Goal: Navigation & Orientation: Find specific page/section

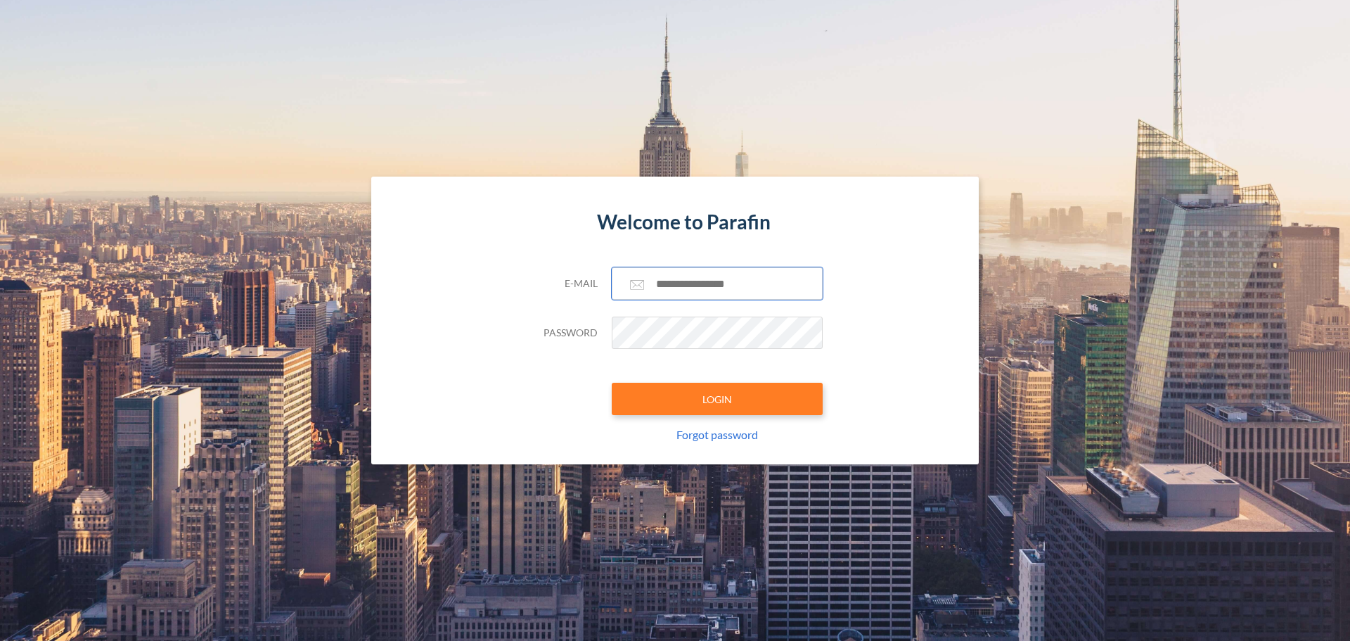
type input "**********"
click at [723, 402] on button "LOGIN" at bounding box center [717, 399] width 211 height 32
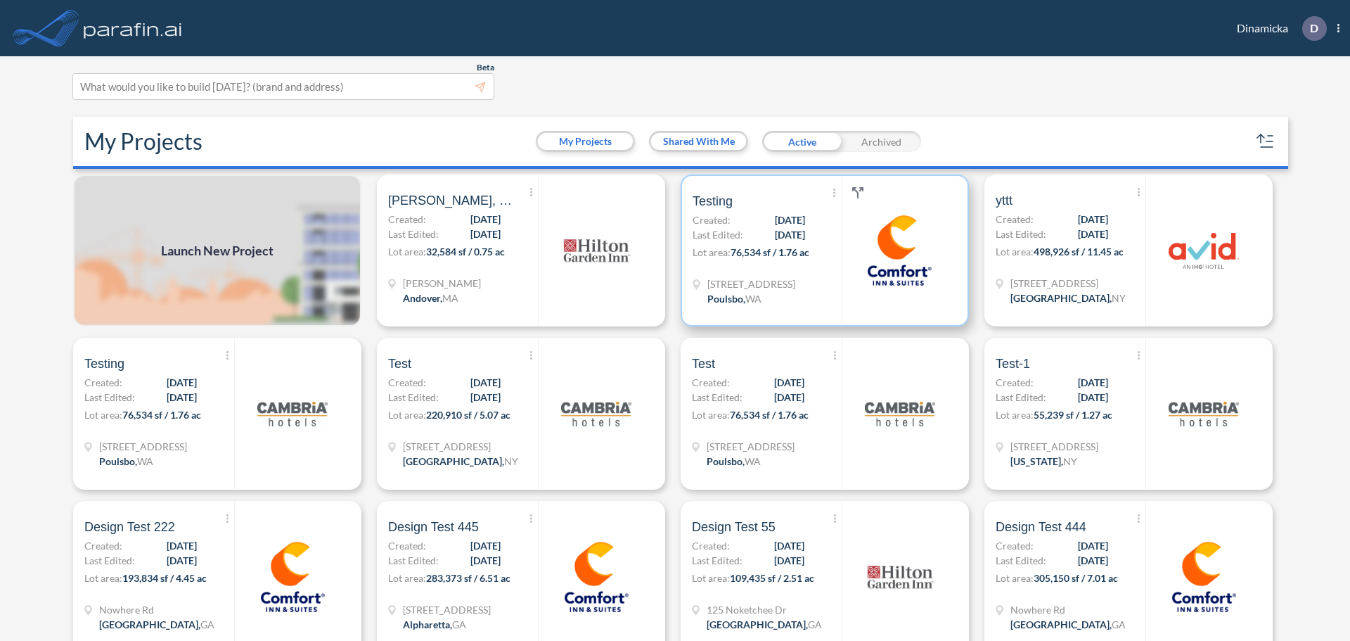
click at [864, 262] on img at bounding box center [899, 250] width 70 height 70
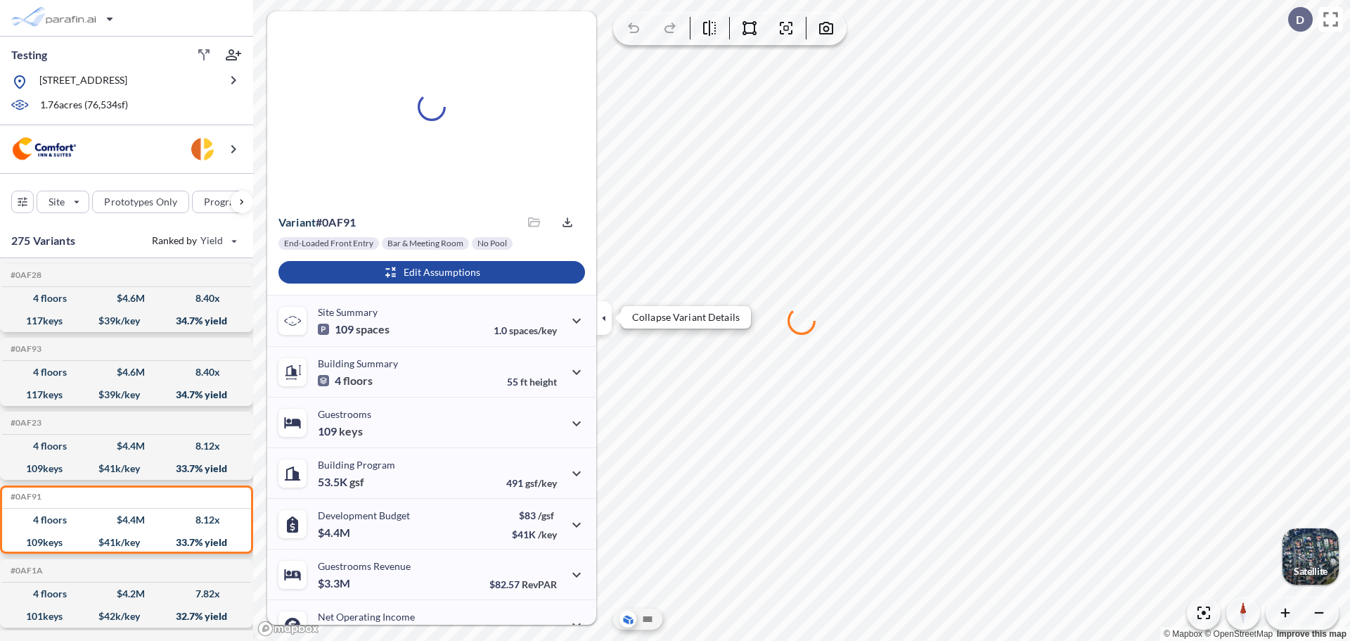
click at [606, 309] on button "button" at bounding box center [603, 318] width 15 height 34
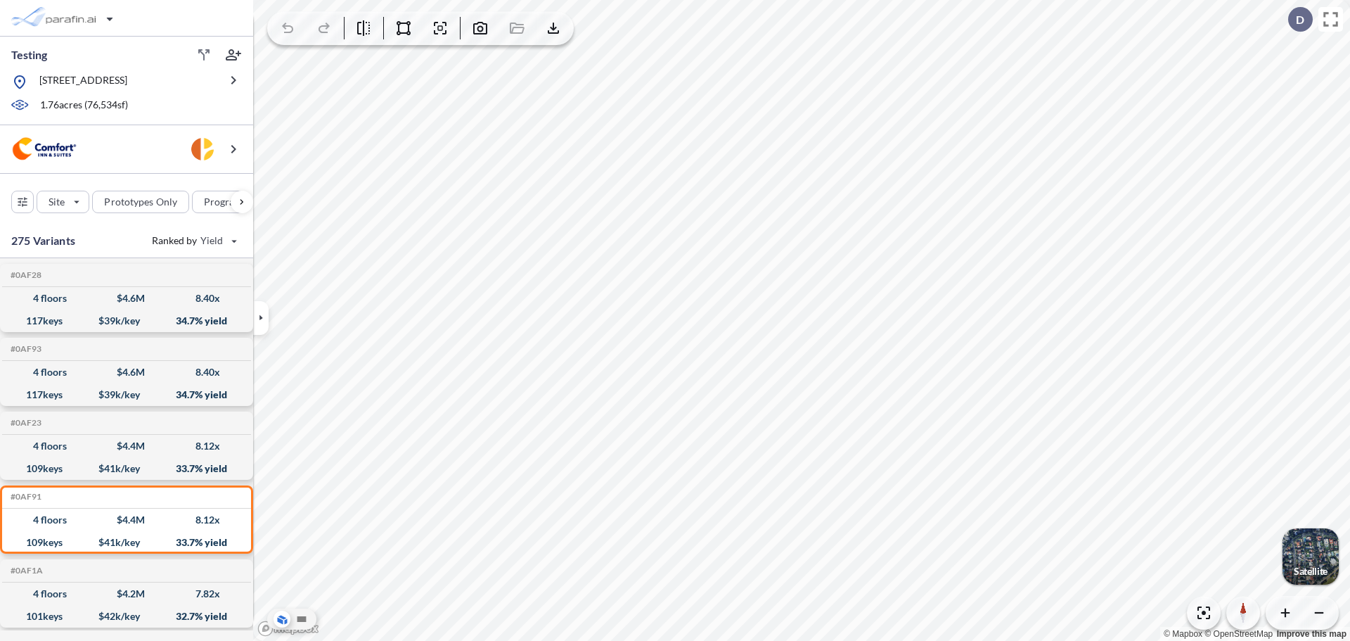
click at [1297, 563] on div "button" at bounding box center [1311, 556] width 56 height 56
click at [1281, 610] on icon "button" at bounding box center [1286, 613] width 14 height 14
click at [1290, 608] on icon "button" at bounding box center [1286, 613] width 14 height 14
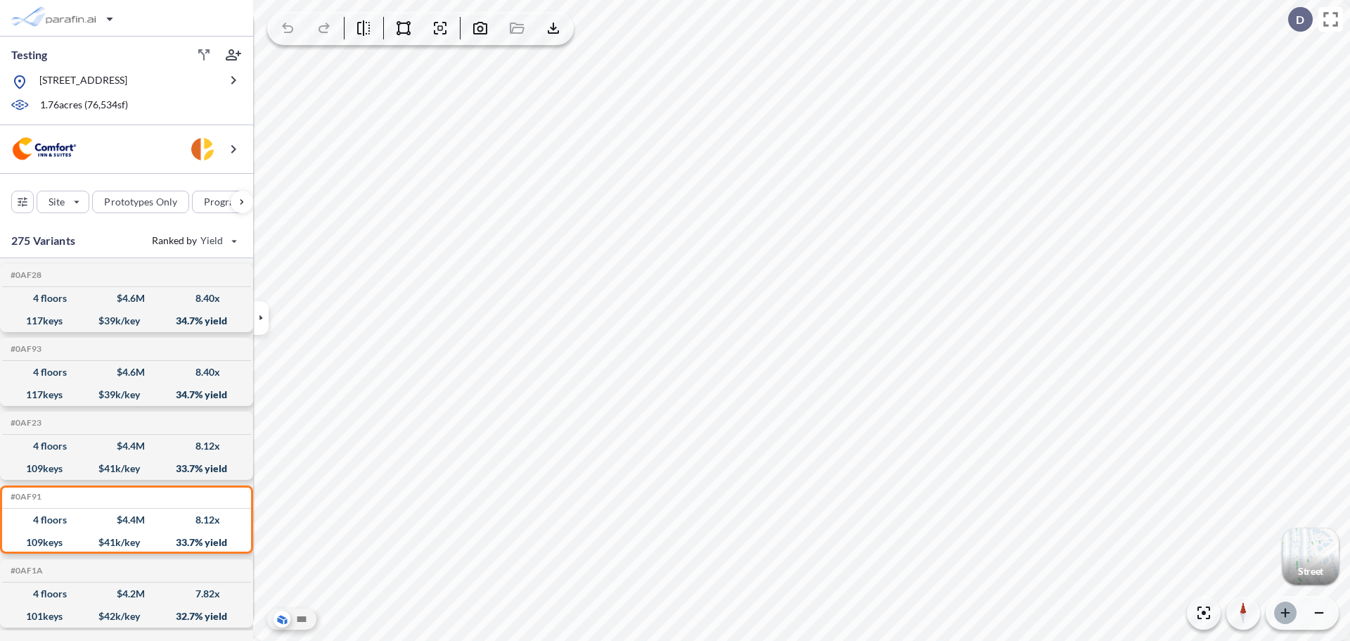
click at [1290, 608] on icon "button" at bounding box center [1286, 613] width 14 height 14
click at [49, 7] on div "button" at bounding box center [65, 18] width 118 height 28
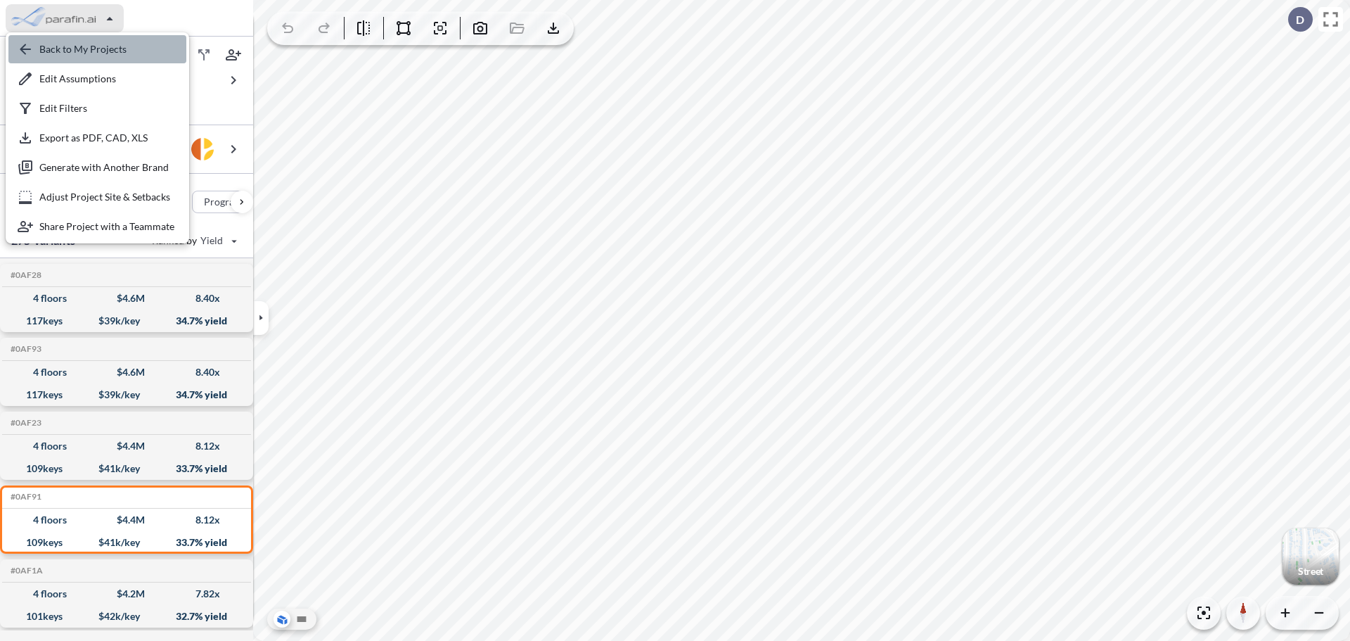
click at [78, 39] on div "button" at bounding box center [97, 49] width 178 height 28
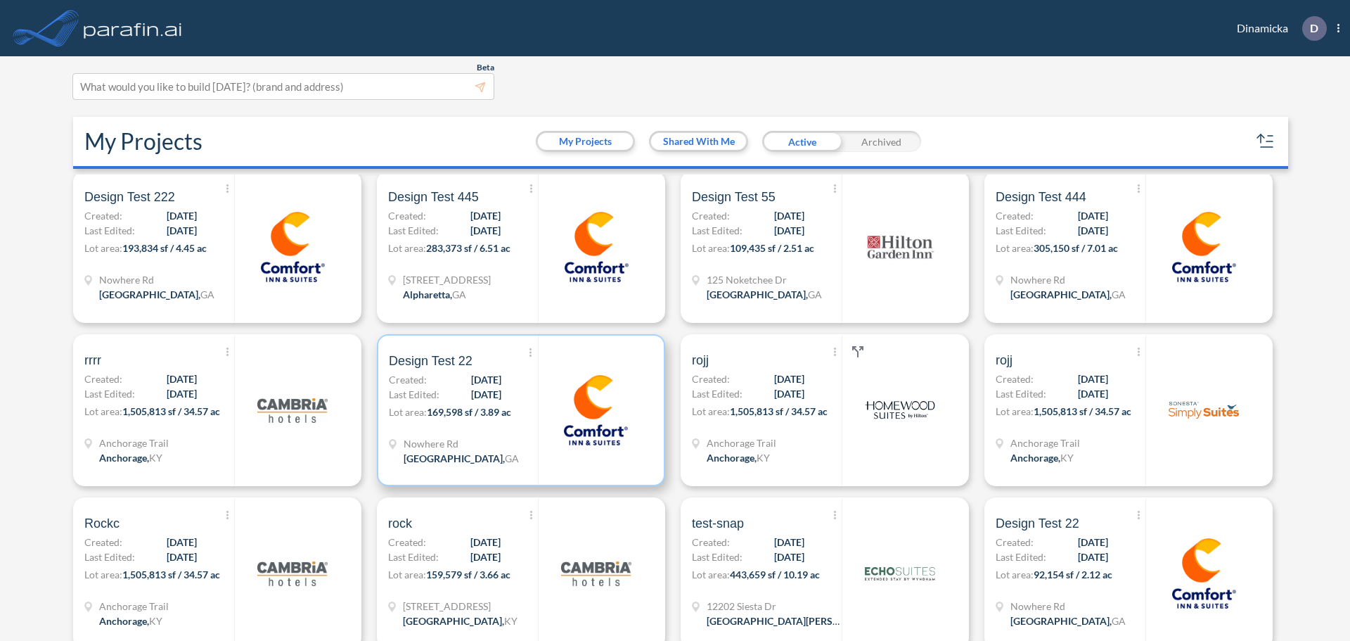
scroll to position [352, 0]
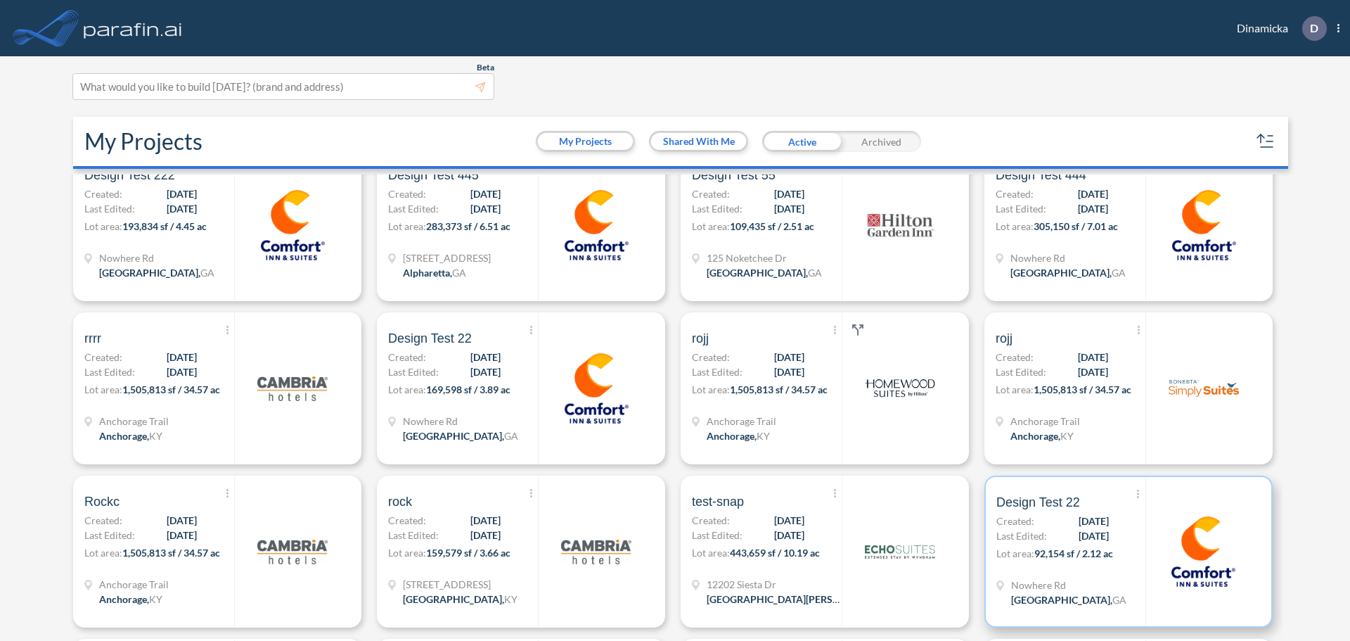
click at [1081, 529] on span "08/06/2025" at bounding box center [1094, 535] width 30 height 15
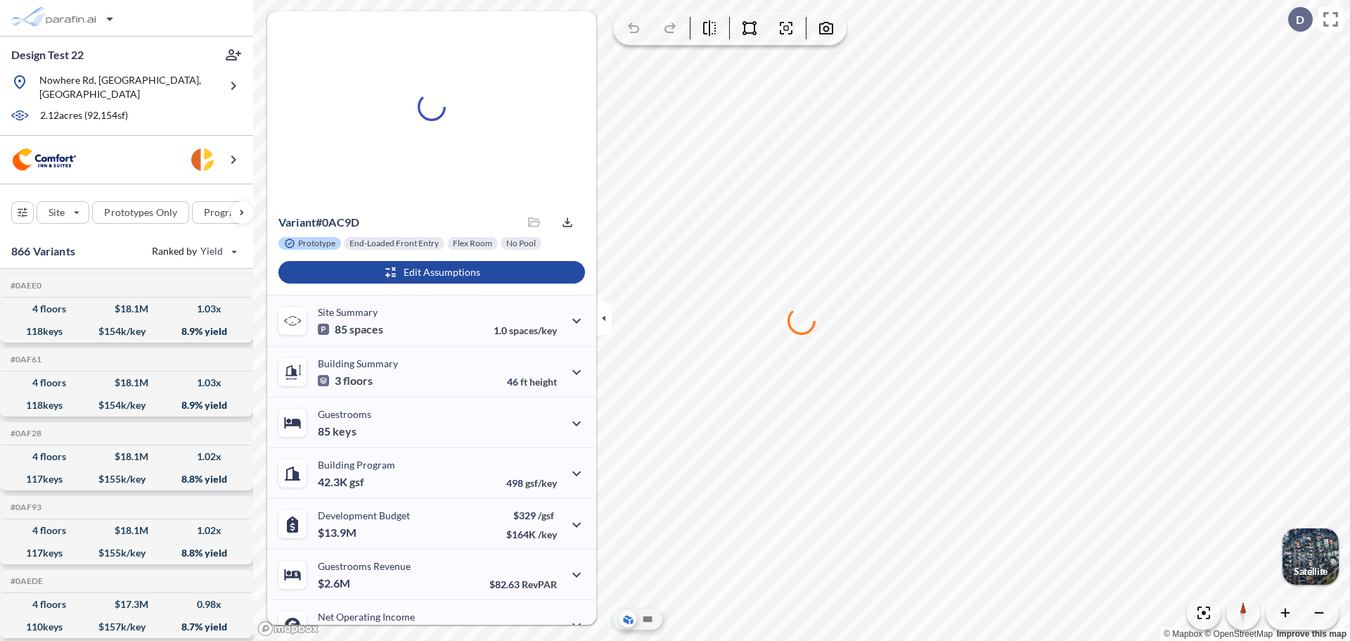
click at [600, 316] on icon "button" at bounding box center [603, 317] width 15 height 15
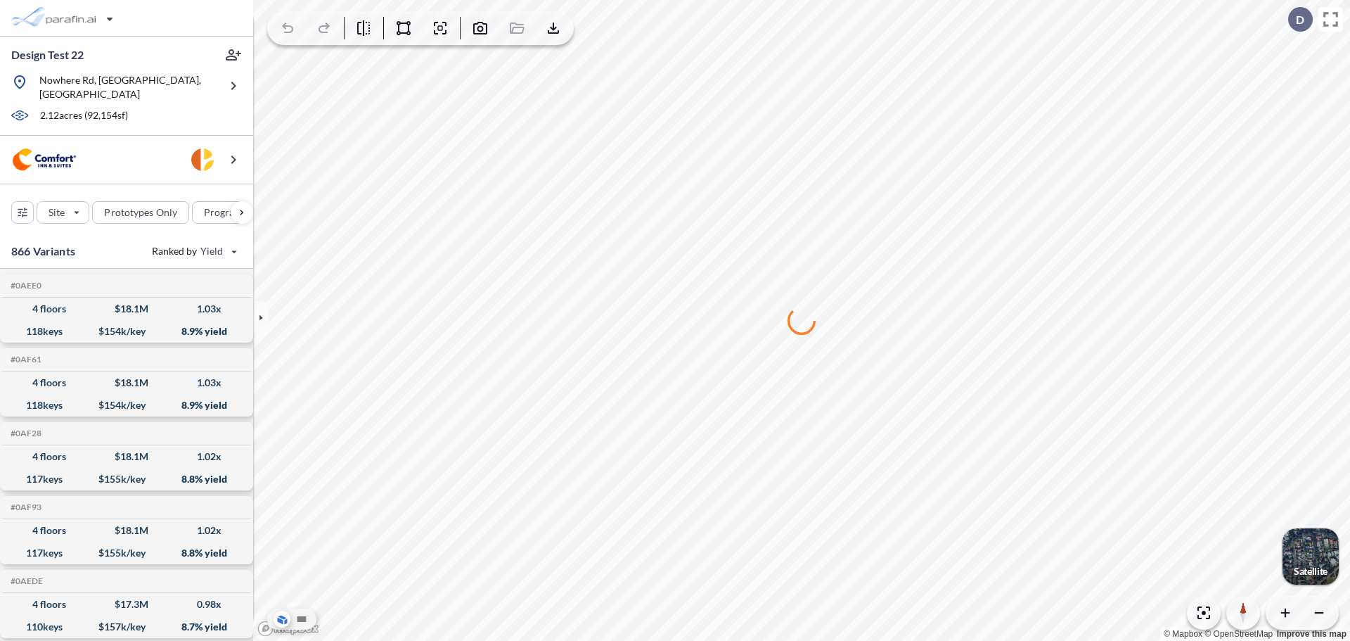
click at [1318, 532] on div "button" at bounding box center [1311, 556] width 56 height 56
click at [1288, 608] on icon "button" at bounding box center [1286, 613] width 14 height 14
click at [1287, 608] on icon "button" at bounding box center [1286, 613] width 14 height 14
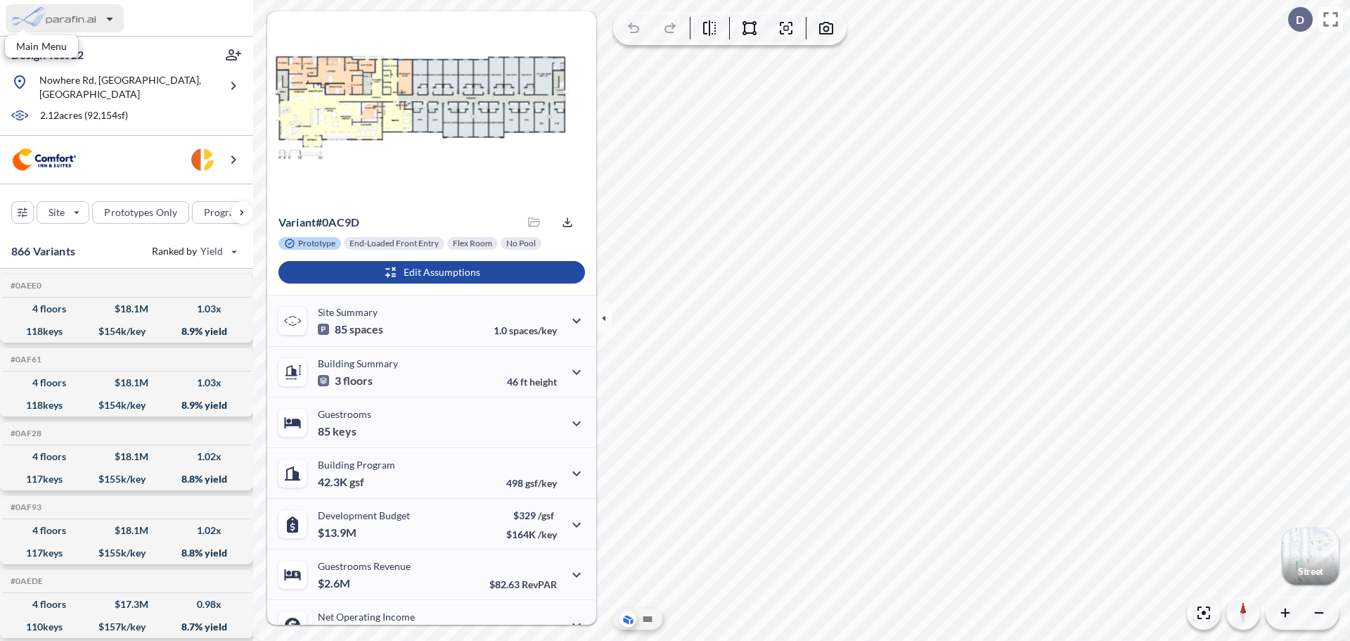
click at [65, 5] on div "button" at bounding box center [65, 18] width 118 height 28
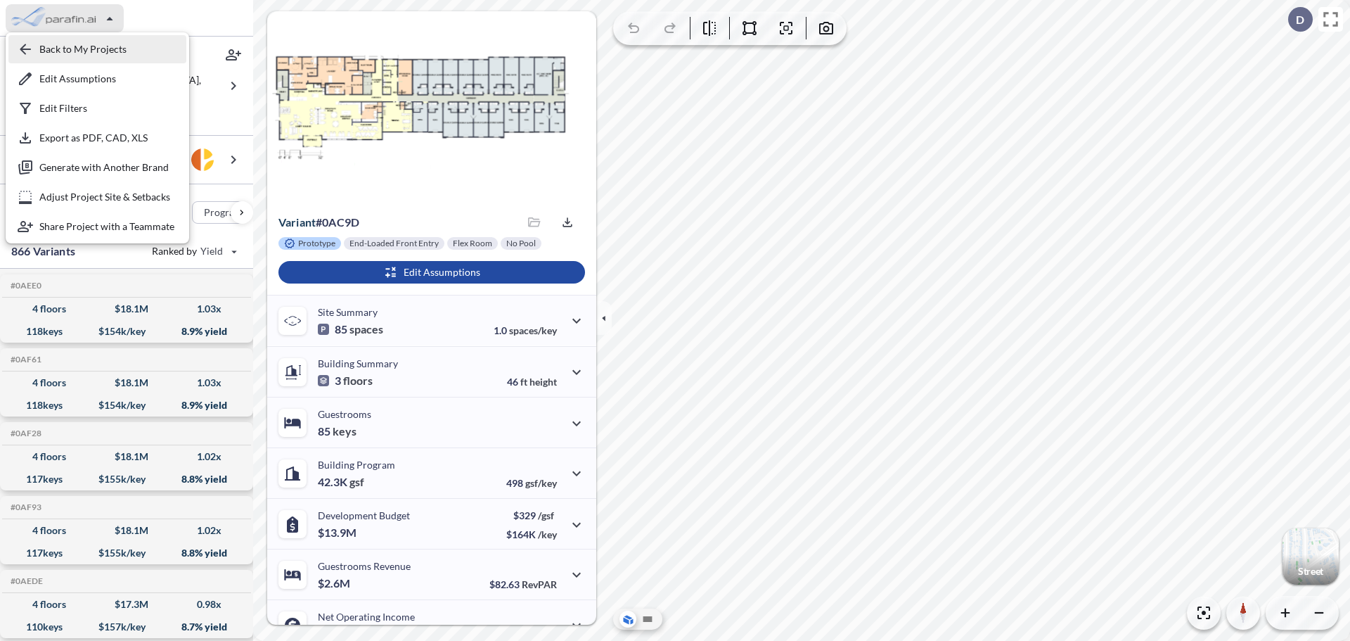
click at [103, 43] on div "button" at bounding box center [97, 49] width 178 height 28
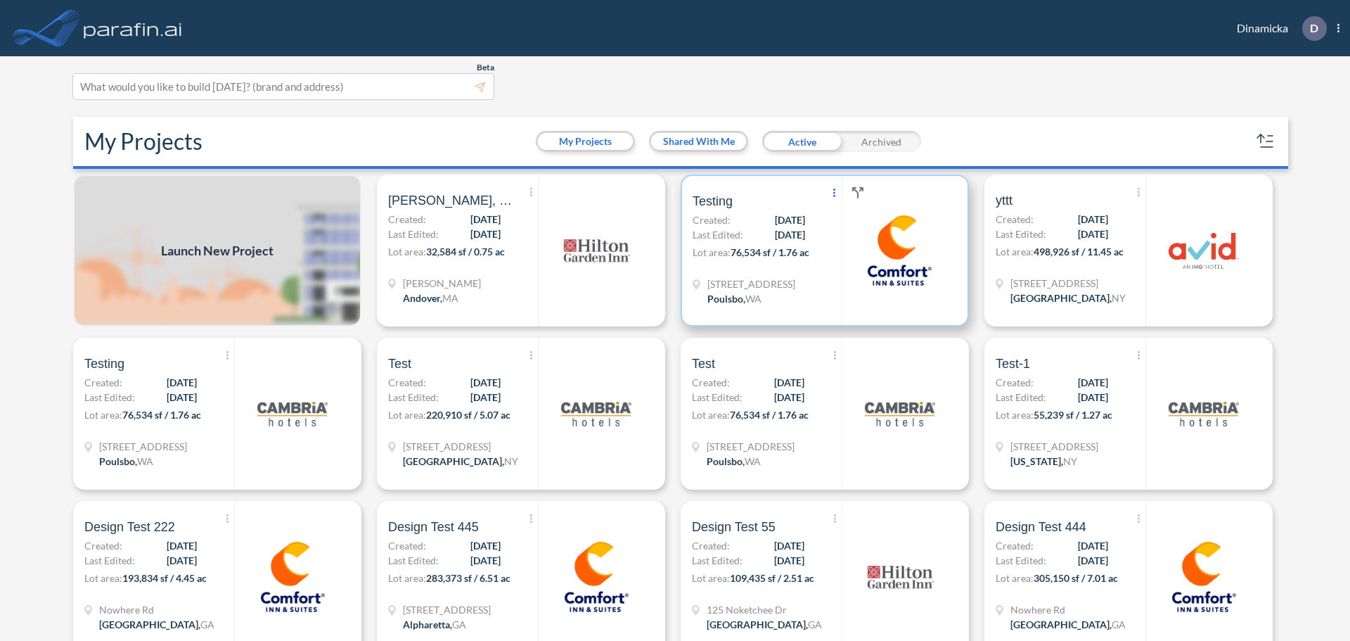
click at [833, 187] on span "Show More Created with sketchtool." at bounding box center [835, 193] width 14 height 21
click at [833, 193] on icon at bounding box center [834, 192] width 2 height 8
click at [833, 191] on icon at bounding box center [834, 192] width 2 height 8
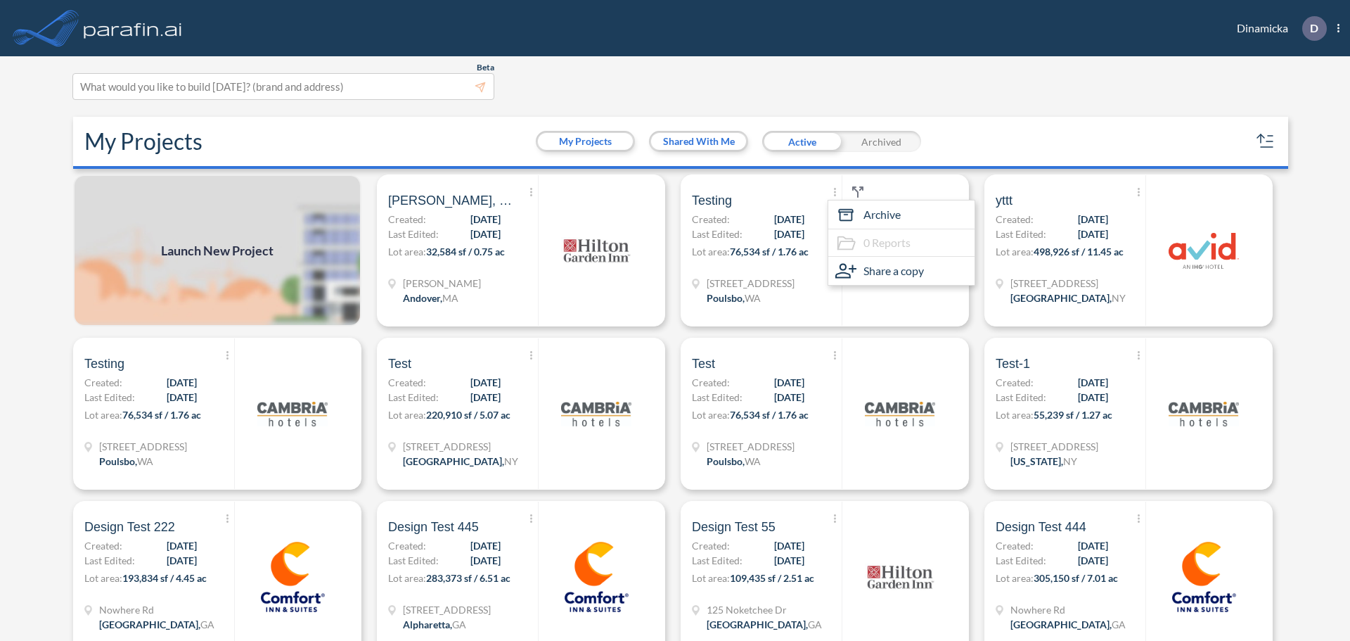
click at [84, 28] on img at bounding box center [133, 28] width 104 height 28
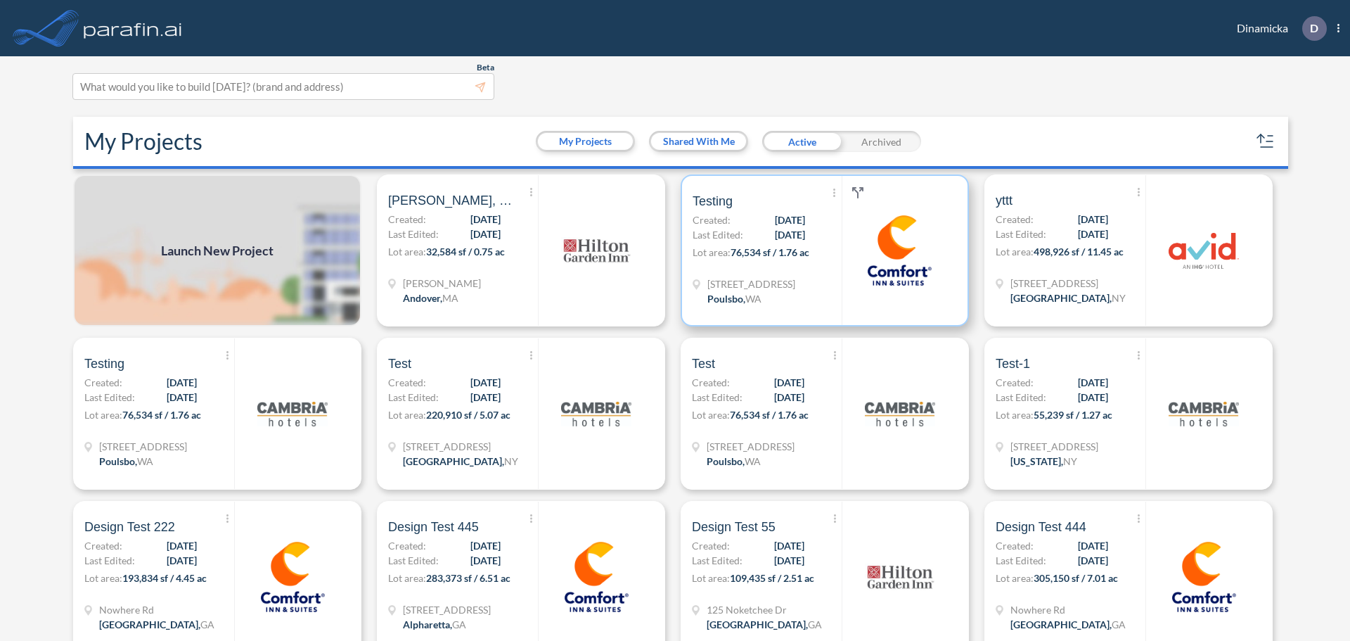
click at [876, 254] on img at bounding box center [899, 250] width 70 height 70
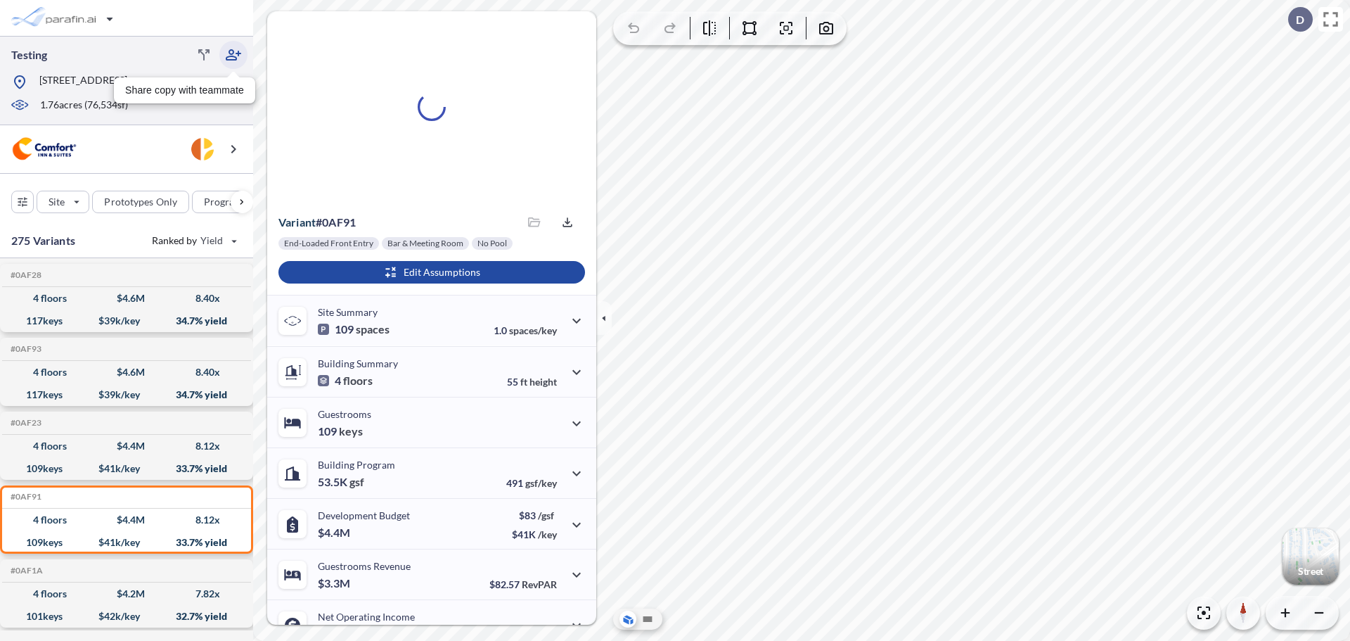
click at [239, 53] on icon "button" at bounding box center [233, 54] width 15 height 11
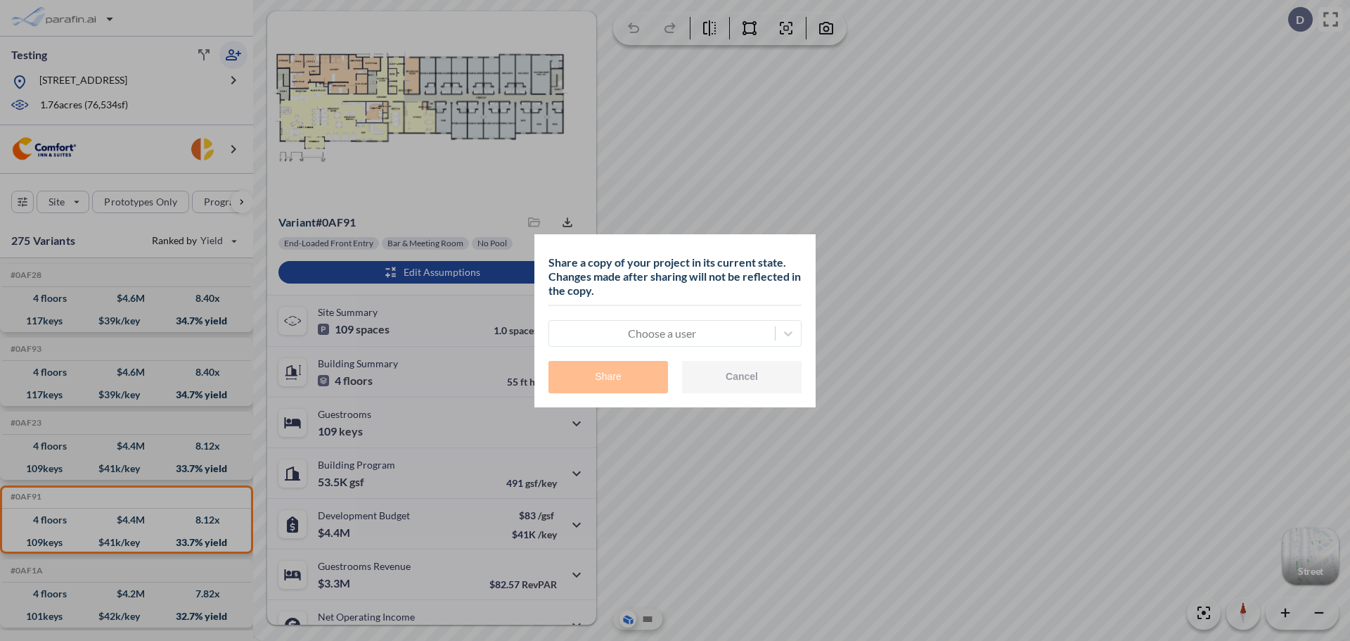
click at [716, 369] on button "Cancel" at bounding box center [742, 377] width 120 height 32
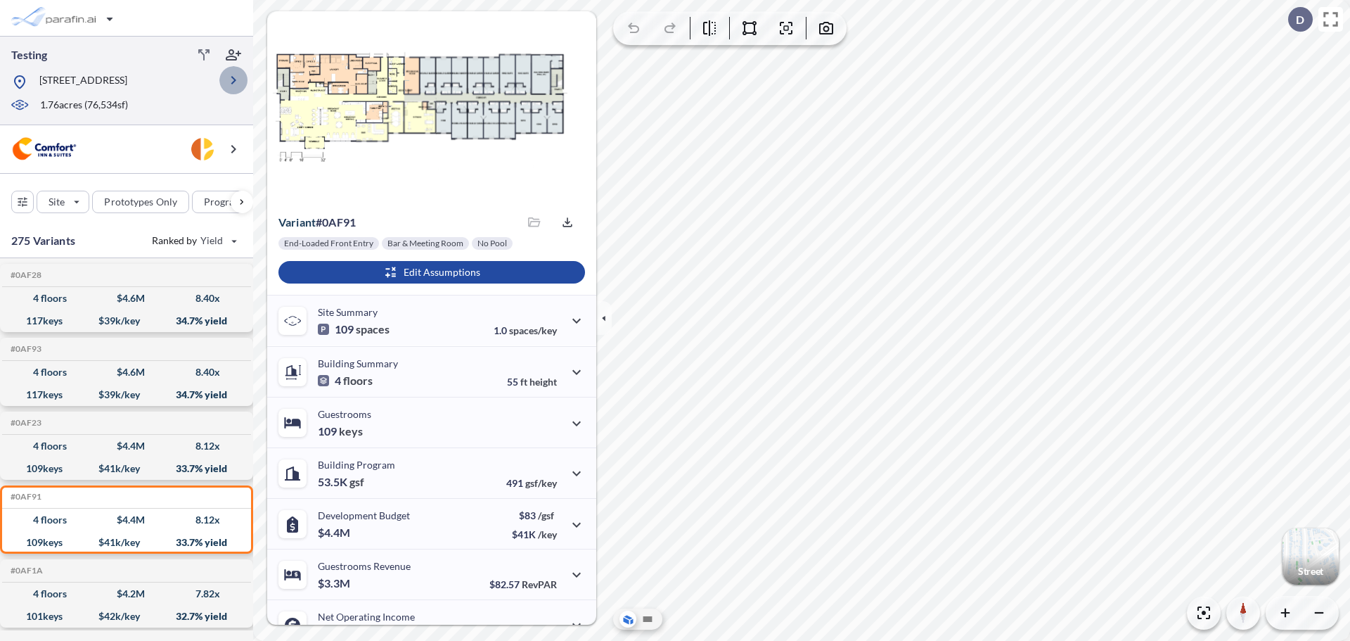
click at [238, 84] on icon "button" at bounding box center [233, 80] width 17 height 17
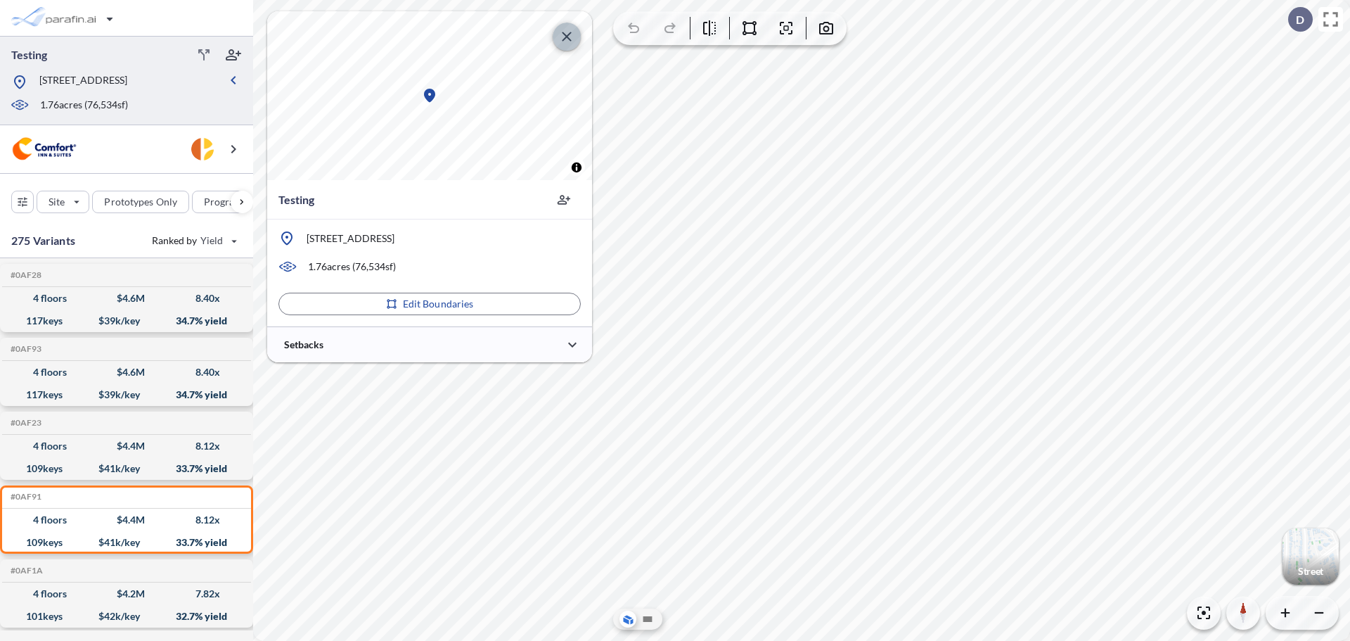
click at [558, 40] on button "button" at bounding box center [567, 37] width 28 height 28
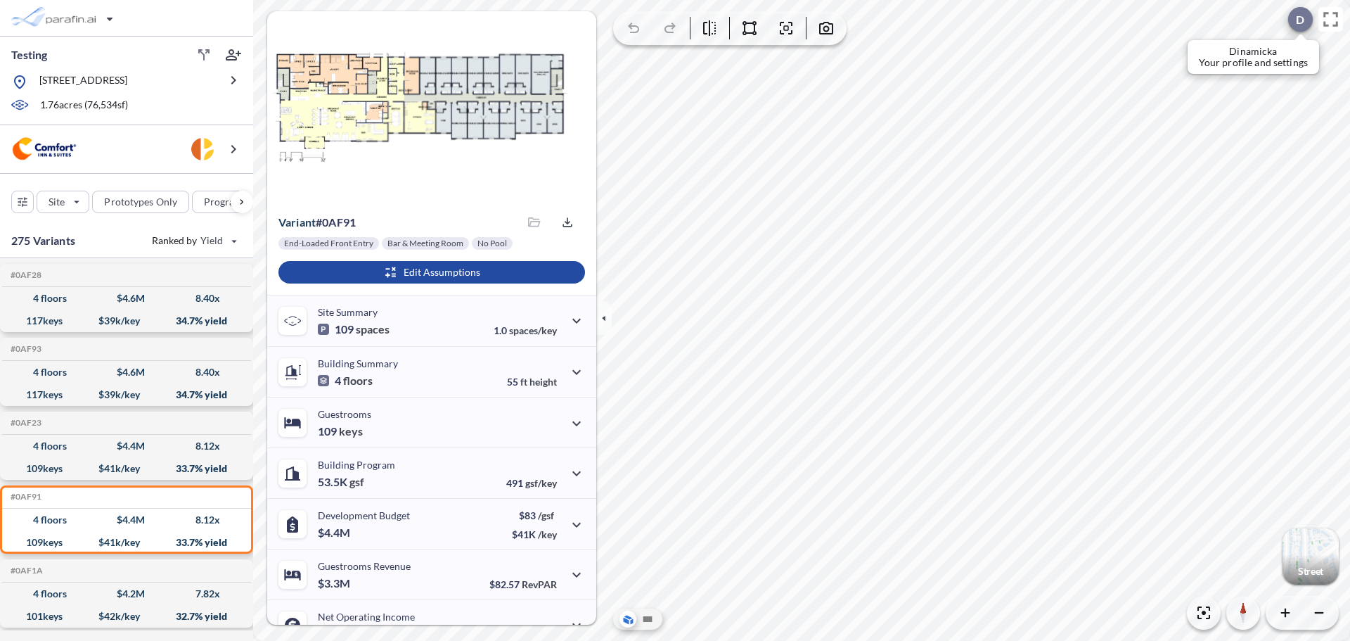
click at [1299, 10] on div at bounding box center [1300, 19] width 25 height 25
click at [116, 11] on div "button" at bounding box center [65, 18] width 118 height 28
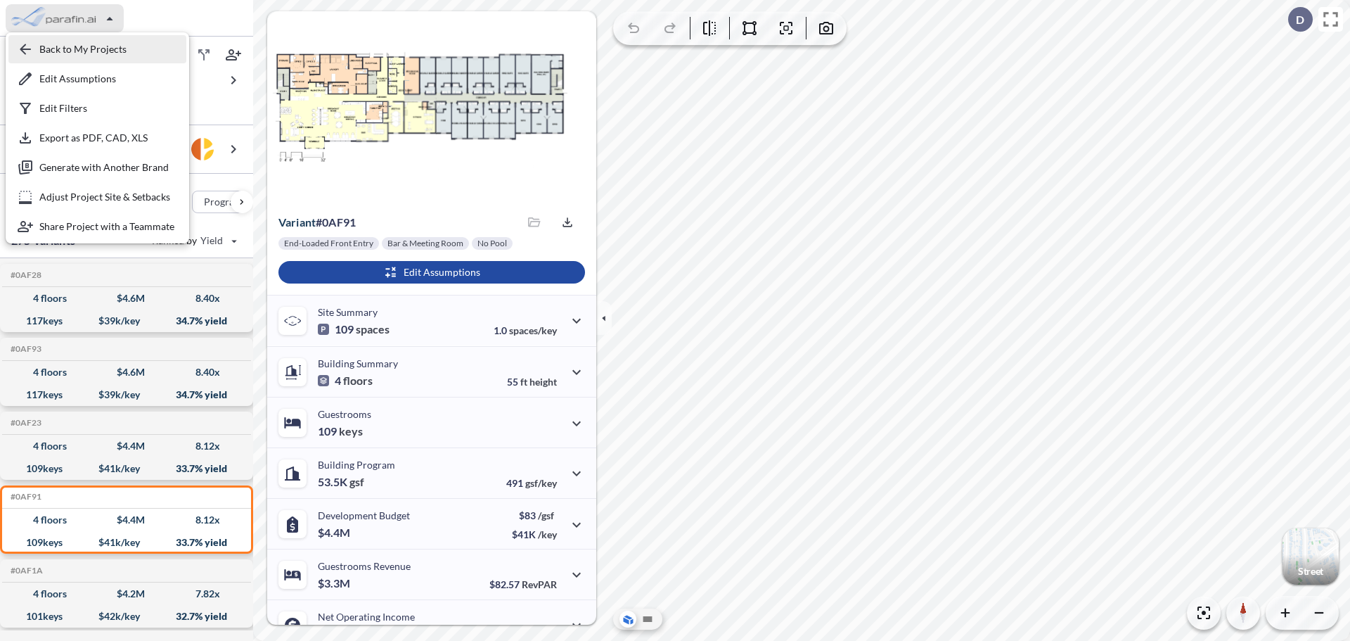
click at [63, 49] on div "button" at bounding box center [97, 49] width 178 height 28
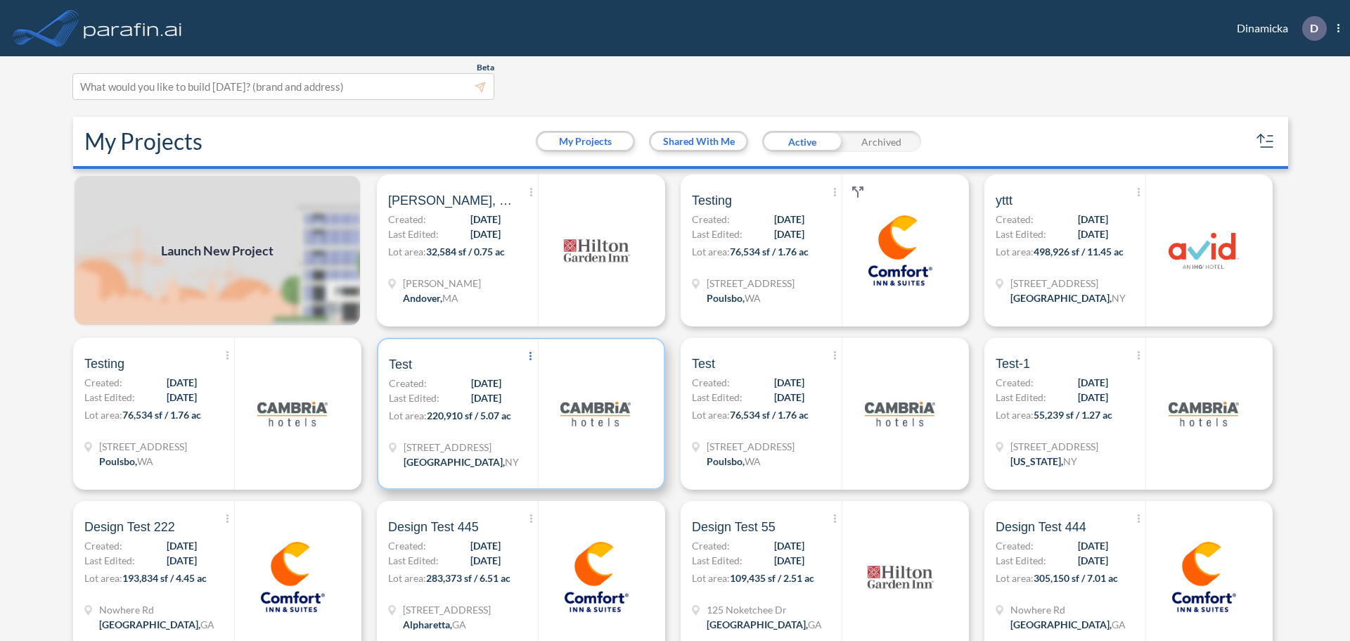
click at [527, 350] on span "Show More Created with sketchtool." at bounding box center [531, 356] width 14 height 21
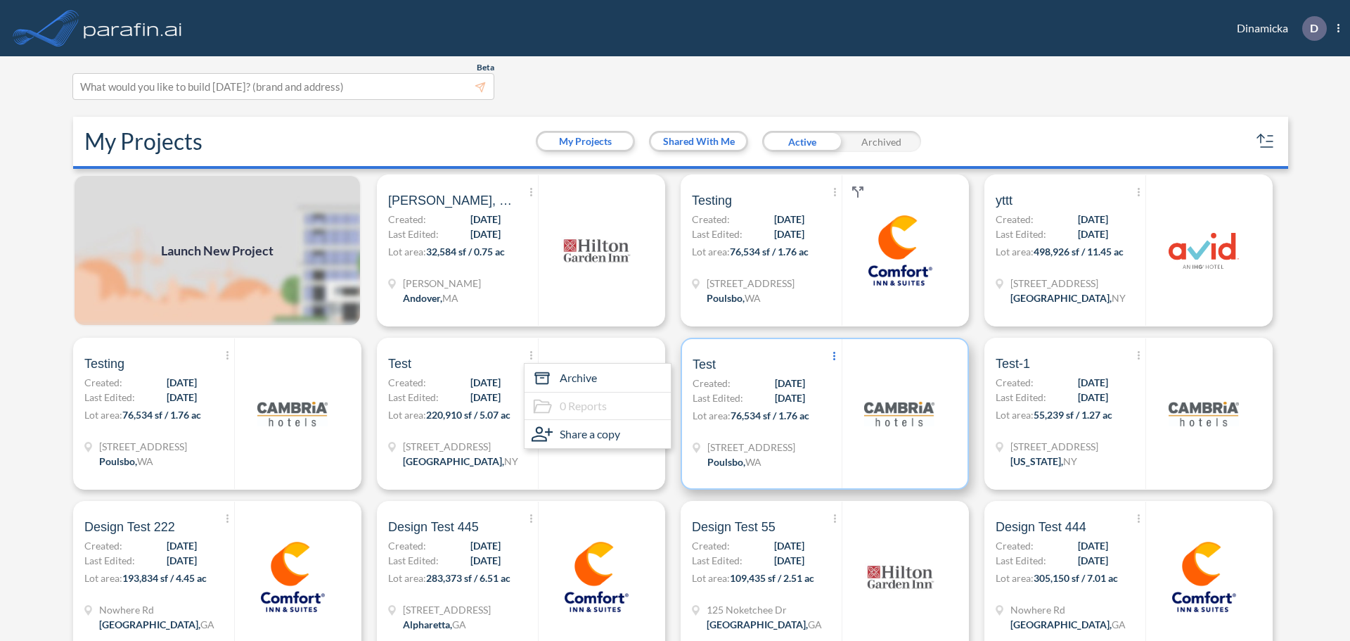
click at [829, 361] on span "Show More Created with sketchtool." at bounding box center [835, 356] width 14 height 21
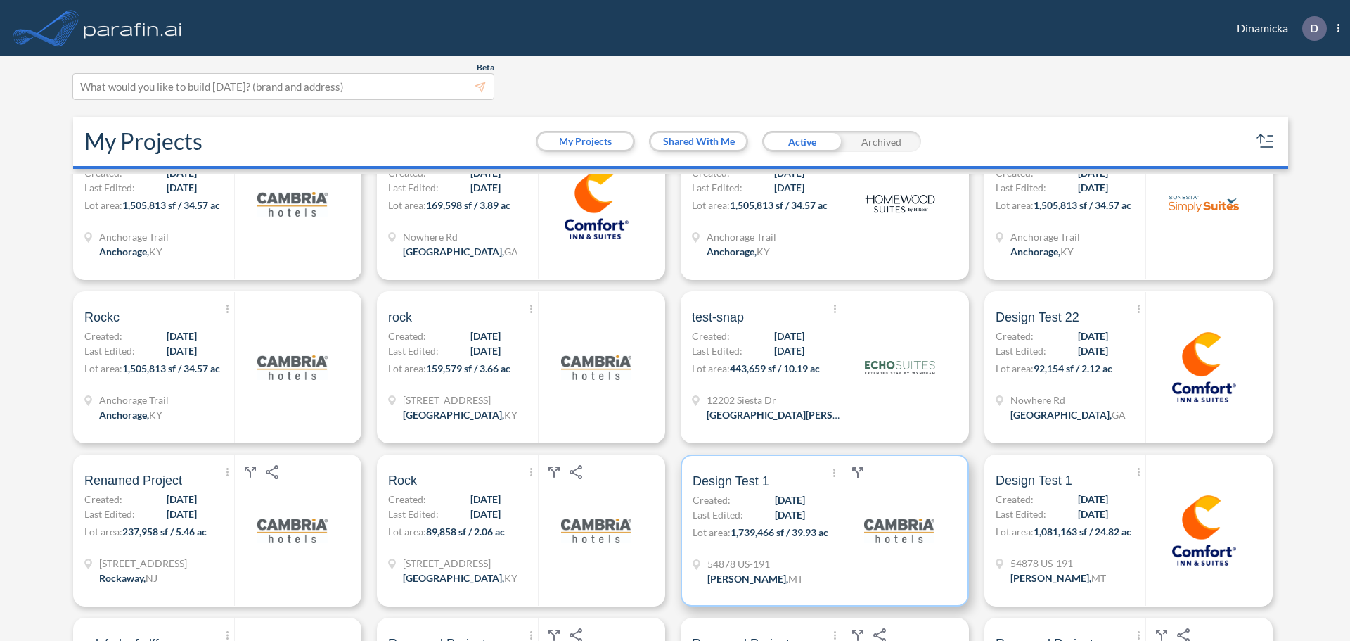
scroll to position [703, 0]
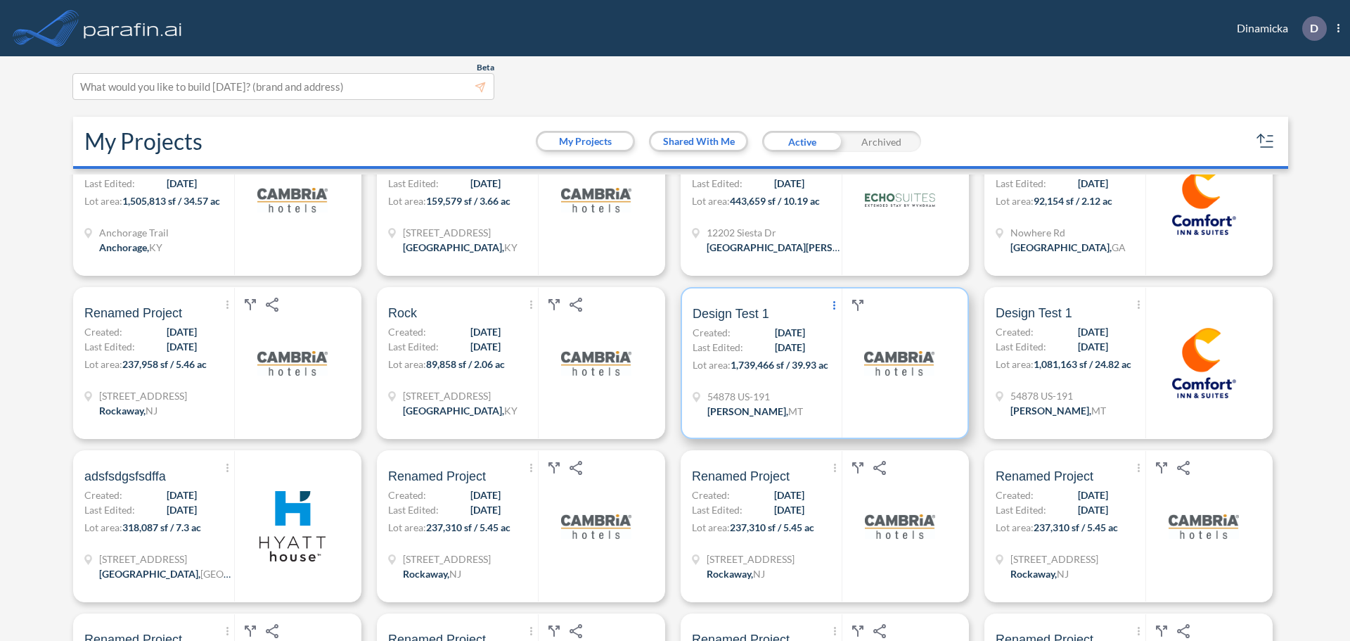
click at [832, 311] on span "Show More Created with sketchtool." at bounding box center [835, 305] width 14 height 21
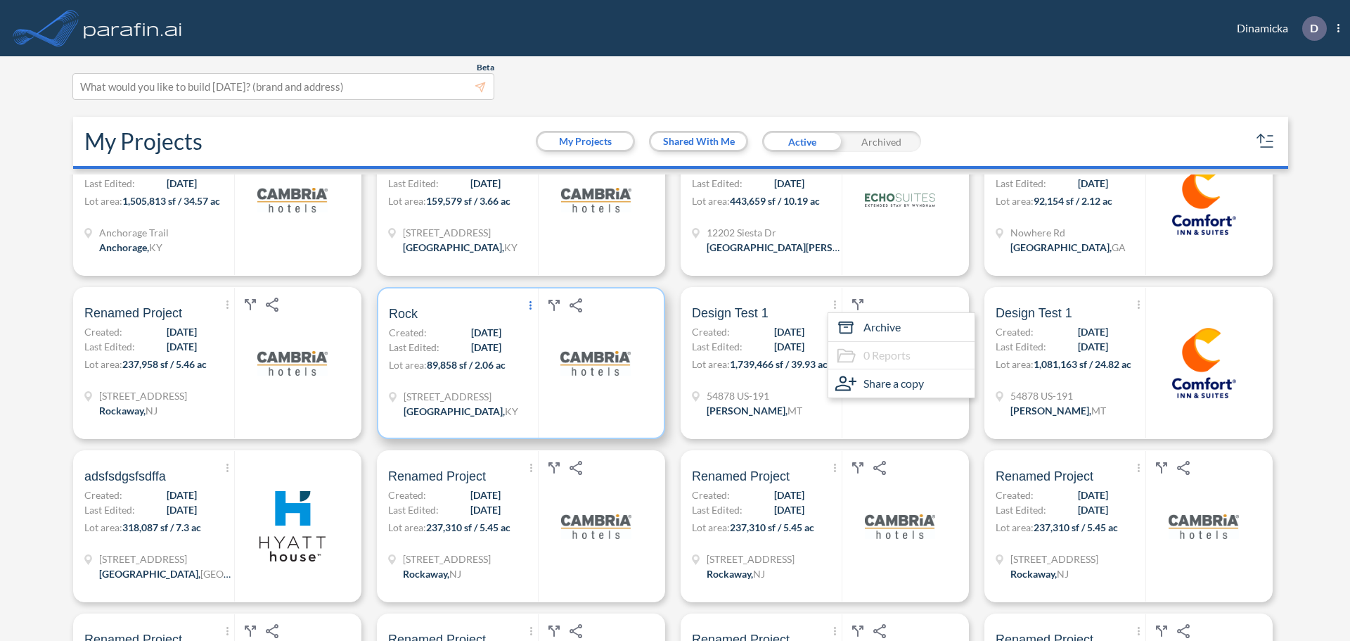
click at [525, 302] on span "Show More Created with sketchtool." at bounding box center [531, 305] width 14 height 21
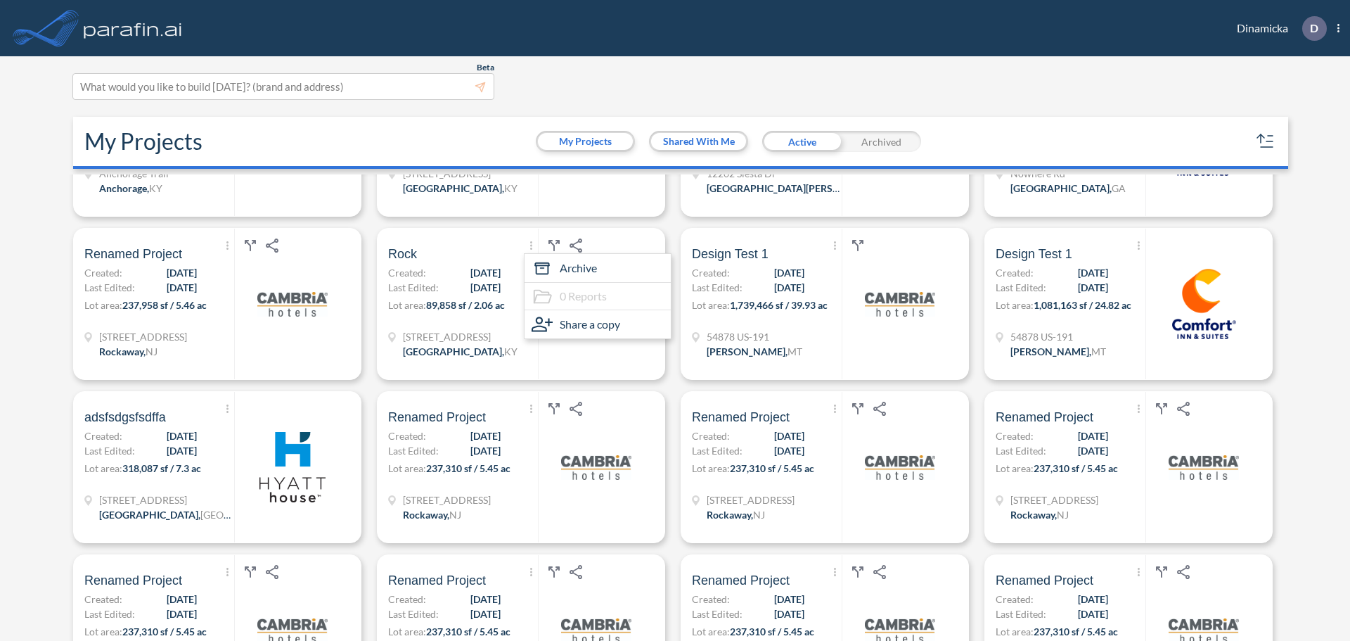
scroll to position [1125, 0]
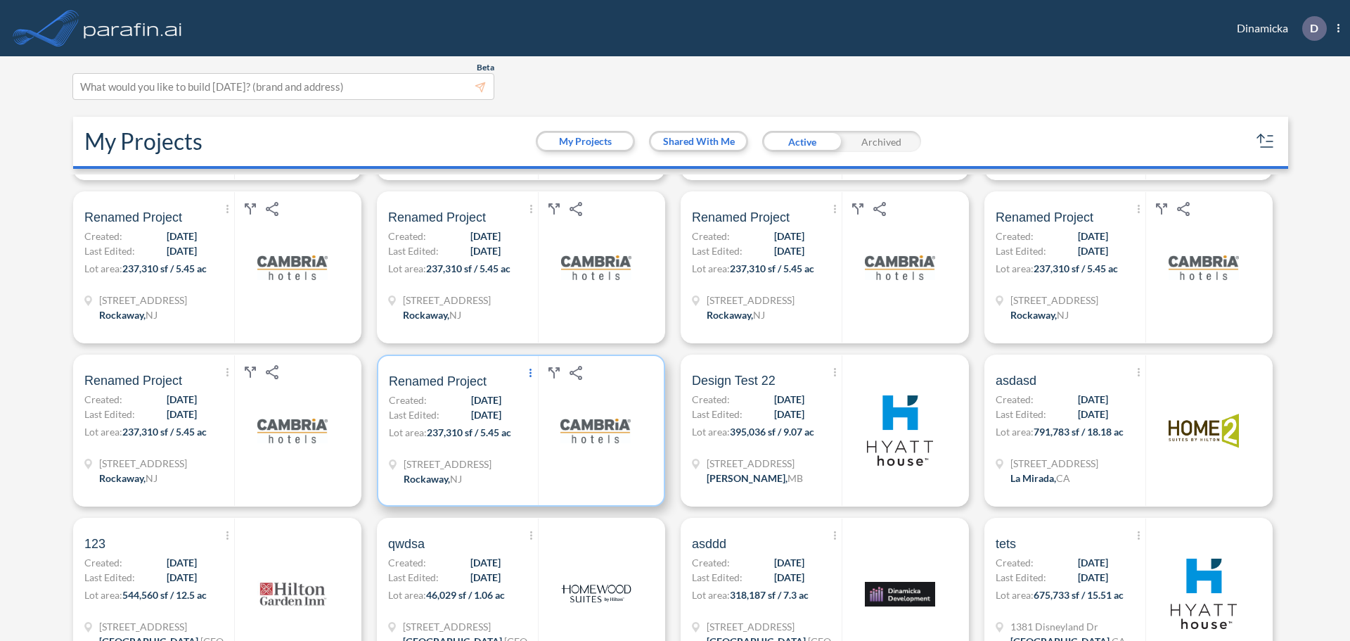
click at [524, 375] on span "Show More Created with sketchtool." at bounding box center [531, 373] width 14 height 21
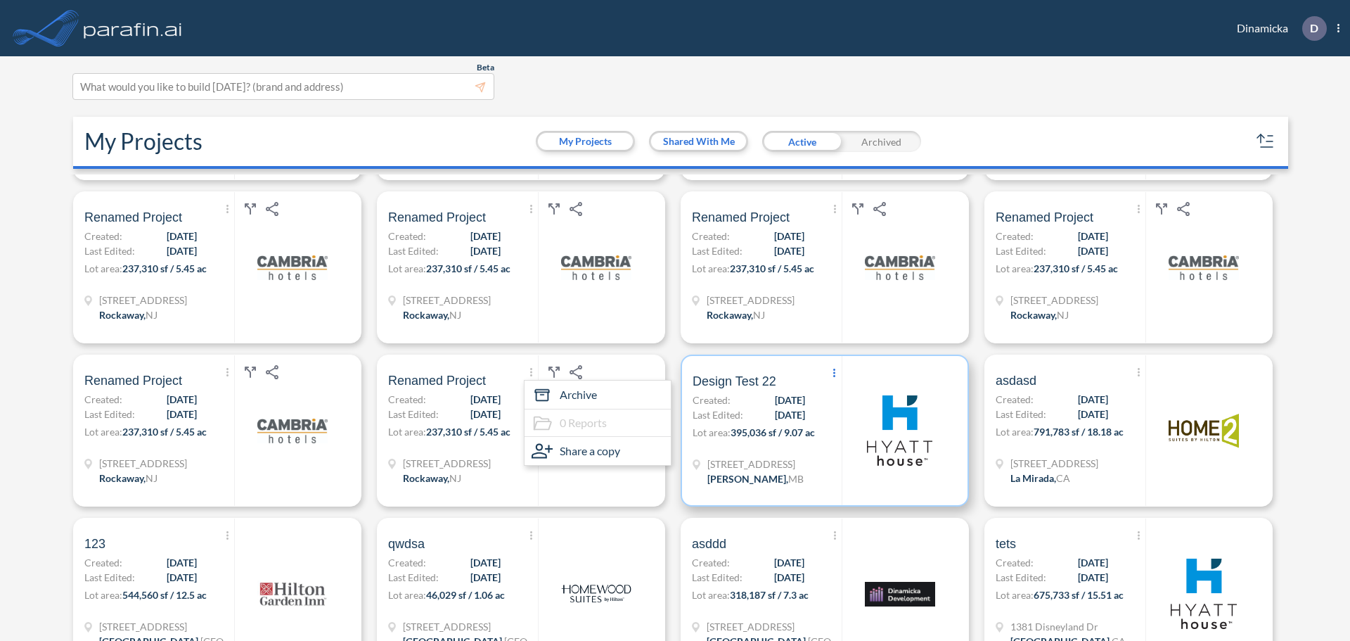
click at [828, 369] on span "Show More Created with sketchtool." at bounding box center [835, 373] width 14 height 21
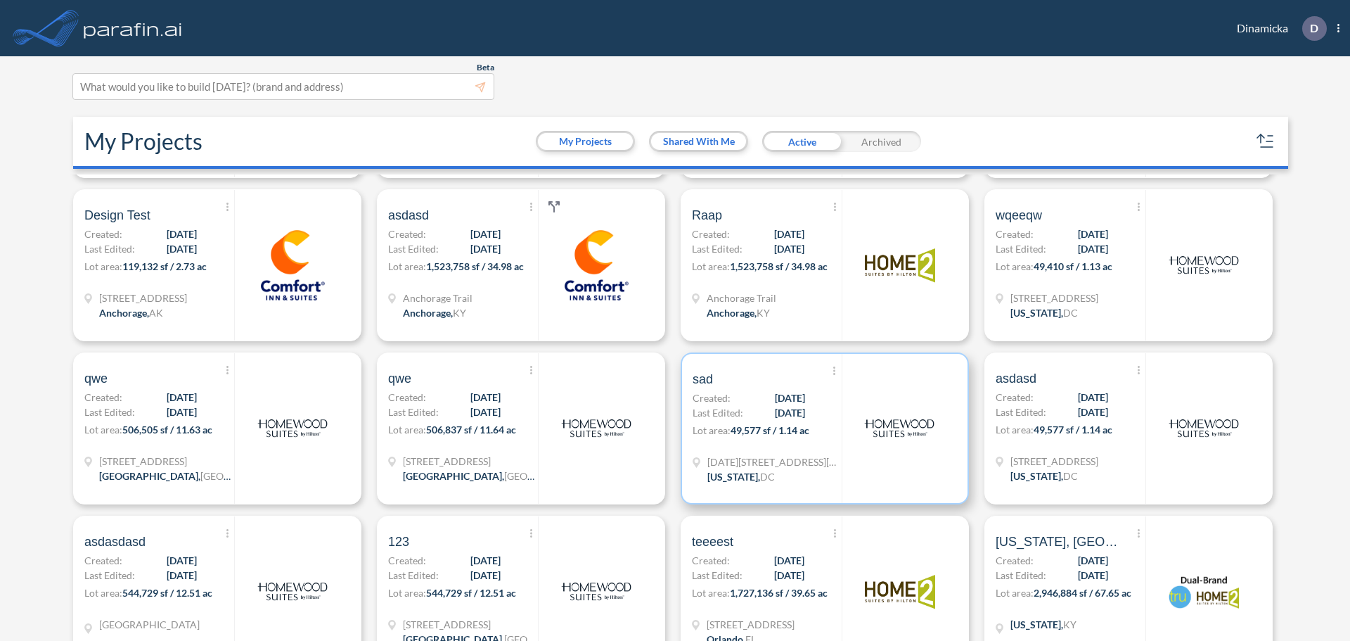
scroll to position [1618, 0]
click at [833, 366] on icon "Show More Created with sketchtool." at bounding box center [834, 370] width 2 height 8
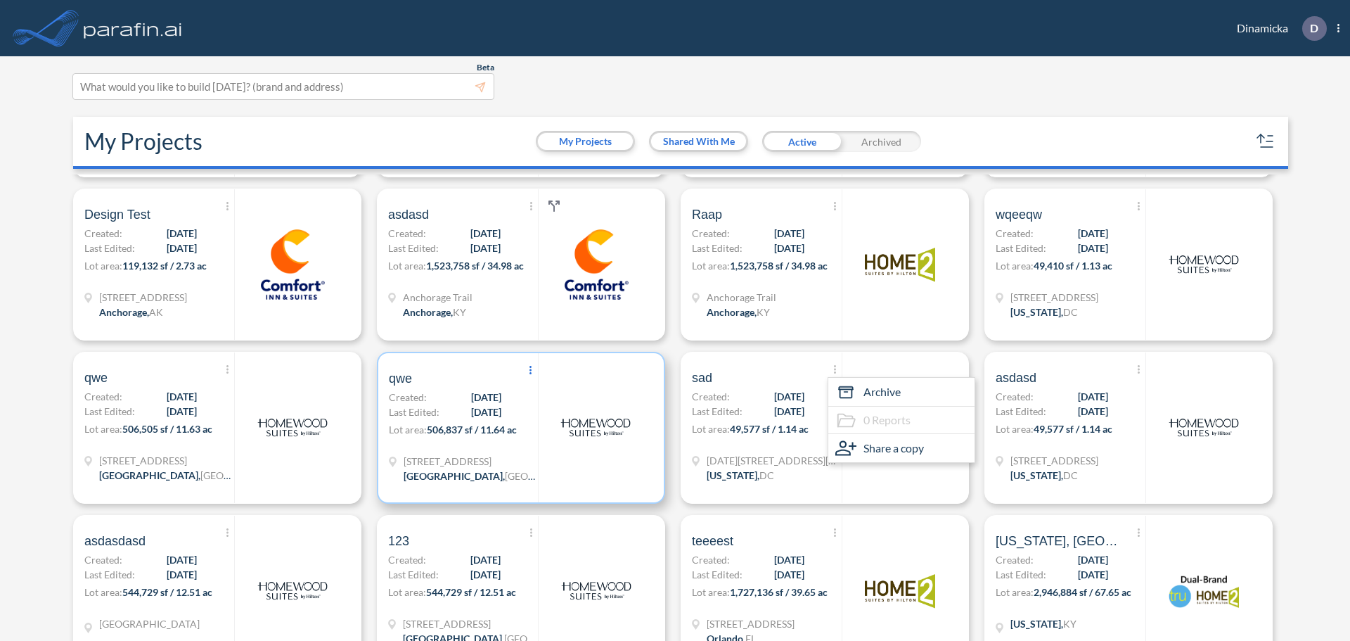
click at [530, 369] on icon "Show More Created with sketchtool." at bounding box center [531, 370] width 2 height 8
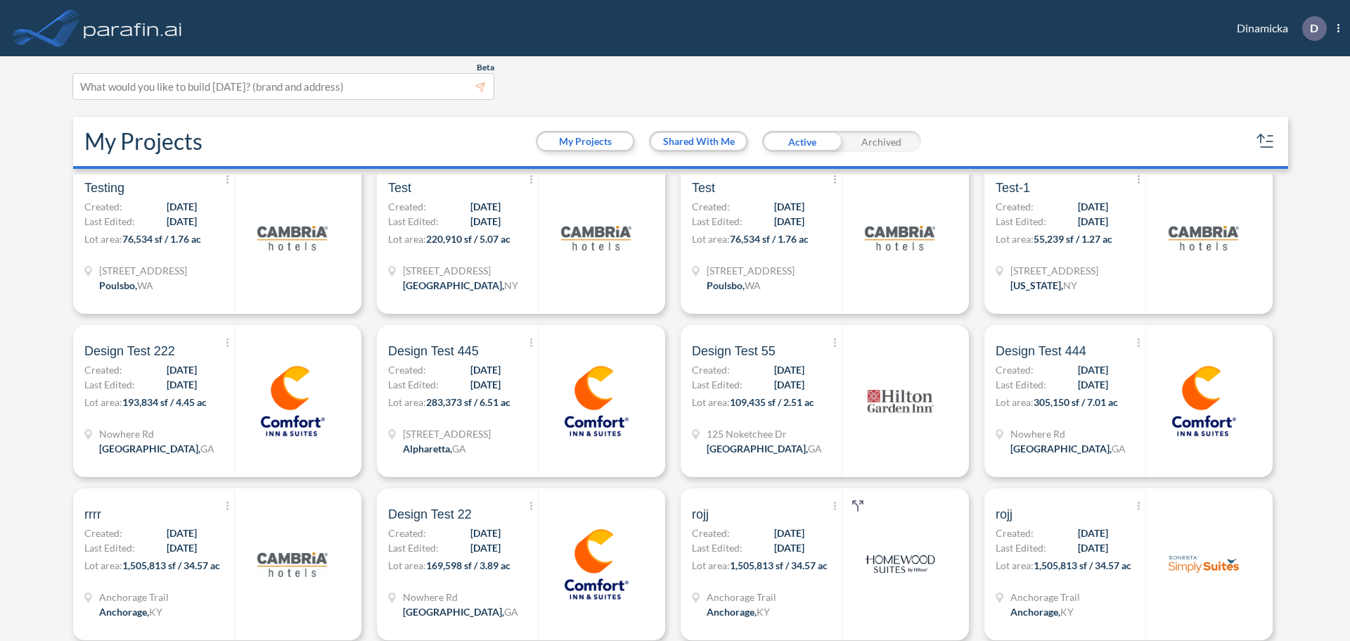
scroll to position [0, 0]
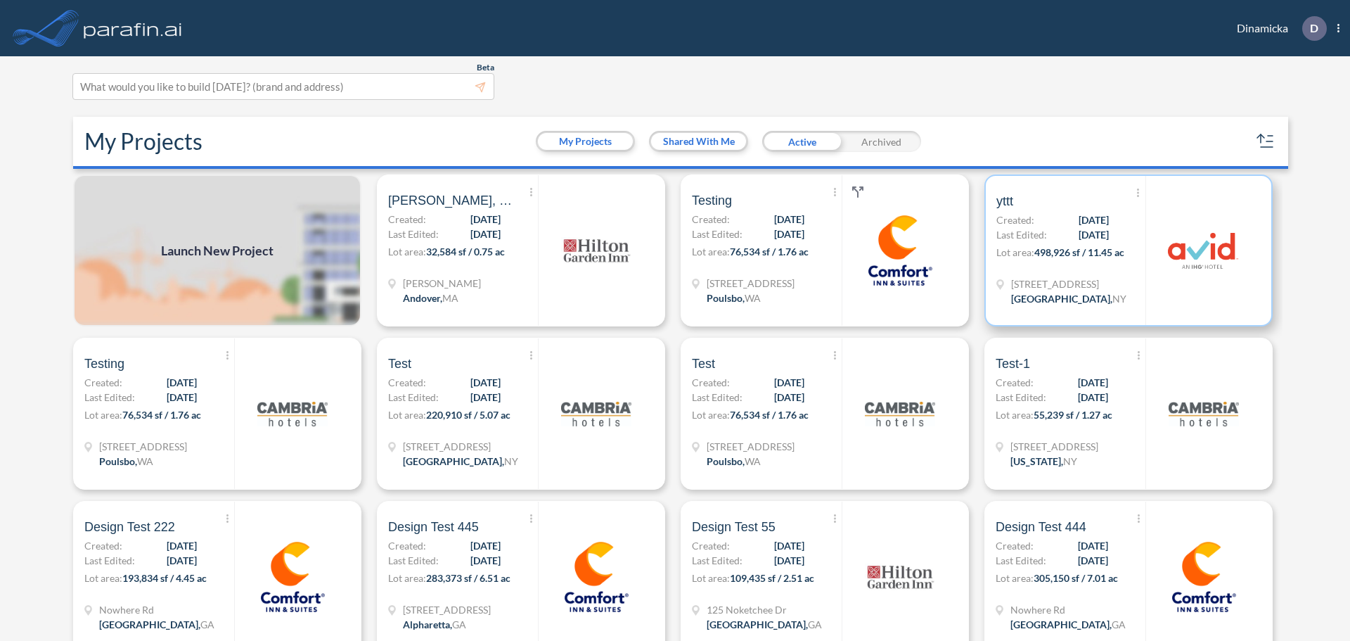
click at [1092, 271] on div "Show More Created with sketchtool. Archive 0 Reports Share a copy yttt Created:…" at bounding box center [1071, 250] width 149 height 149
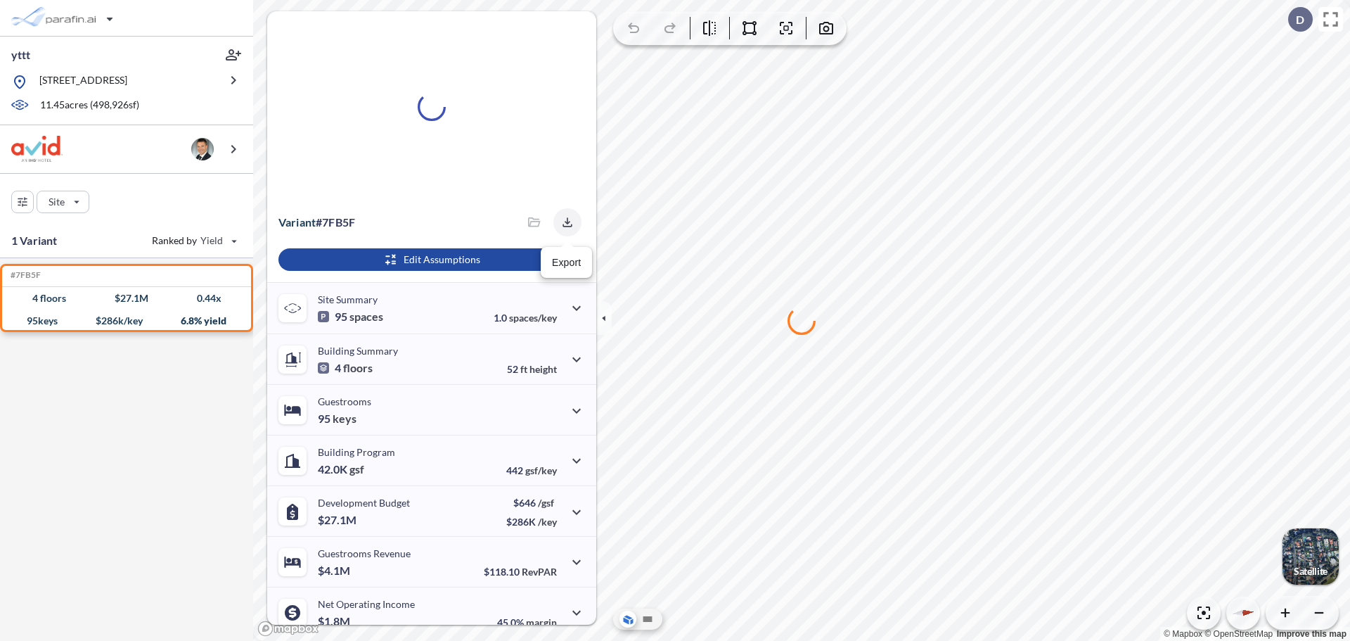
click at [563, 218] on icon "button" at bounding box center [567, 221] width 9 height 9
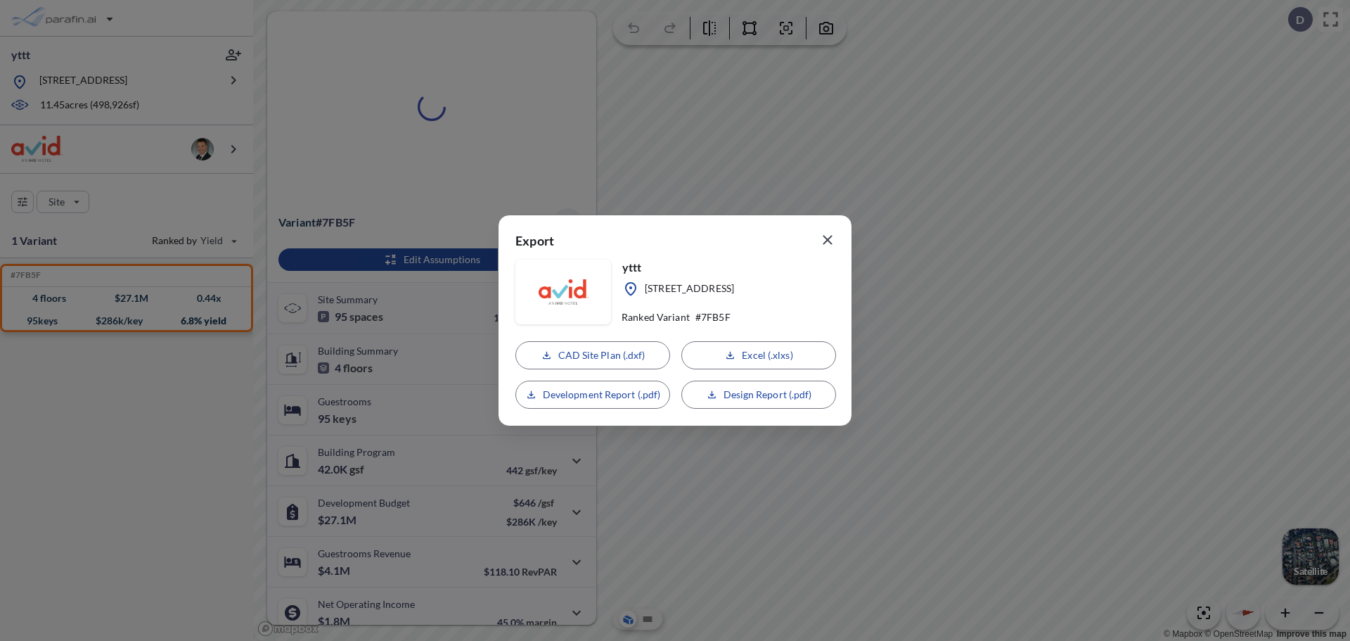
click at [757, 395] on p "Design Report (.pdf)" at bounding box center [768, 395] width 89 height 14
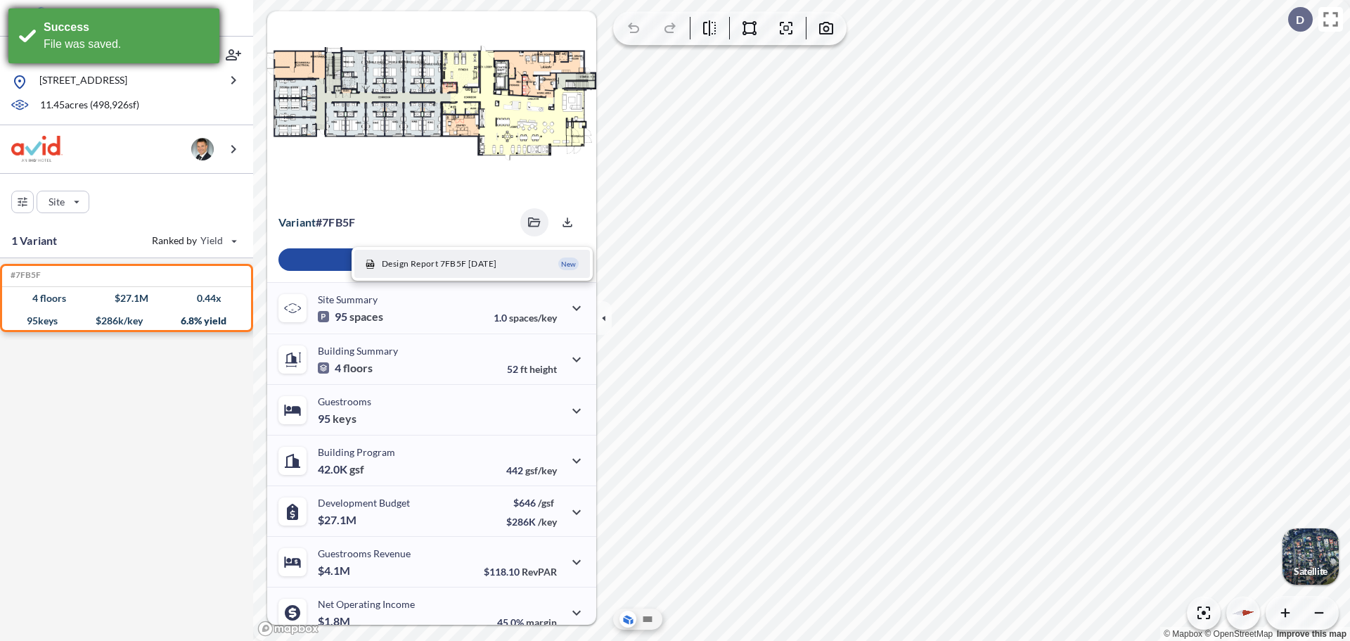
click at [86, 20] on div "Success" at bounding box center [126, 27] width 165 height 17
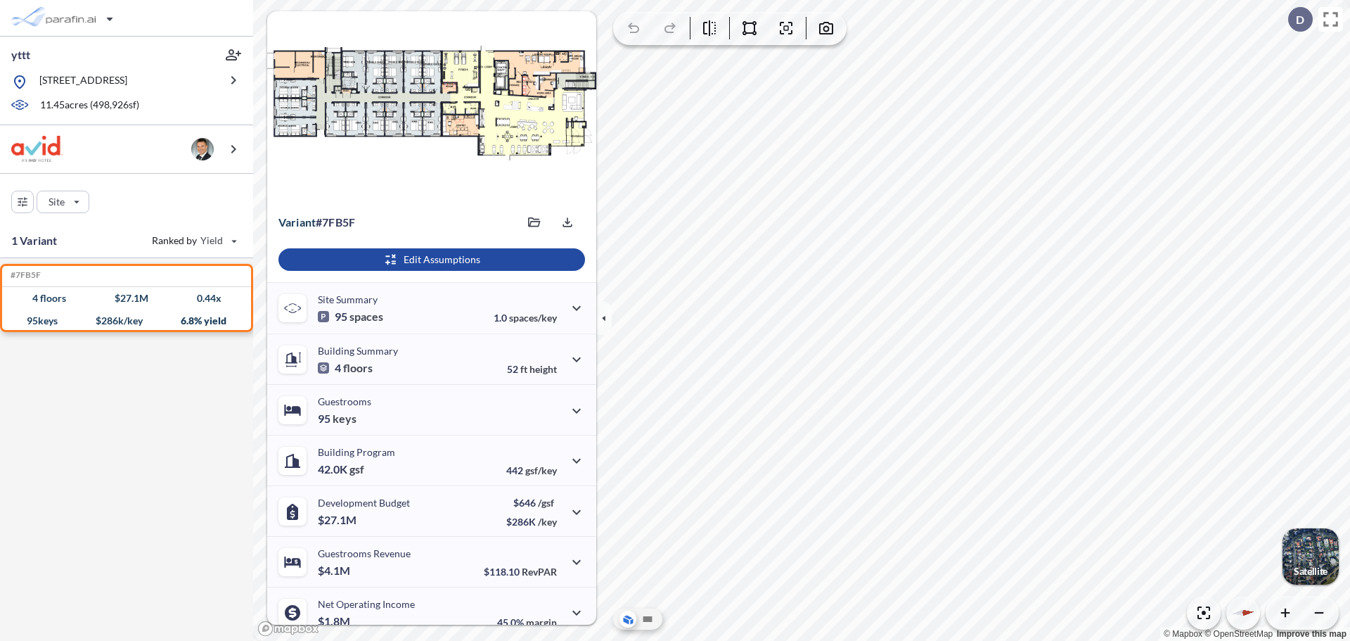
click at [88, 15] on icon "button" at bounding box center [74, 18] width 56 height 34
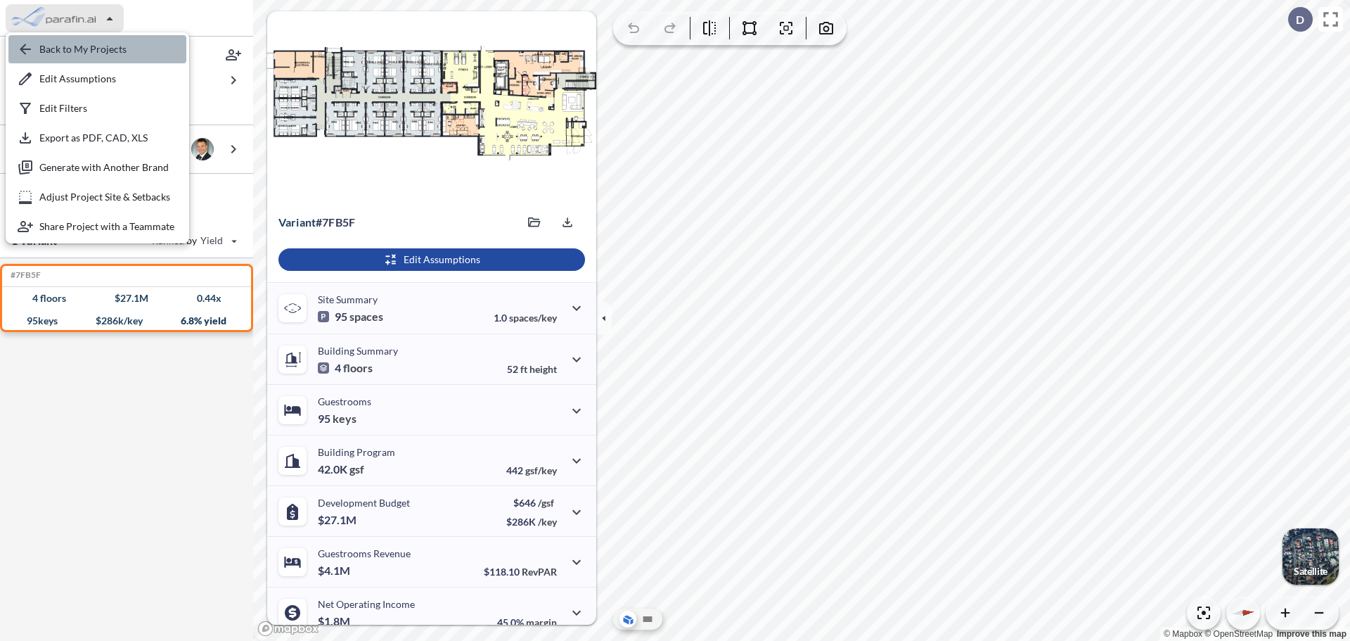
click at [91, 40] on div "button" at bounding box center [97, 49] width 178 height 28
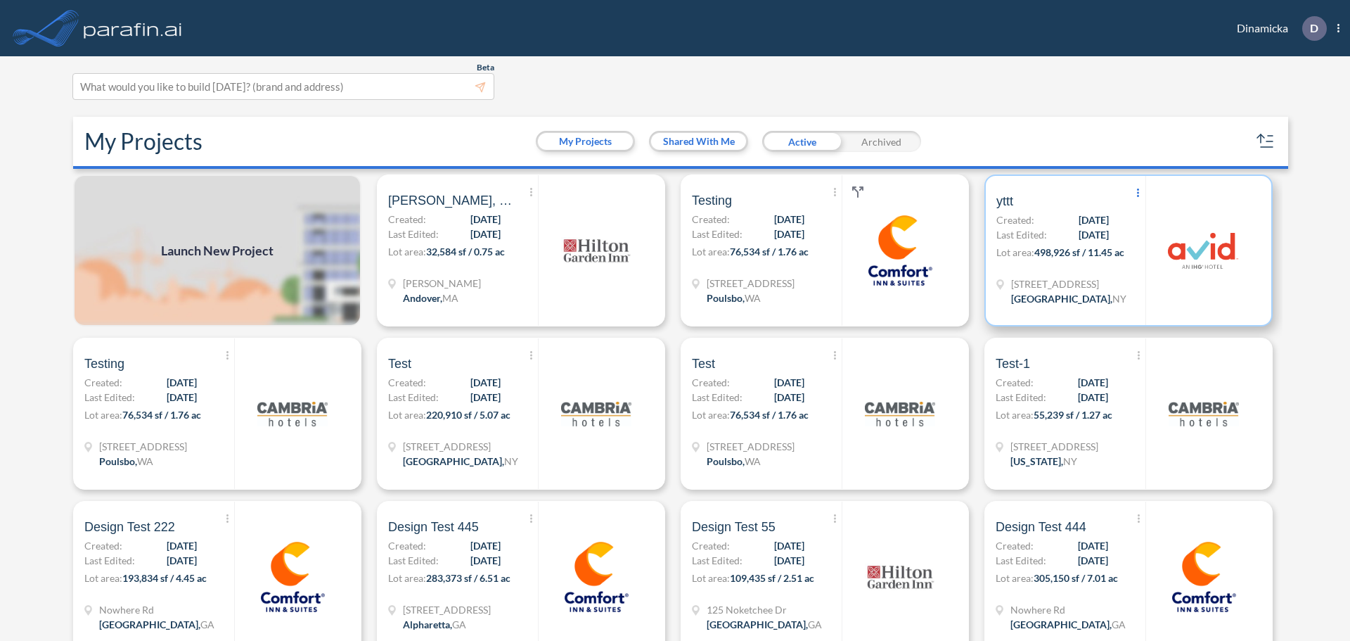
click at [1137, 194] on icon "Show More Created with sketchtool." at bounding box center [1138, 192] width 2 height 8
click at [1150, 243] on icon at bounding box center [1150, 247] width 17 height 8
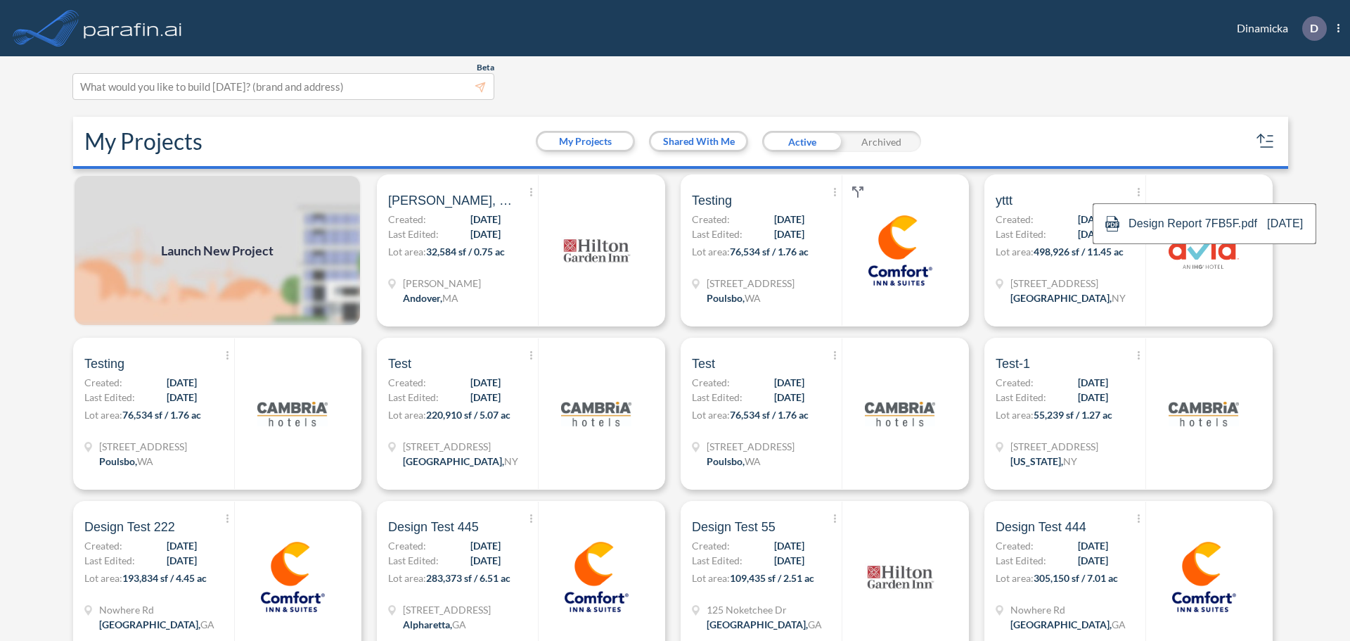
click at [980, 90] on div at bounding box center [675, 320] width 1350 height 641
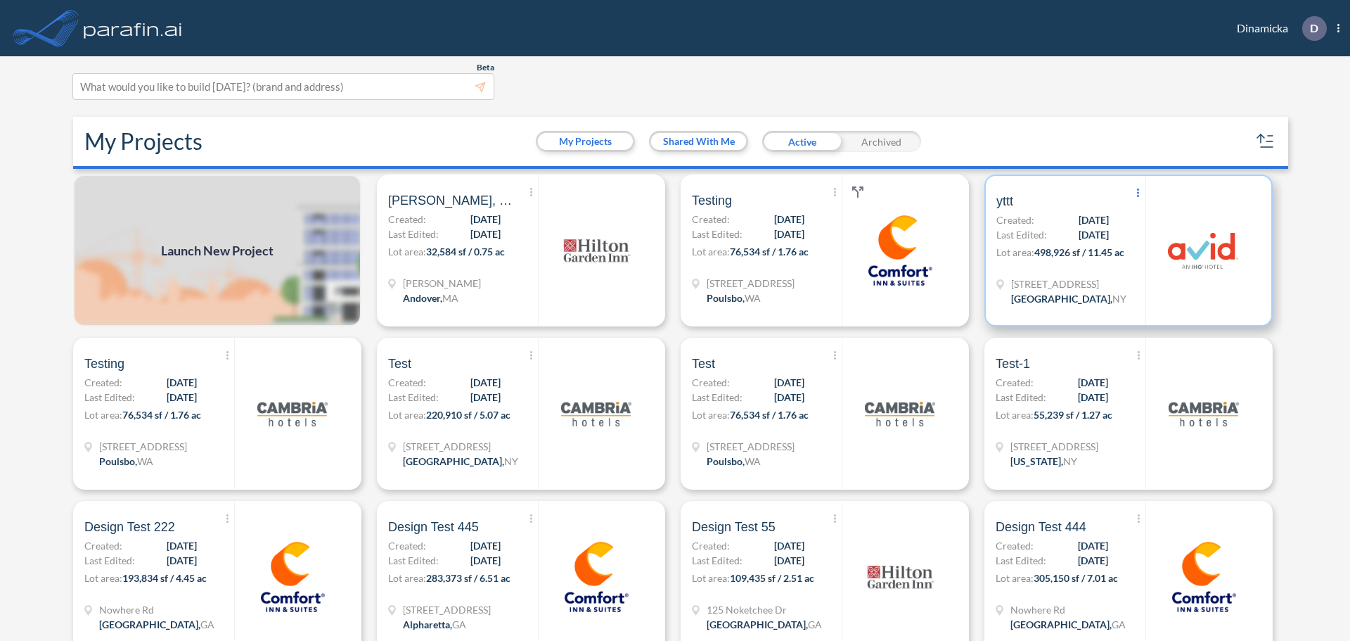
click at [1132, 194] on span "Show More Created with sketchtool." at bounding box center [1139, 193] width 14 height 21
click at [1137, 194] on icon "Show More Created with sketchtool." at bounding box center [1138, 192] width 2 height 8
click at [1132, 193] on span "Show More Created with sketchtool." at bounding box center [1139, 193] width 14 height 21
click at [1144, 233] on icon at bounding box center [1149, 243] width 21 height 21
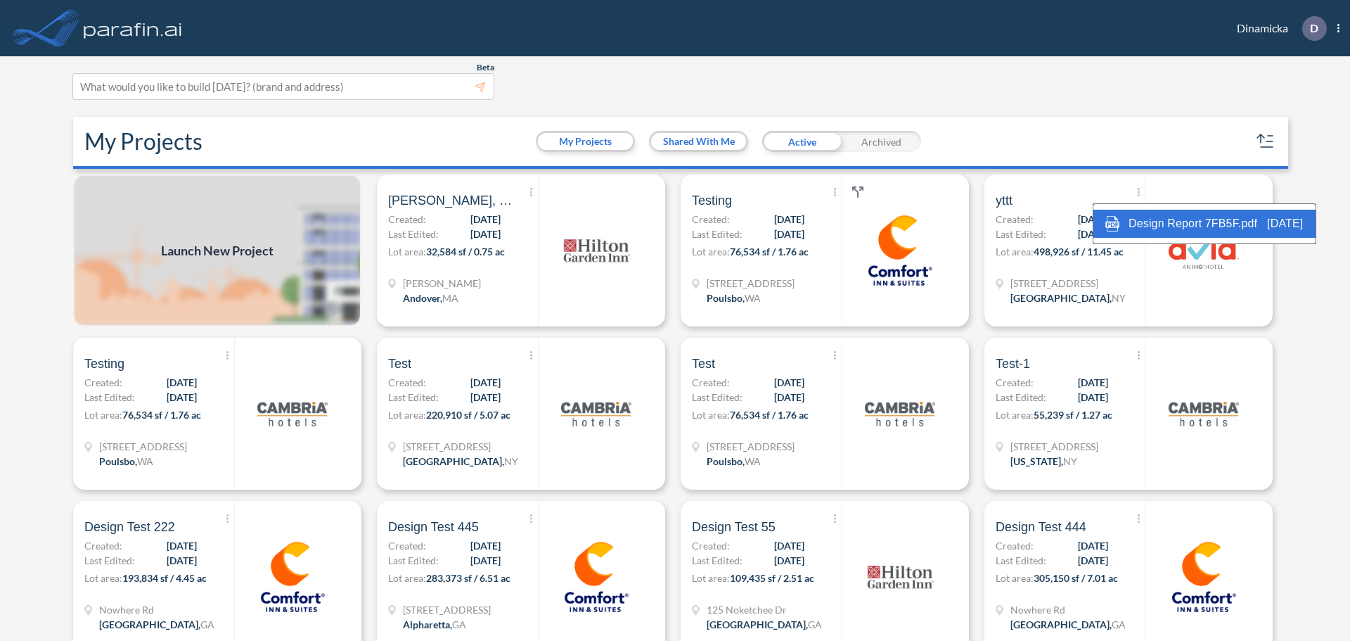
click at [1172, 221] on span "Design Report 7FB5F.pdf" at bounding box center [1193, 224] width 132 height 20
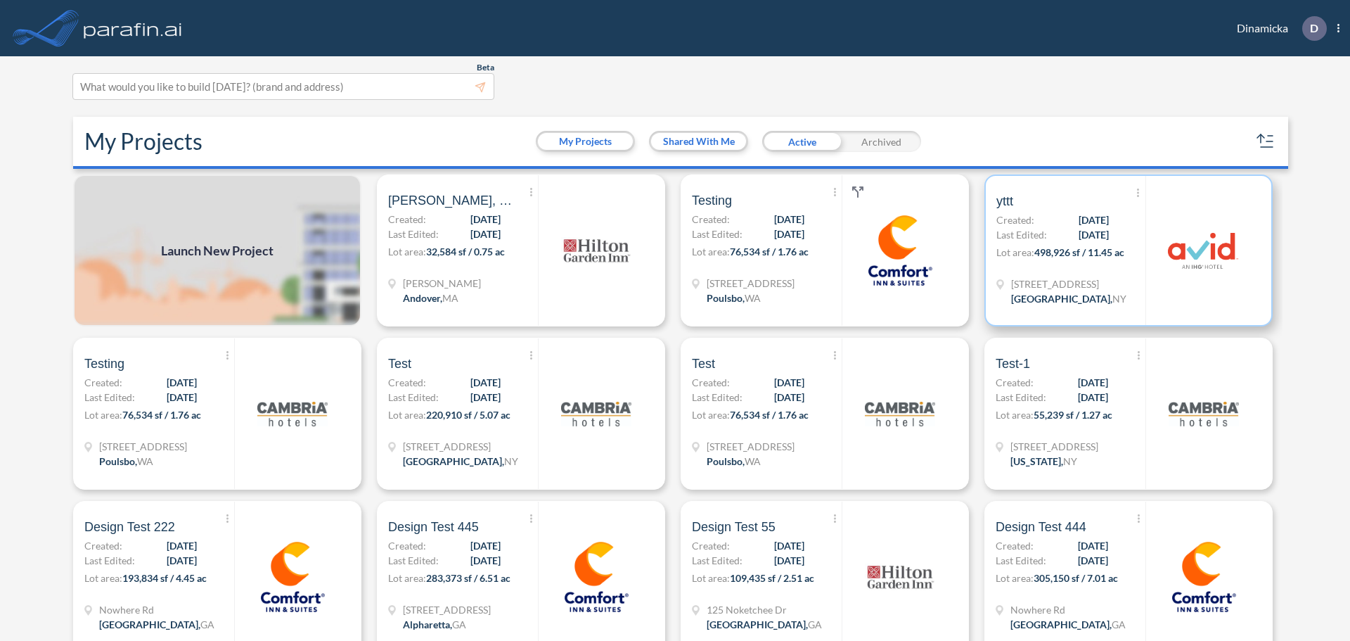
click at [1168, 227] on img at bounding box center [1203, 250] width 70 height 70
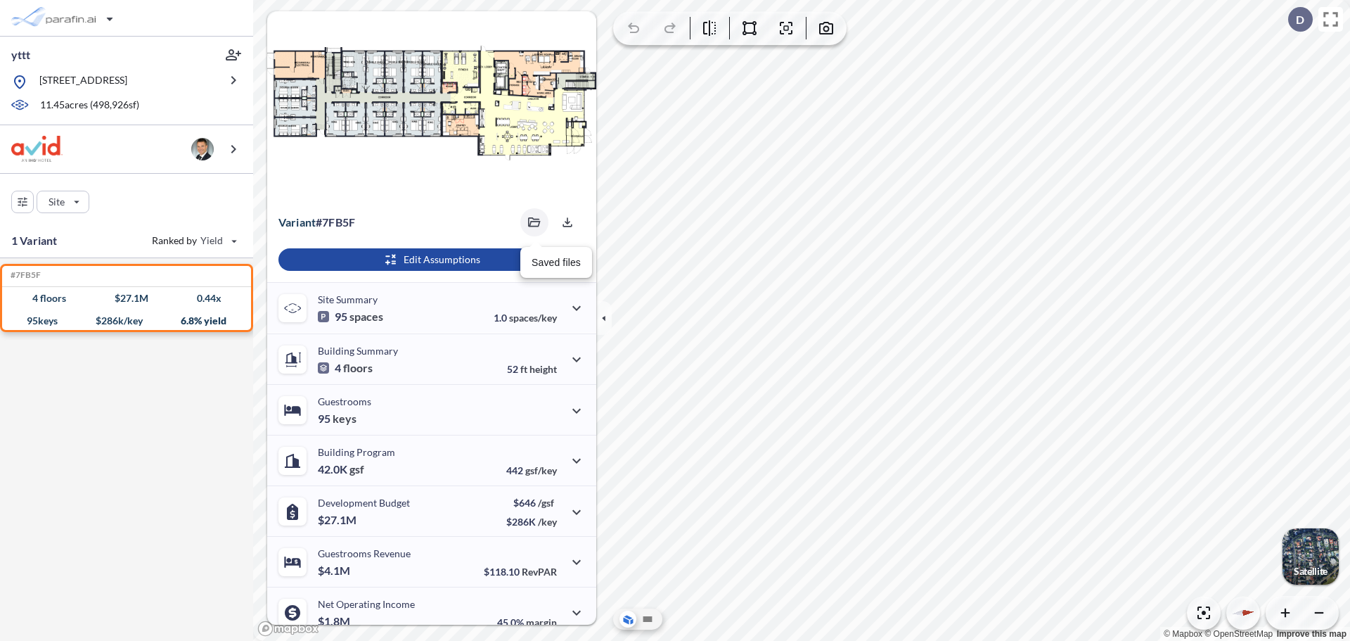
click at [530, 221] on icon "button" at bounding box center [534, 222] width 13 height 10
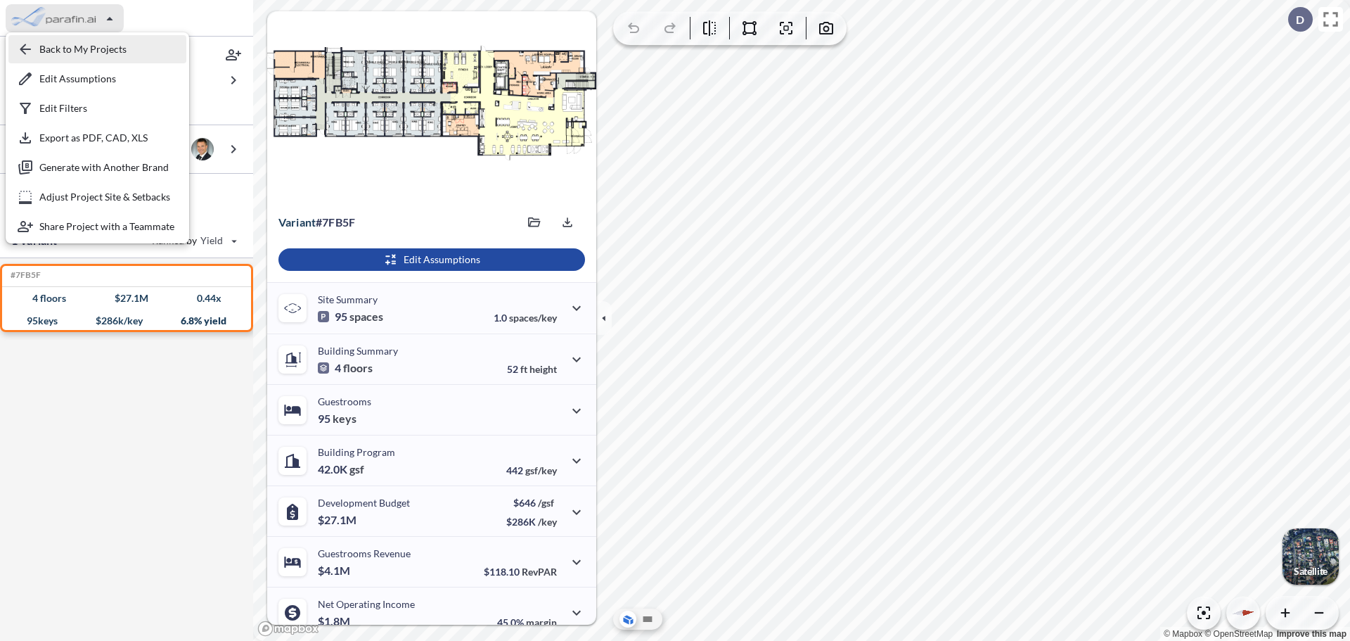
click at [94, 50] on div "button" at bounding box center [97, 49] width 178 height 28
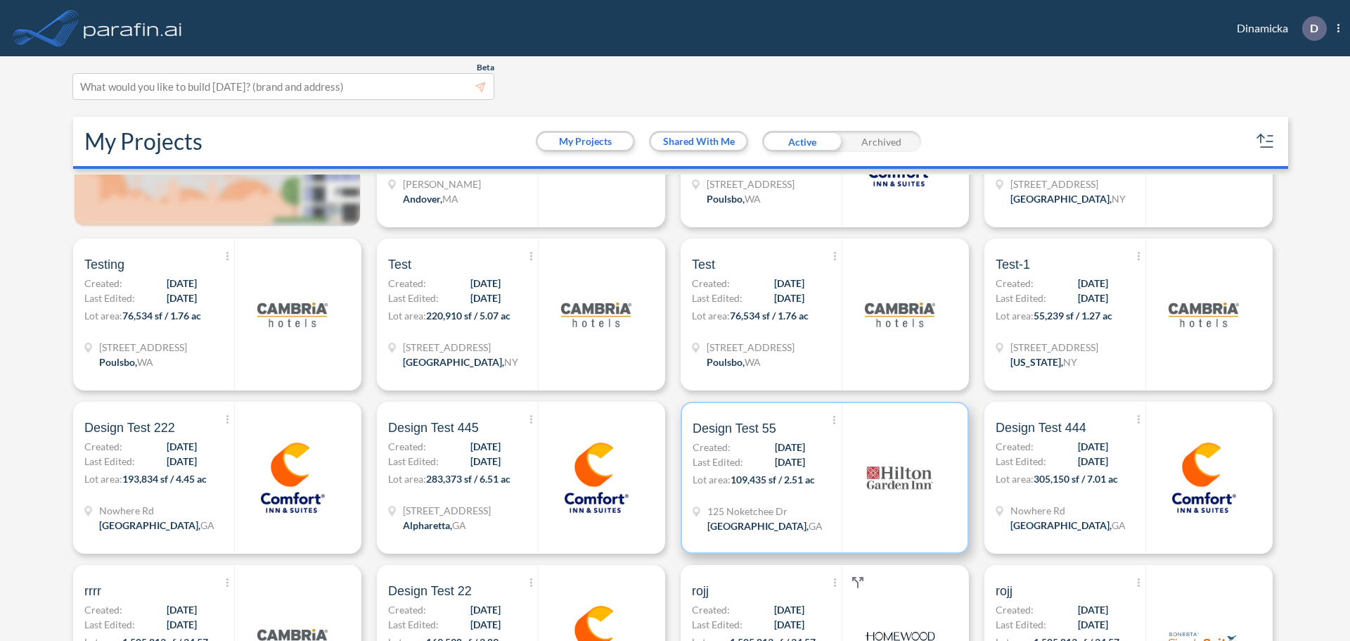
scroll to position [211, 0]
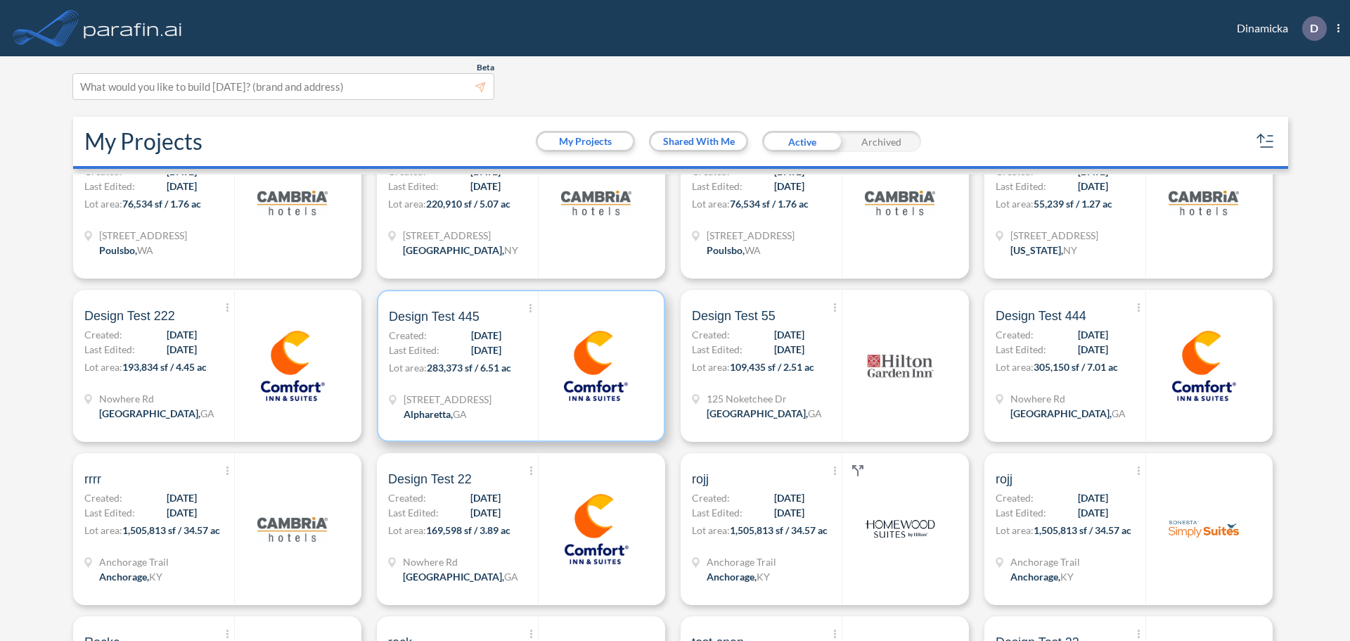
click at [604, 336] on img at bounding box center [596, 366] width 70 height 70
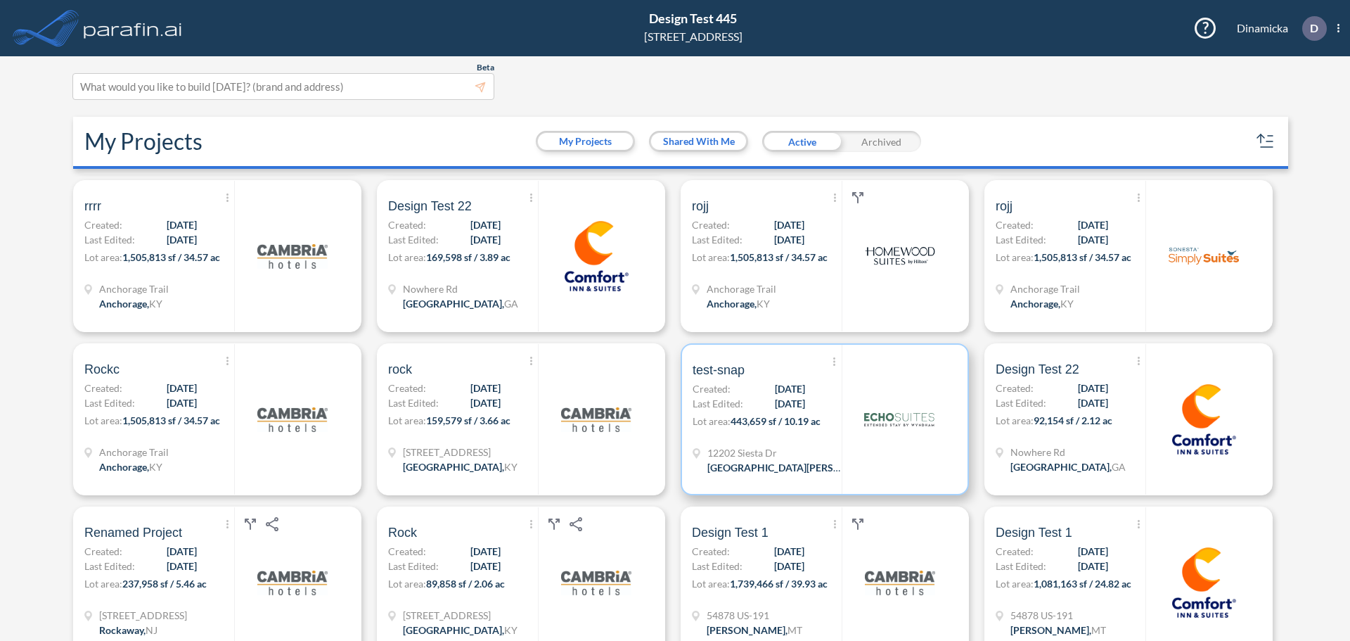
scroll to position [563, 0]
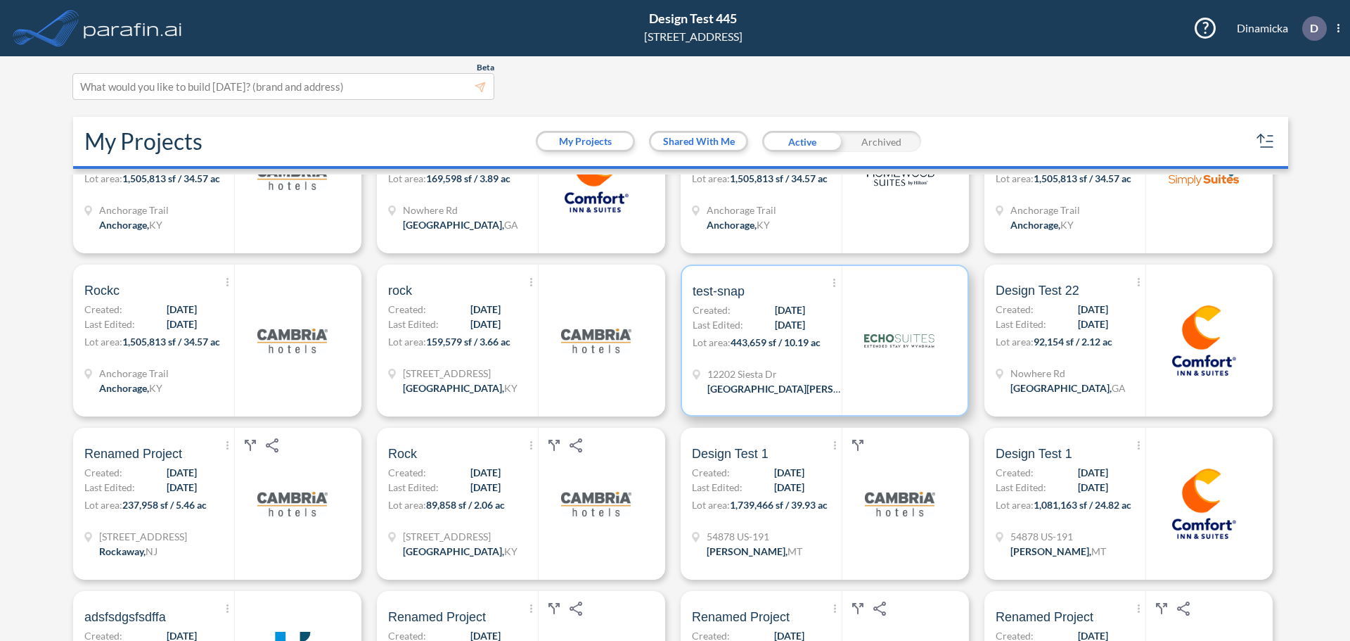
click at [893, 341] on img at bounding box center [899, 340] width 70 height 70
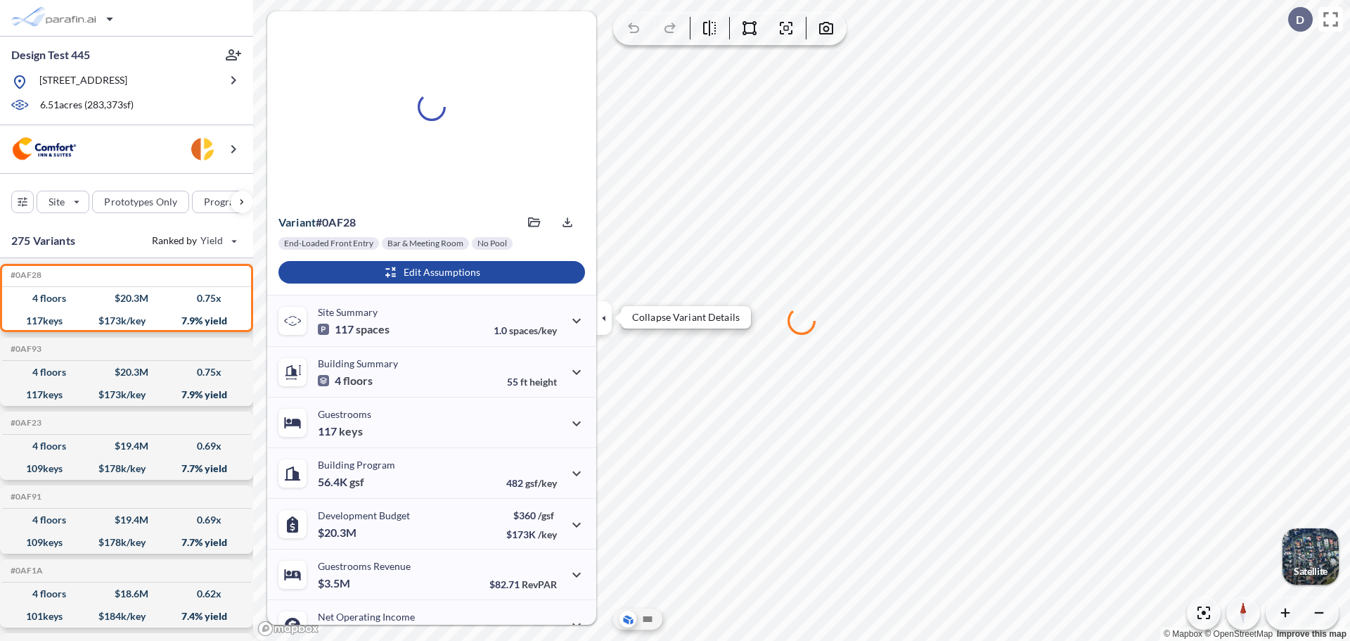
click at [608, 321] on icon "button" at bounding box center [603, 317] width 15 height 15
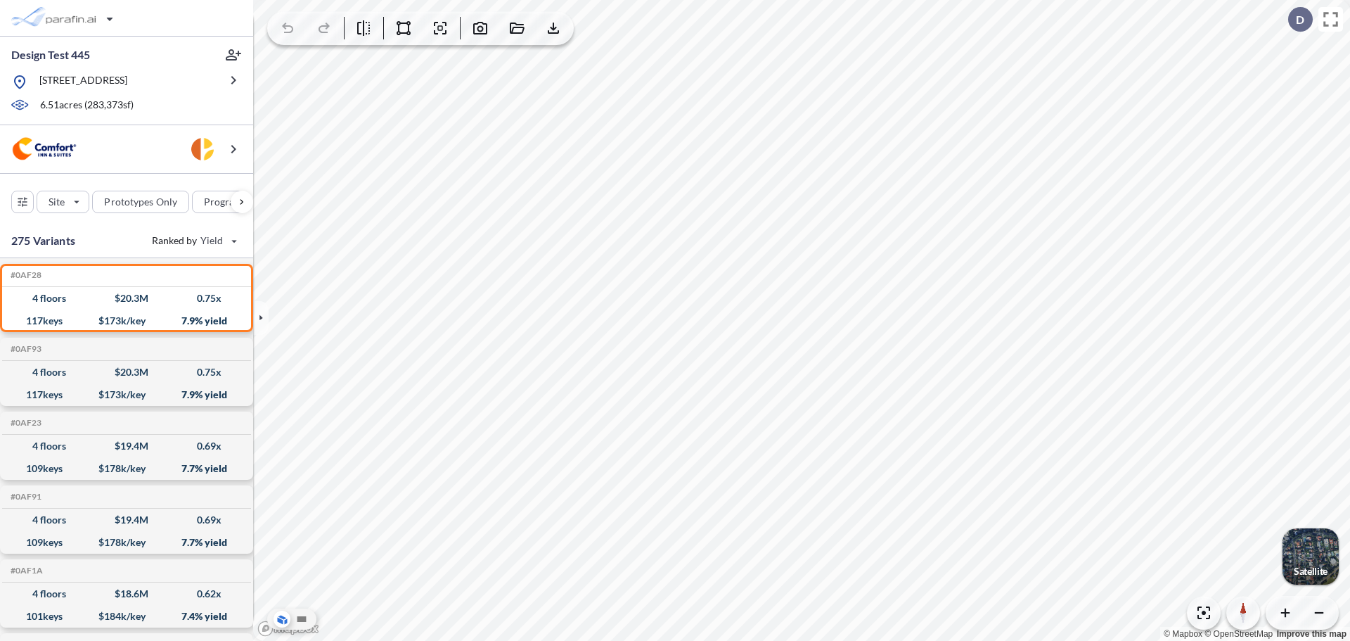
click at [1306, 553] on div "button" at bounding box center [1311, 556] width 56 height 56
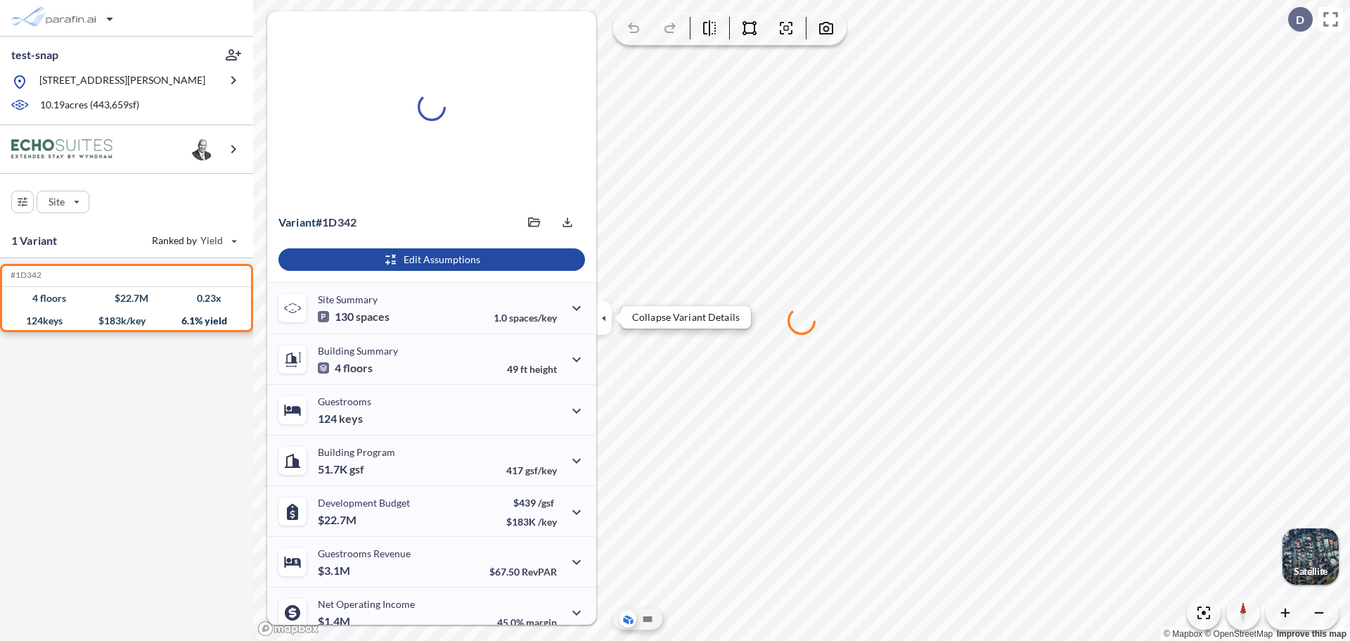
click at [604, 305] on button "button" at bounding box center [603, 318] width 15 height 34
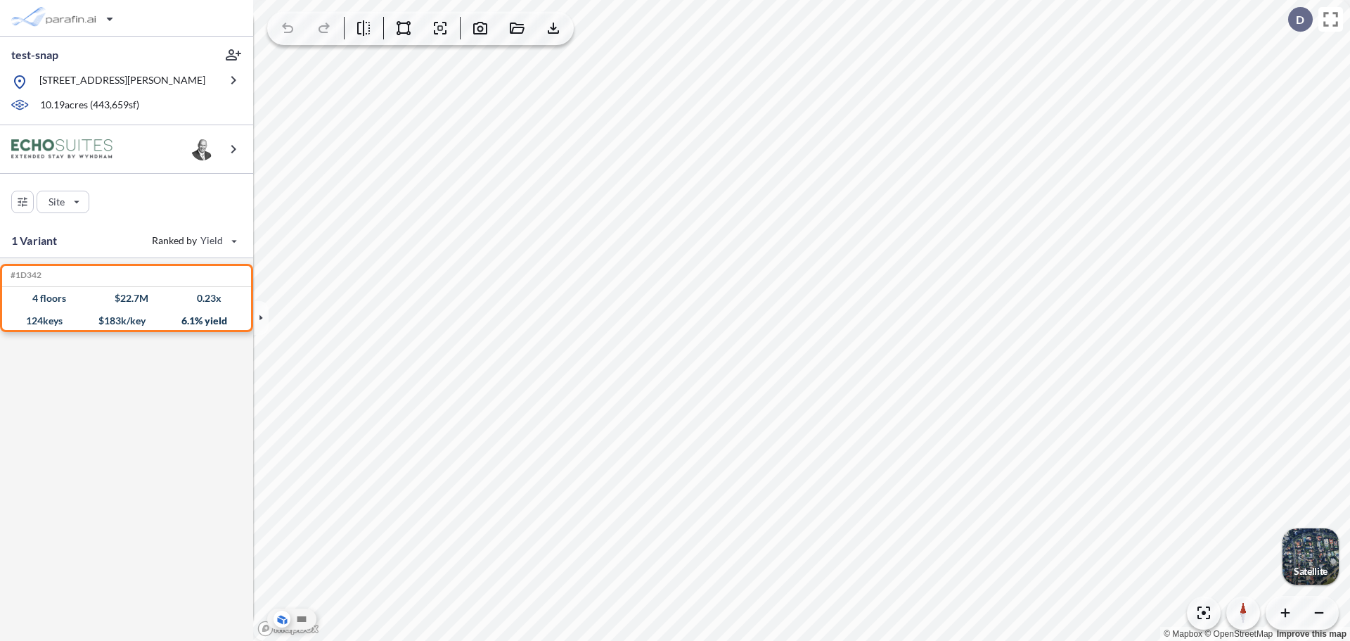
click at [1298, 549] on div "button" at bounding box center [1311, 556] width 56 height 56
click at [260, 315] on icon "button" at bounding box center [260, 317] width 15 height 15
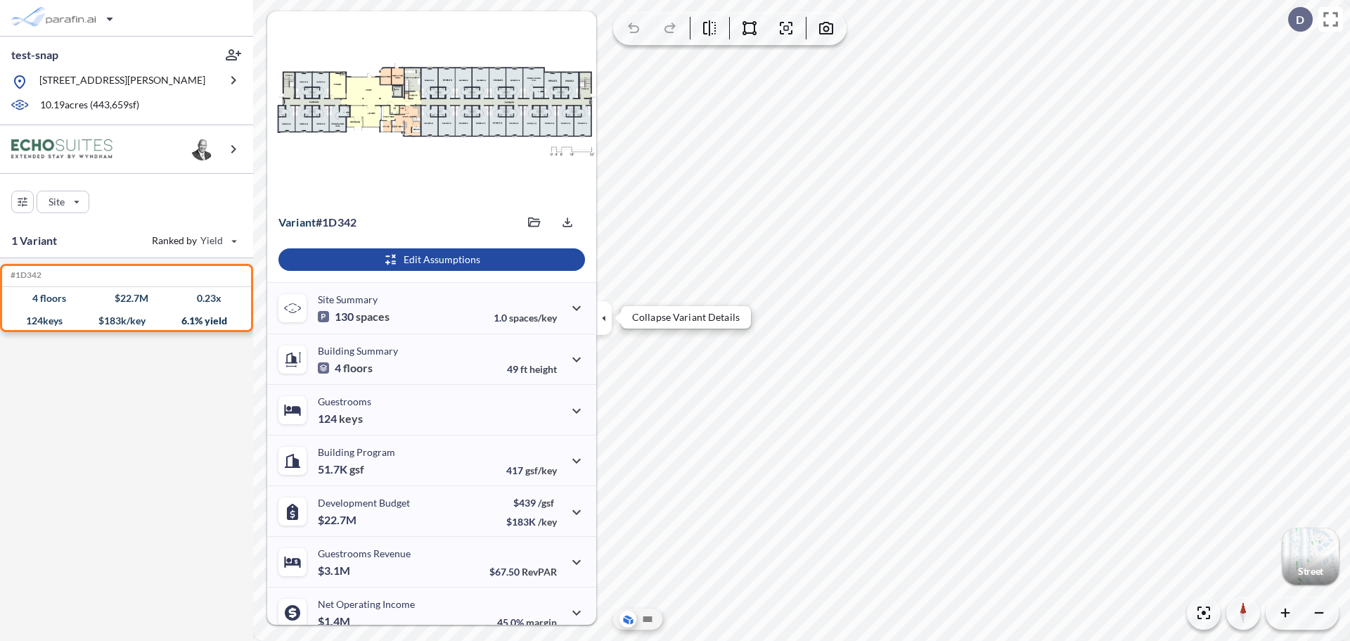
click at [598, 311] on icon "button" at bounding box center [603, 317] width 15 height 15
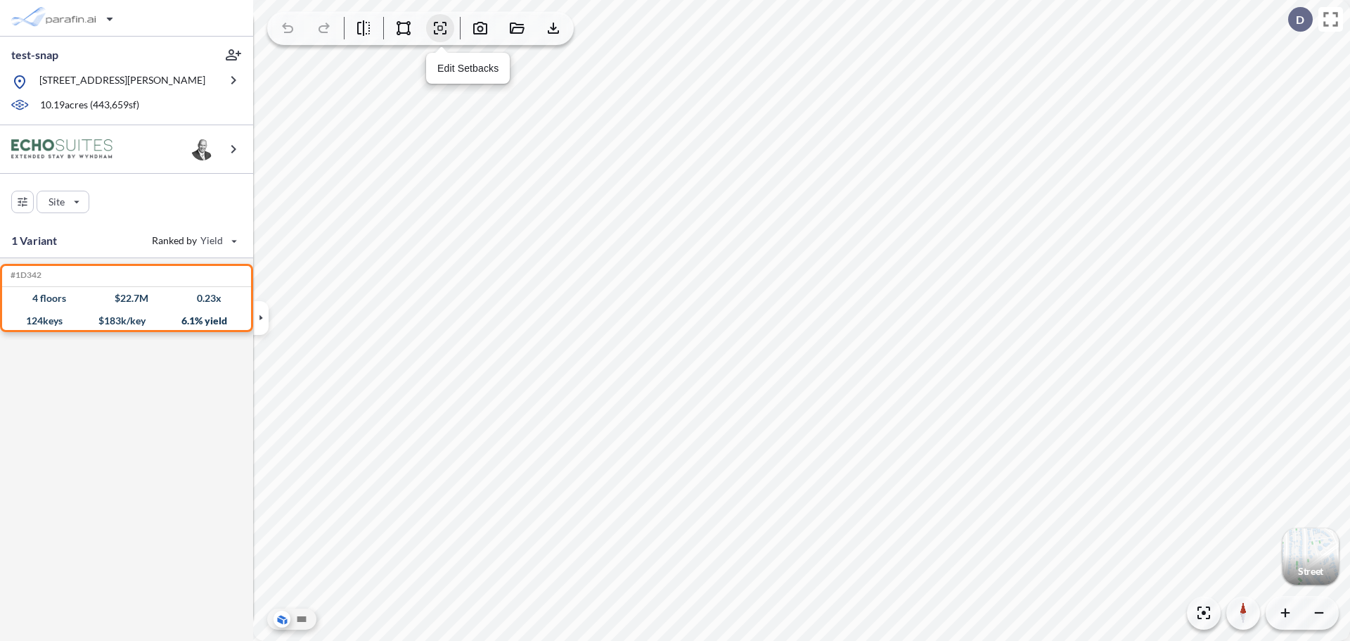
click at [447, 27] on icon "button" at bounding box center [440, 28] width 17 height 17
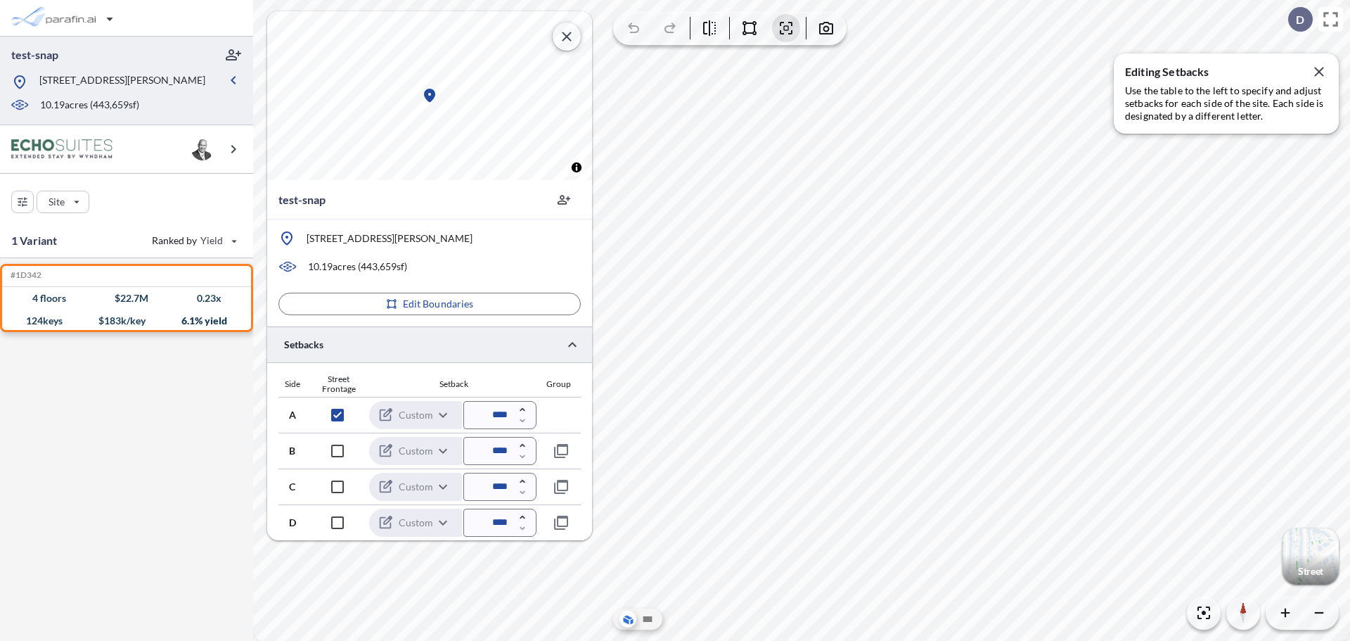
click at [569, 33] on icon "button" at bounding box center [566, 36] width 17 height 17
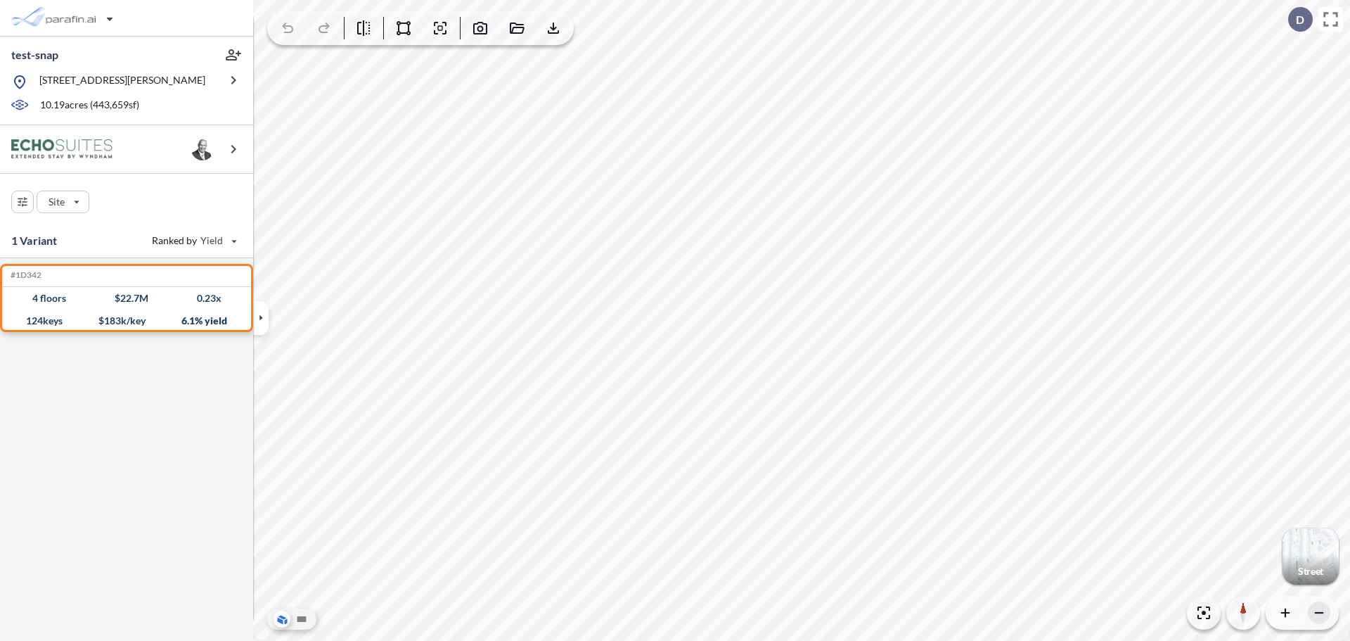
click at [1323, 606] on icon "button" at bounding box center [1319, 613] width 14 height 14
click at [1322, 613] on icon "button" at bounding box center [1319, 612] width 8 height 1
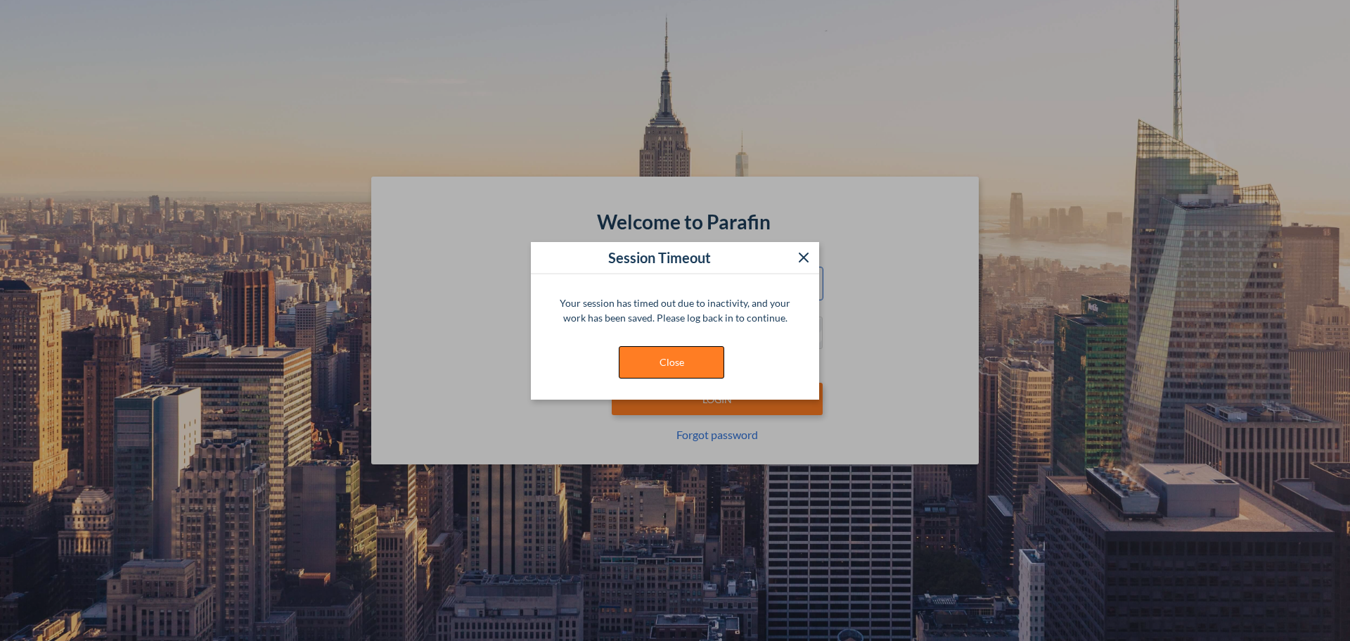
type input "**********"
click at [702, 356] on button "Close" at bounding box center [671, 362] width 105 height 32
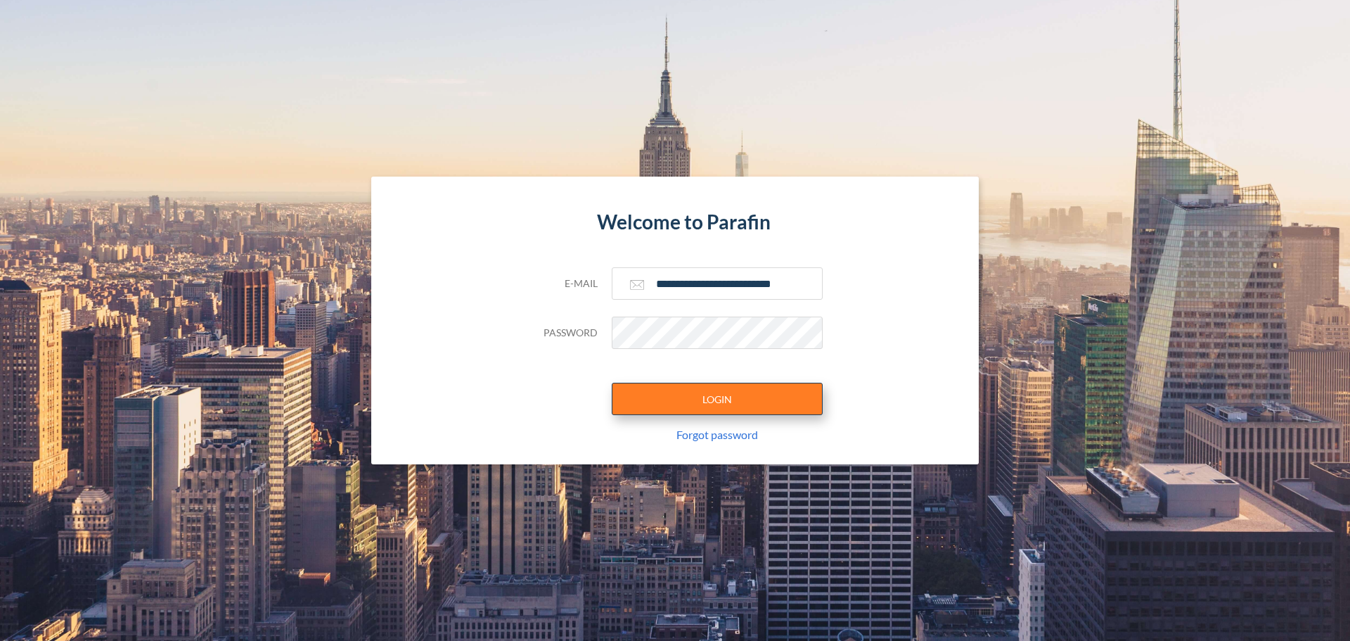
click at [710, 383] on button "LOGIN" at bounding box center [717, 399] width 211 height 32
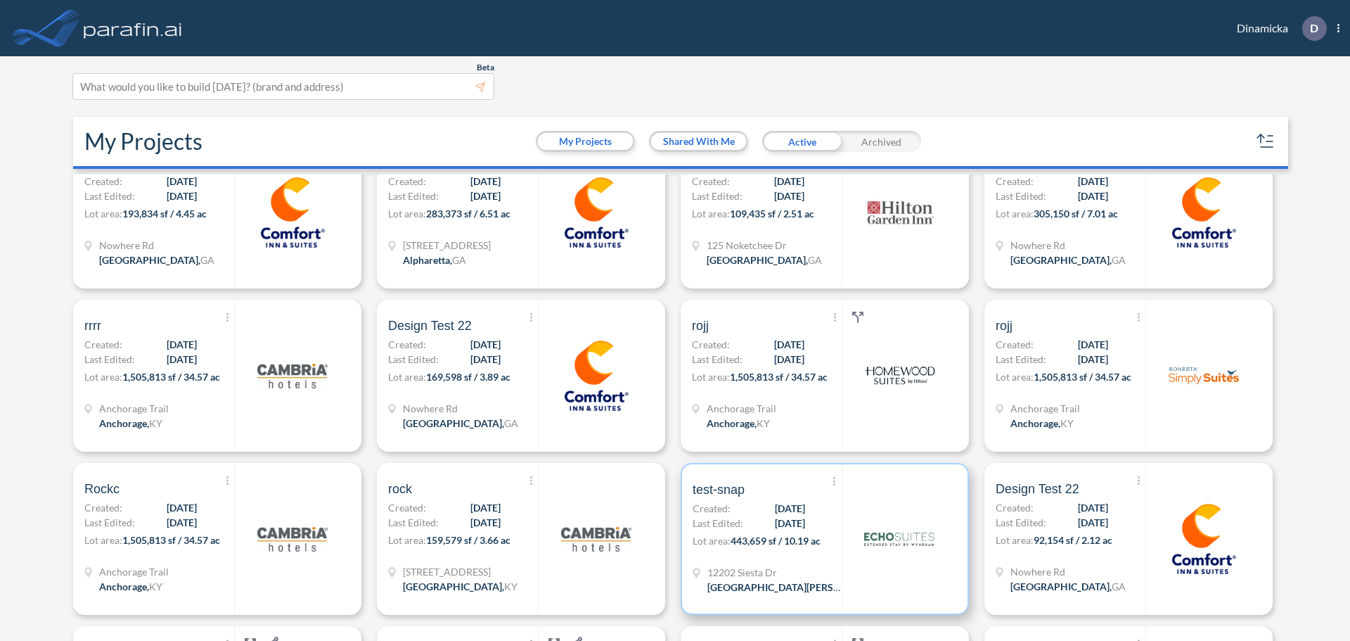
scroll to position [492, 0]
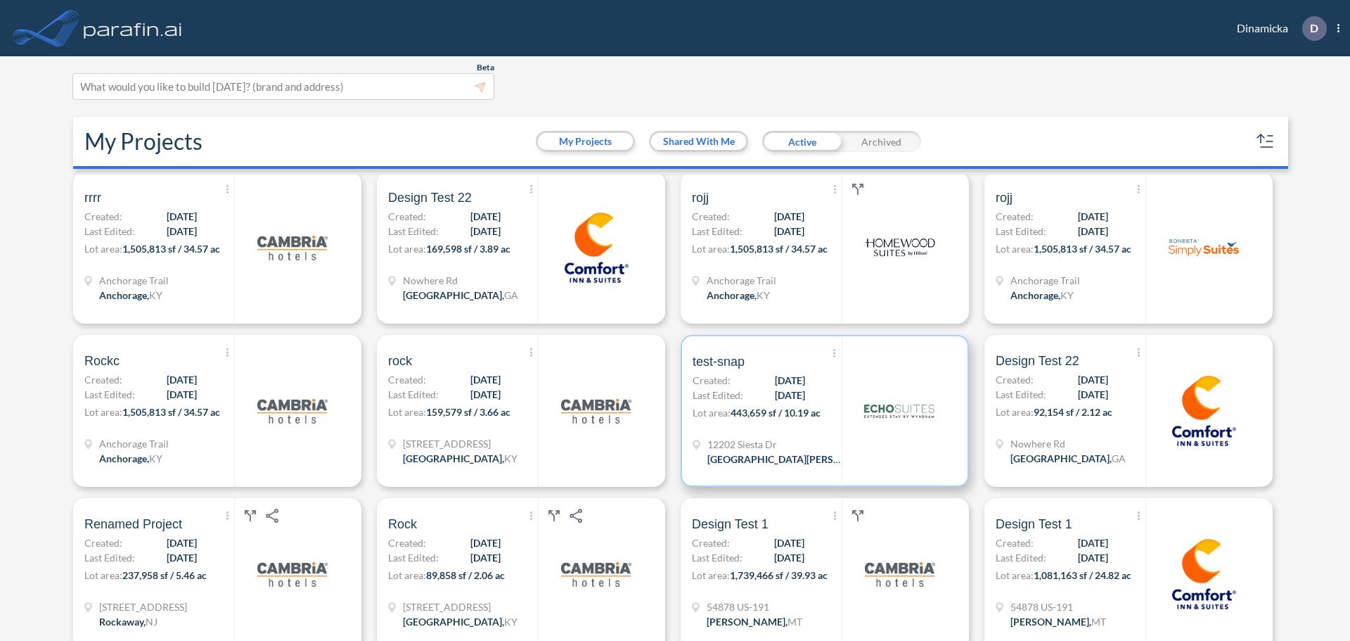
click at [775, 394] on span "[DATE]" at bounding box center [790, 395] width 30 height 15
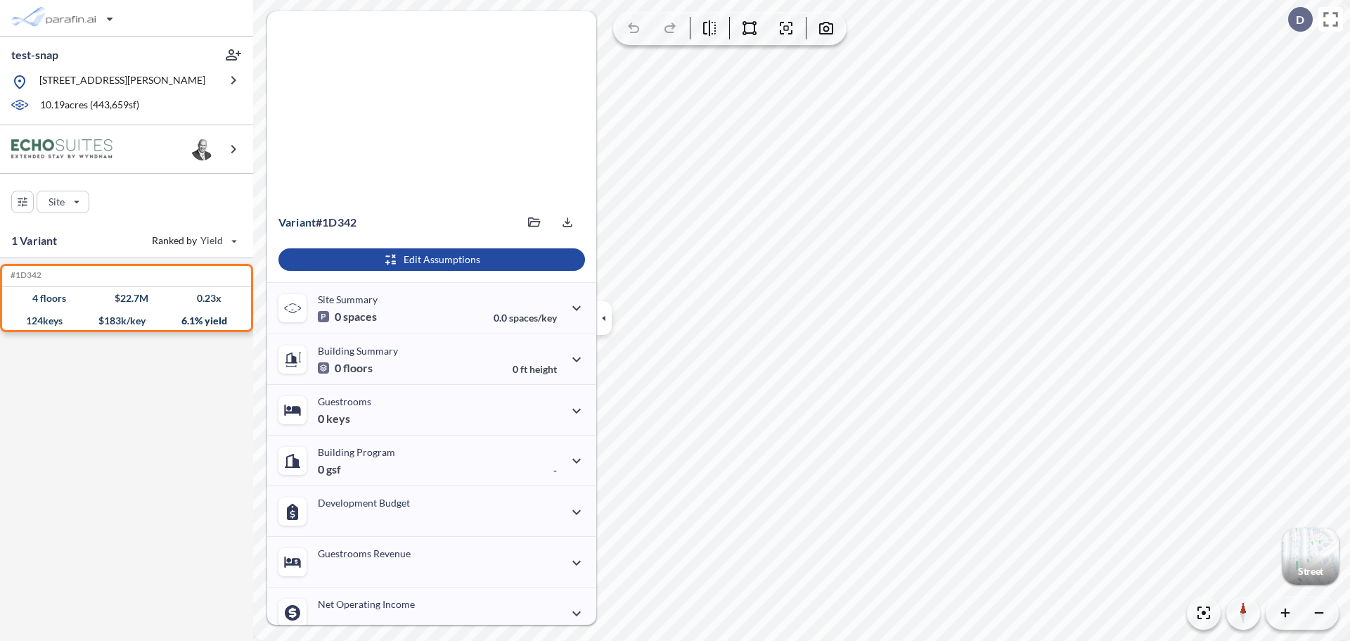
click at [606, 315] on icon "button" at bounding box center [603, 317] width 15 height 15
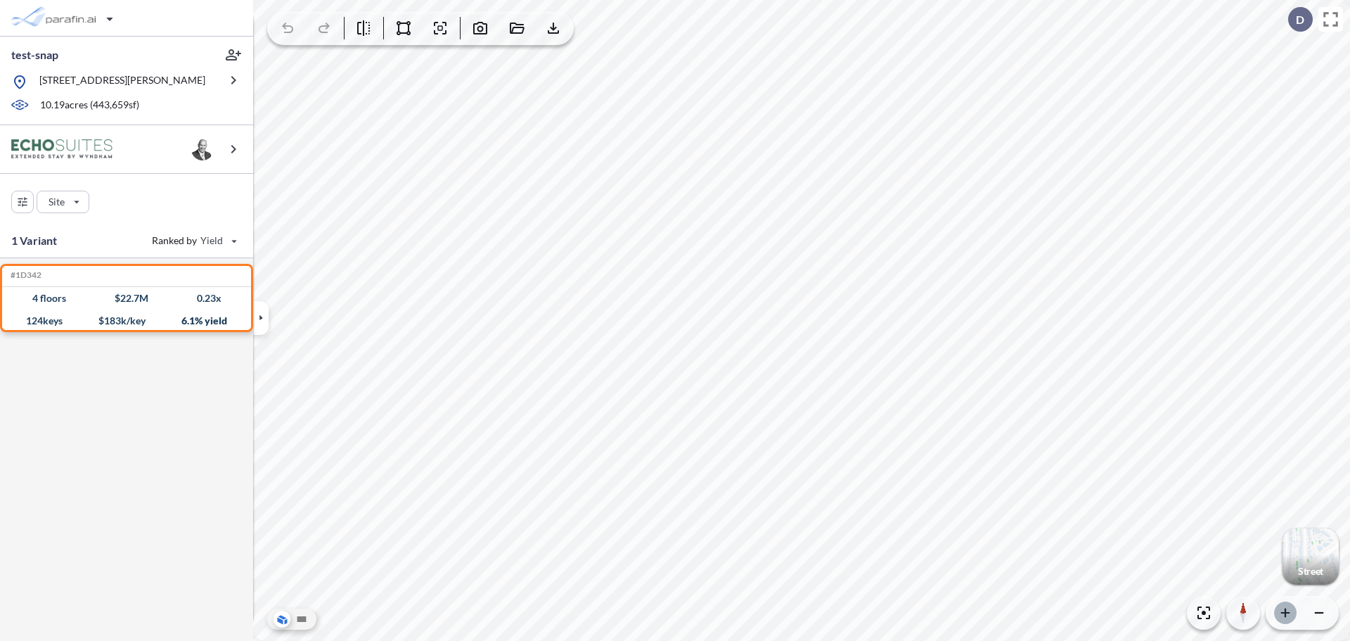
click at [1288, 608] on icon "button" at bounding box center [1286, 613] width 14 height 14
click at [1283, 613] on icon "button" at bounding box center [1285, 612] width 8 height 8
click at [1317, 616] on icon "button" at bounding box center [1319, 613] width 14 height 14
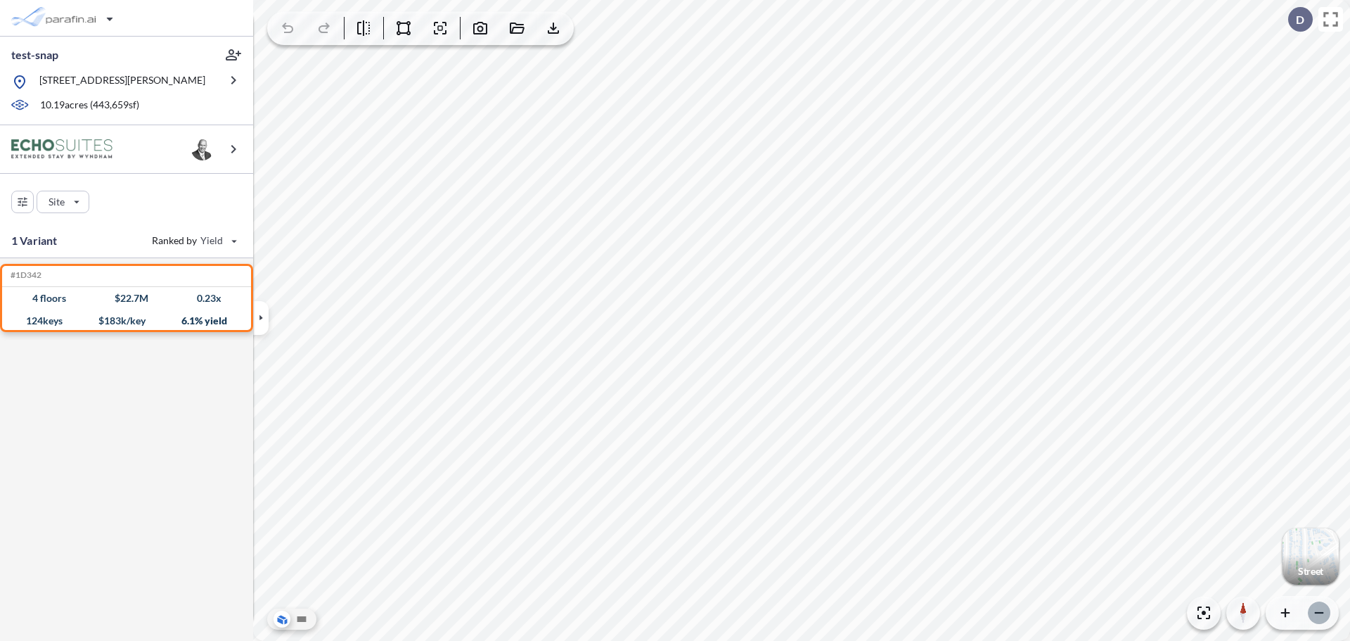
click at [1318, 616] on icon "button" at bounding box center [1319, 613] width 14 height 14
click at [1320, 613] on icon "button" at bounding box center [1319, 612] width 8 height 1
click at [103, 15] on div "button" at bounding box center [65, 18] width 118 height 28
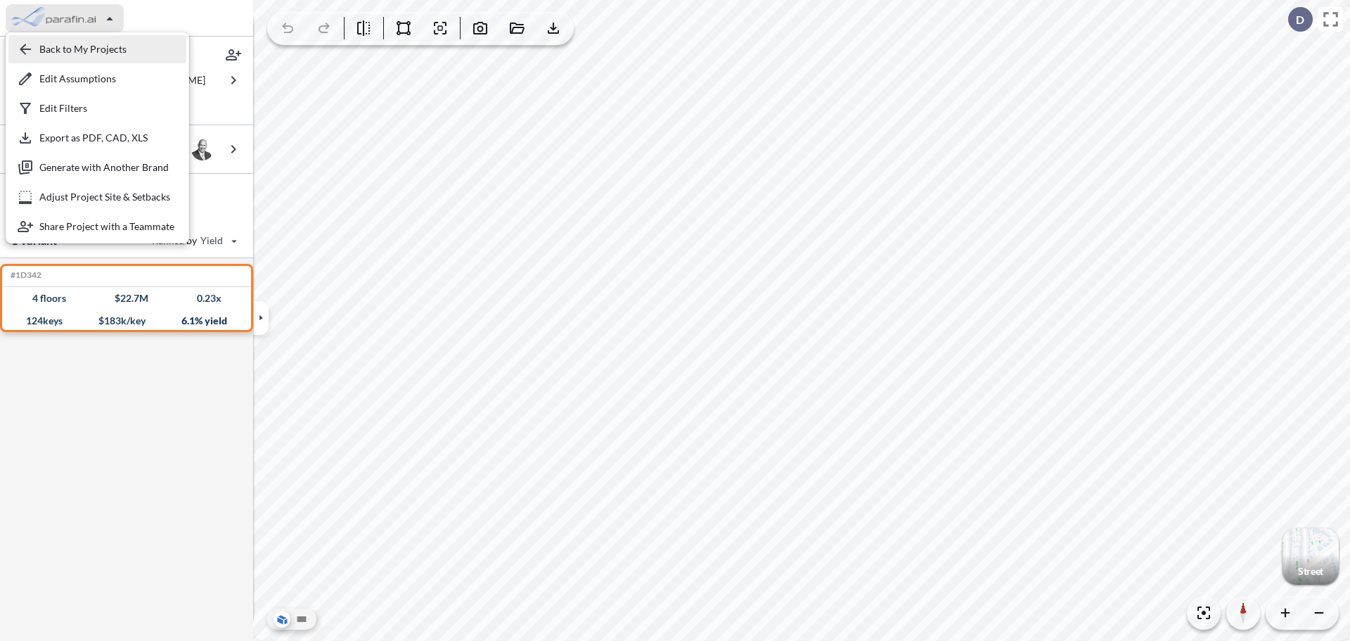
click at [111, 49] on div "button" at bounding box center [97, 49] width 178 height 28
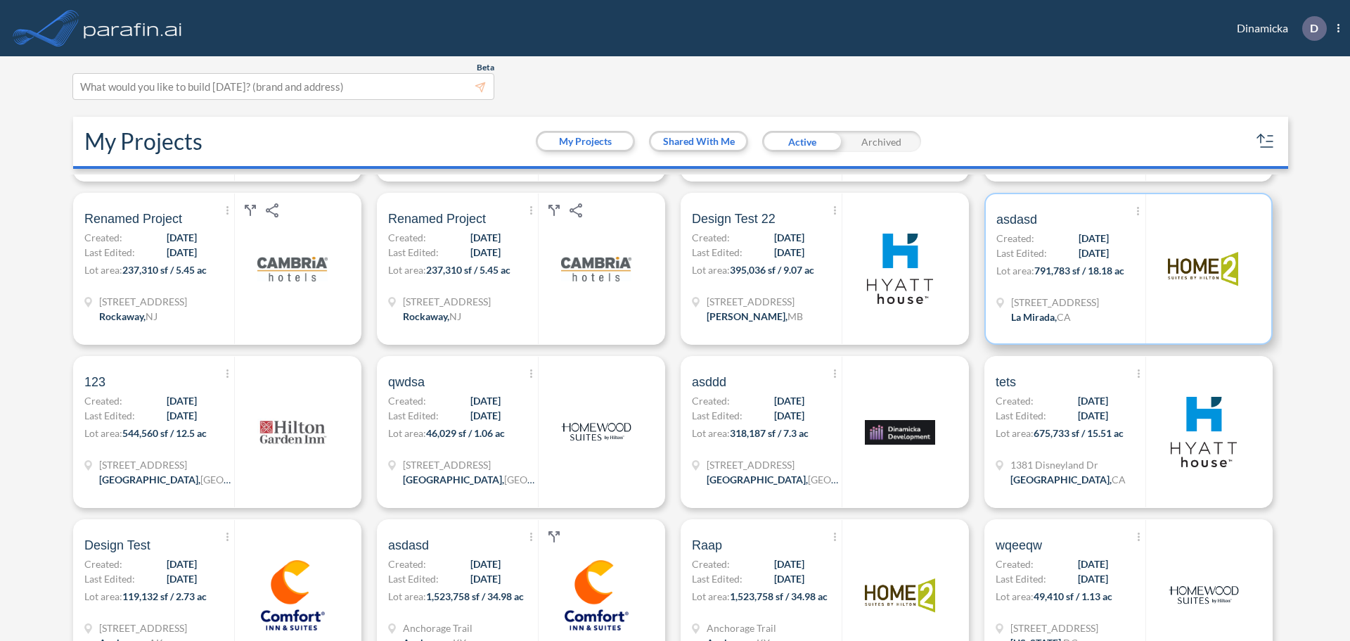
scroll to position [1266, 0]
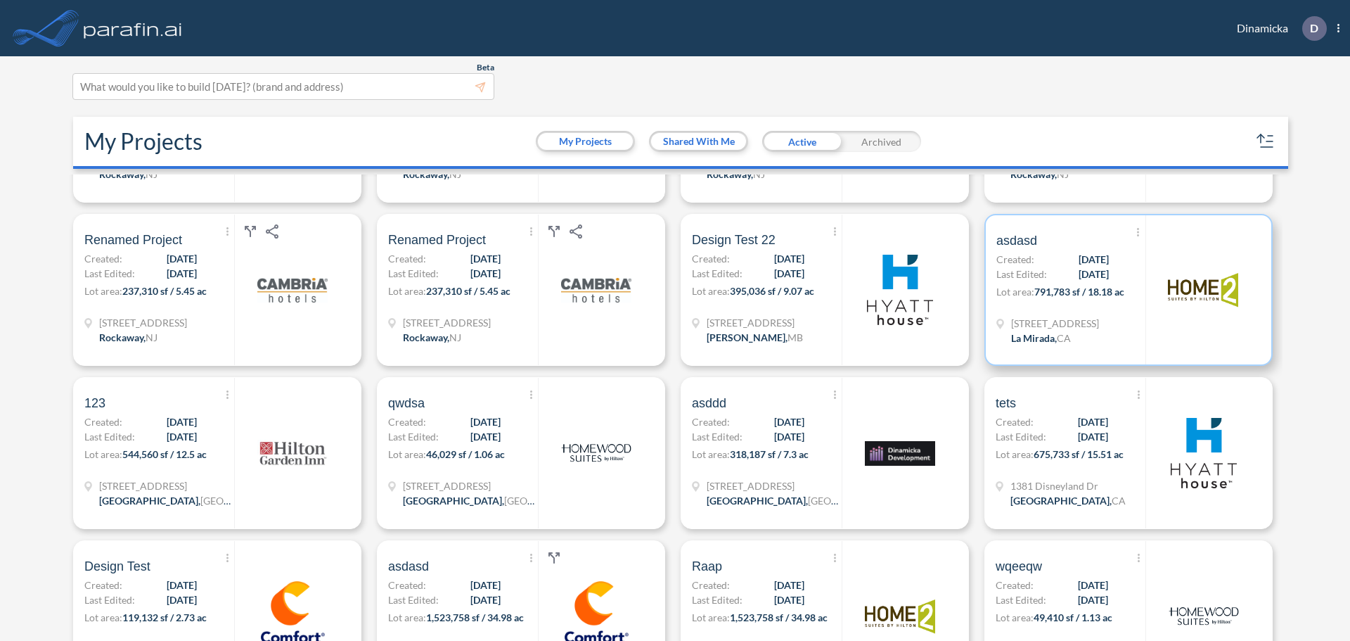
click at [1146, 281] on div at bounding box center [1203, 289] width 115 height 149
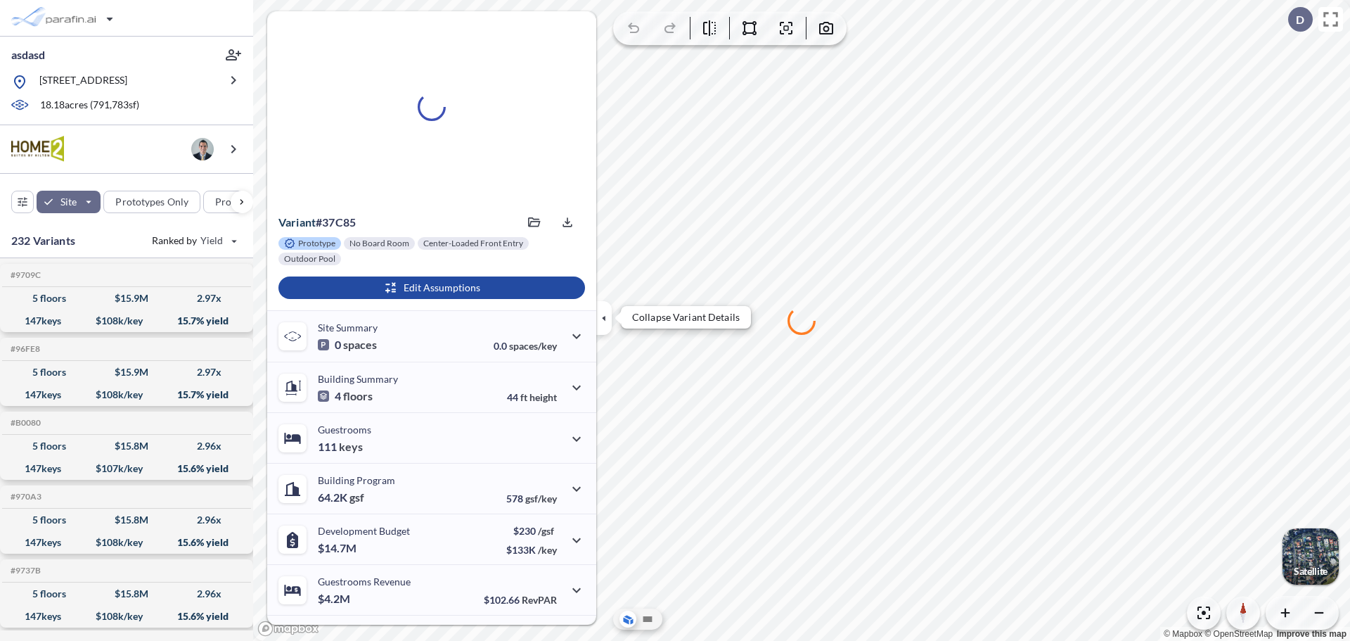
click at [598, 309] on button "button" at bounding box center [603, 318] width 15 height 34
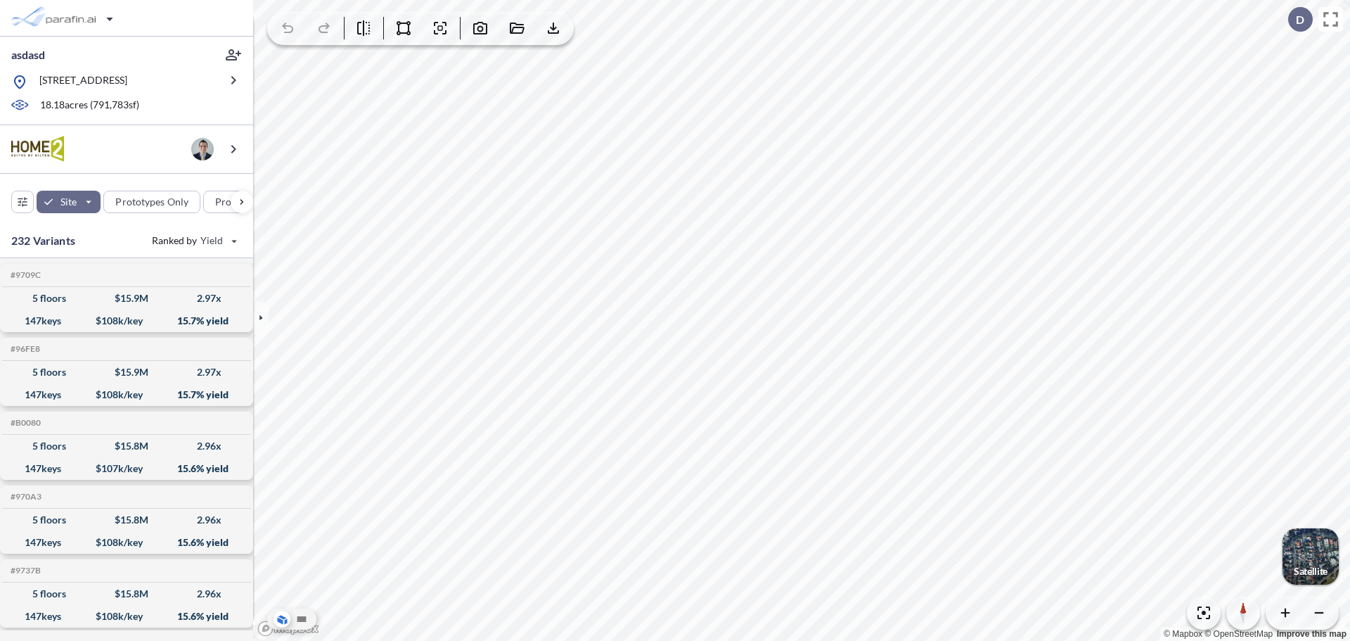
click at [1302, 546] on div "button" at bounding box center [1311, 556] width 56 height 56
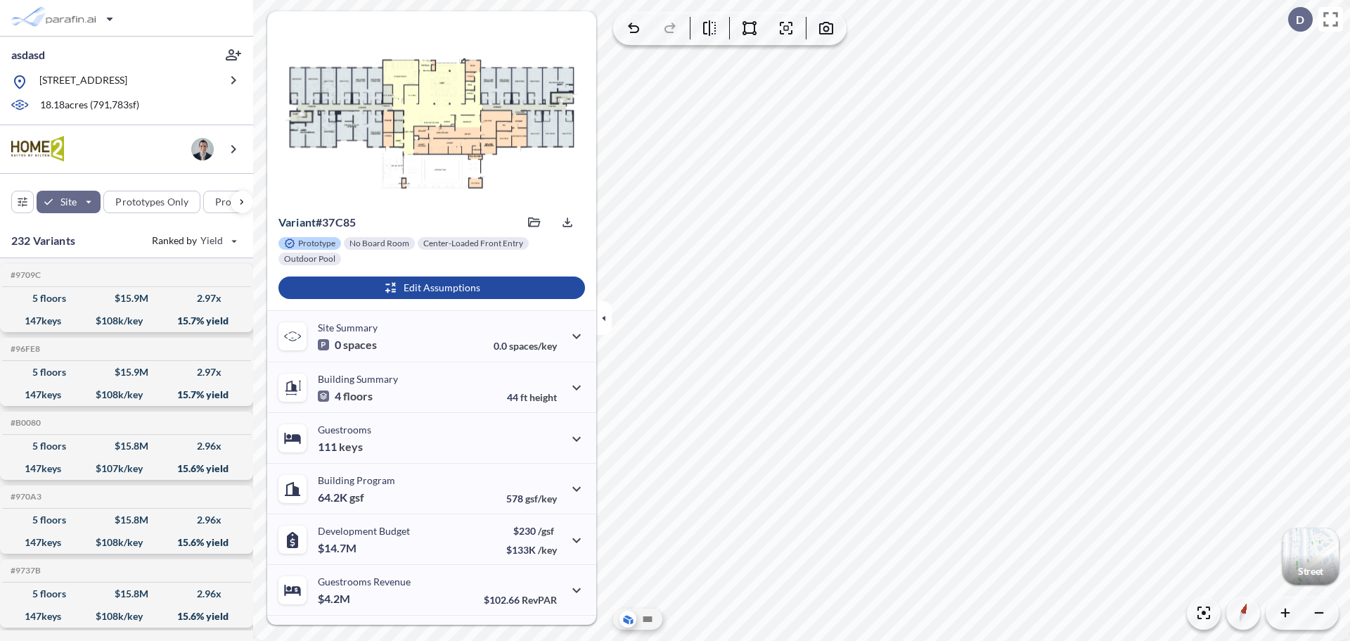
click at [599, 326] on button "button" at bounding box center [603, 318] width 15 height 34
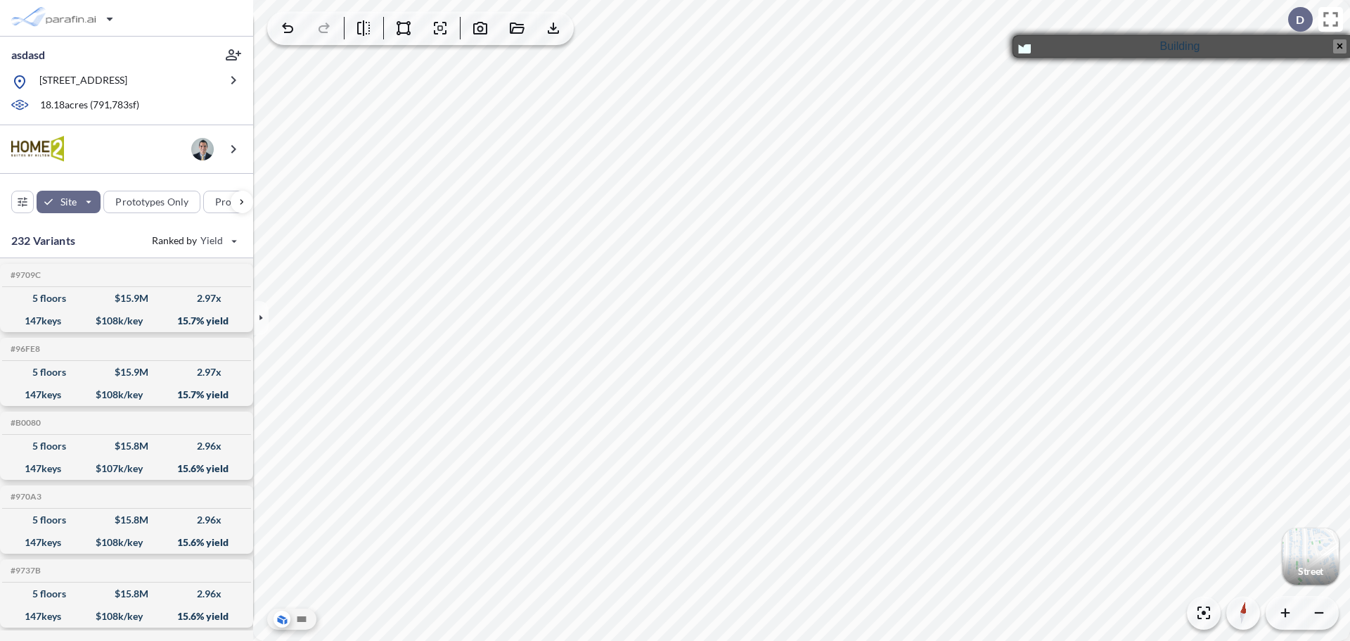
click at [1336, 45] on button "×" at bounding box center [1339, 46] width 13 height 14
click at [1338, 46] on button "×" at bounding box center [1339, 46] width 13 height 14
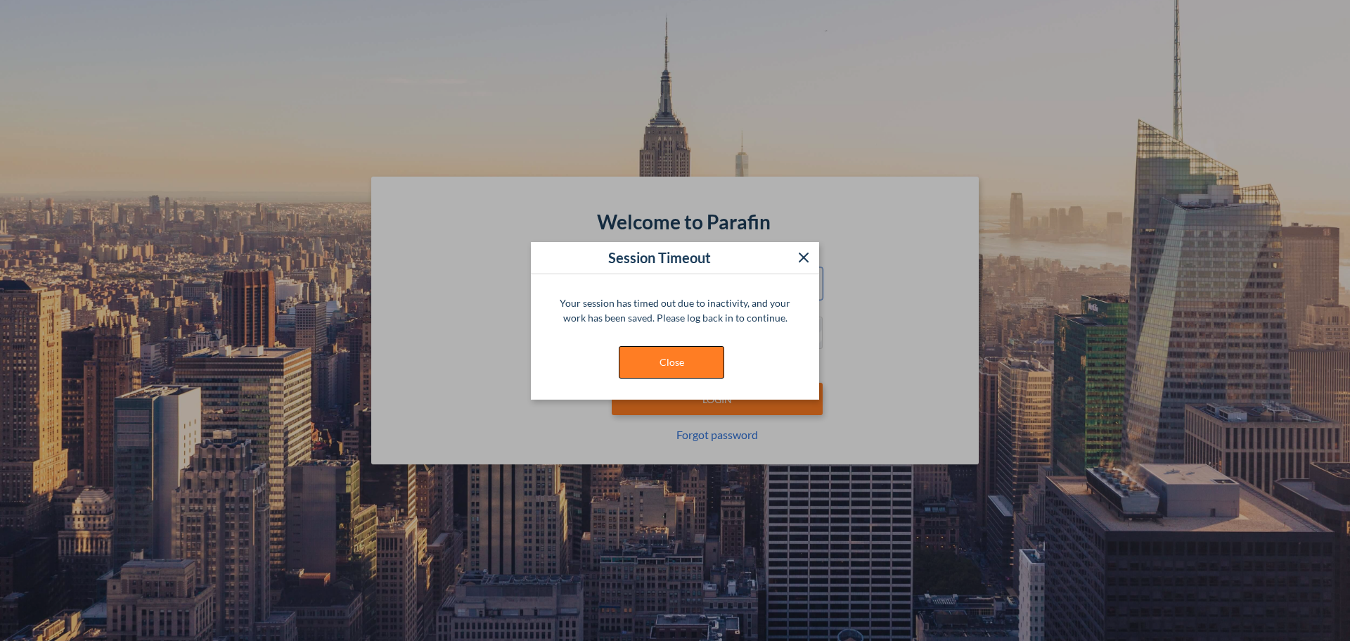
type input "**********"
click at [654, 354] on button "Close" at bounding box center [671, 362] width 105 height 32
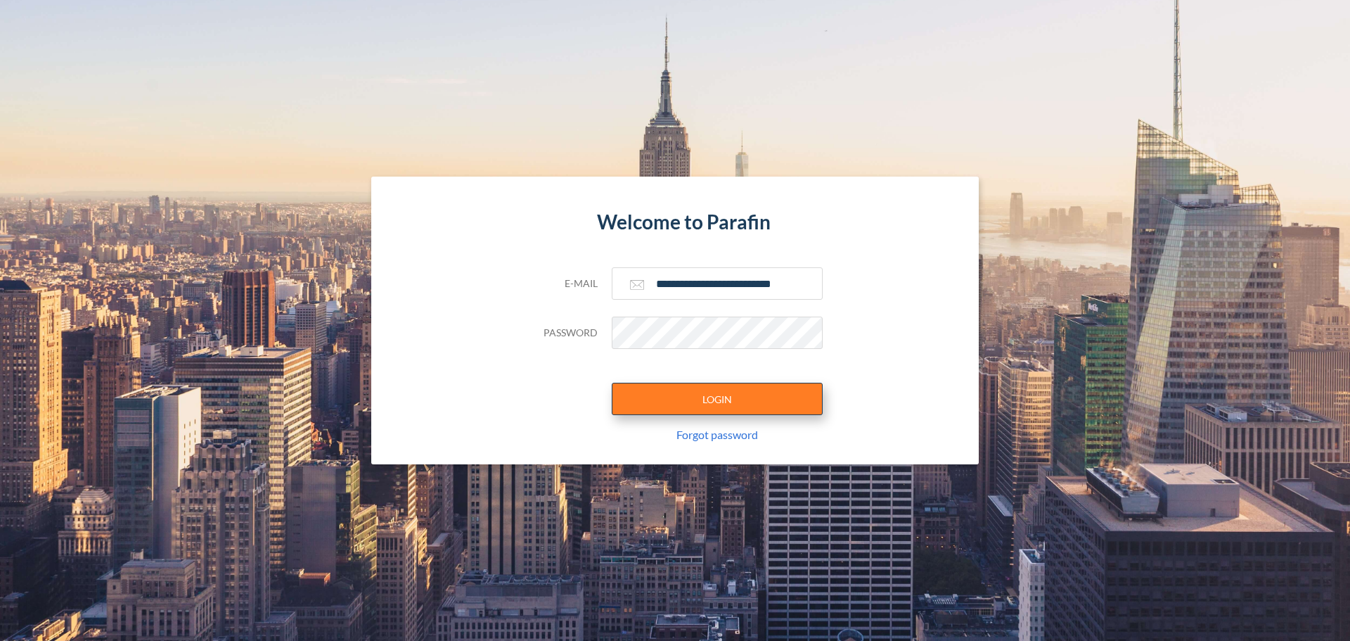
click at [702, 394] on button "LOGIN" at bounding box center [717, 399] width 211 height 32
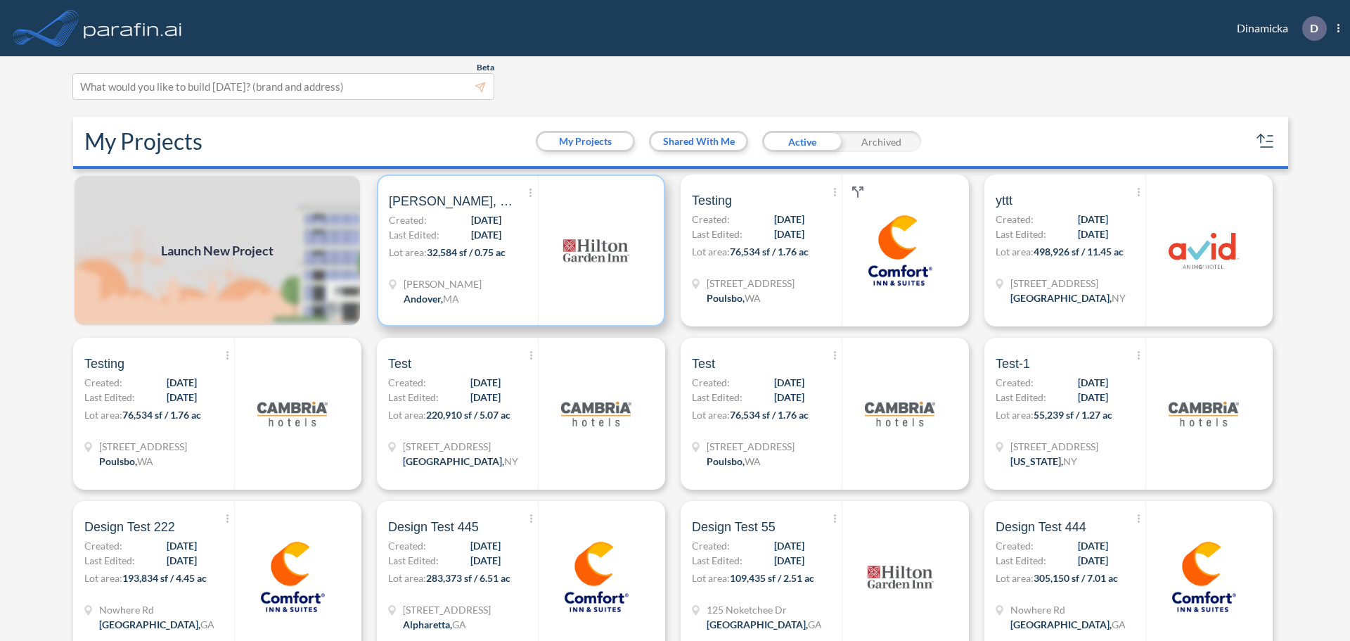
click at [587, 284] on img at bounding box center [596, 250] width 70 height 70
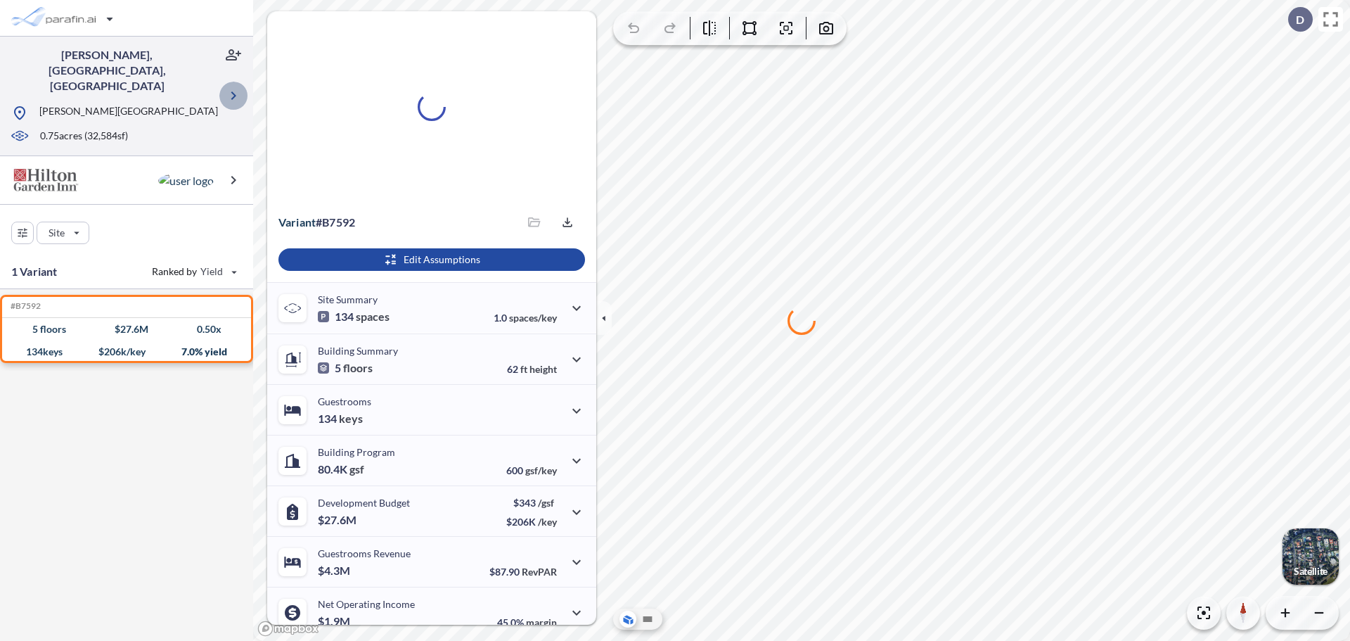
click at [229, 89] on button "button" at bounding box center [233, 96] width 28 height 28
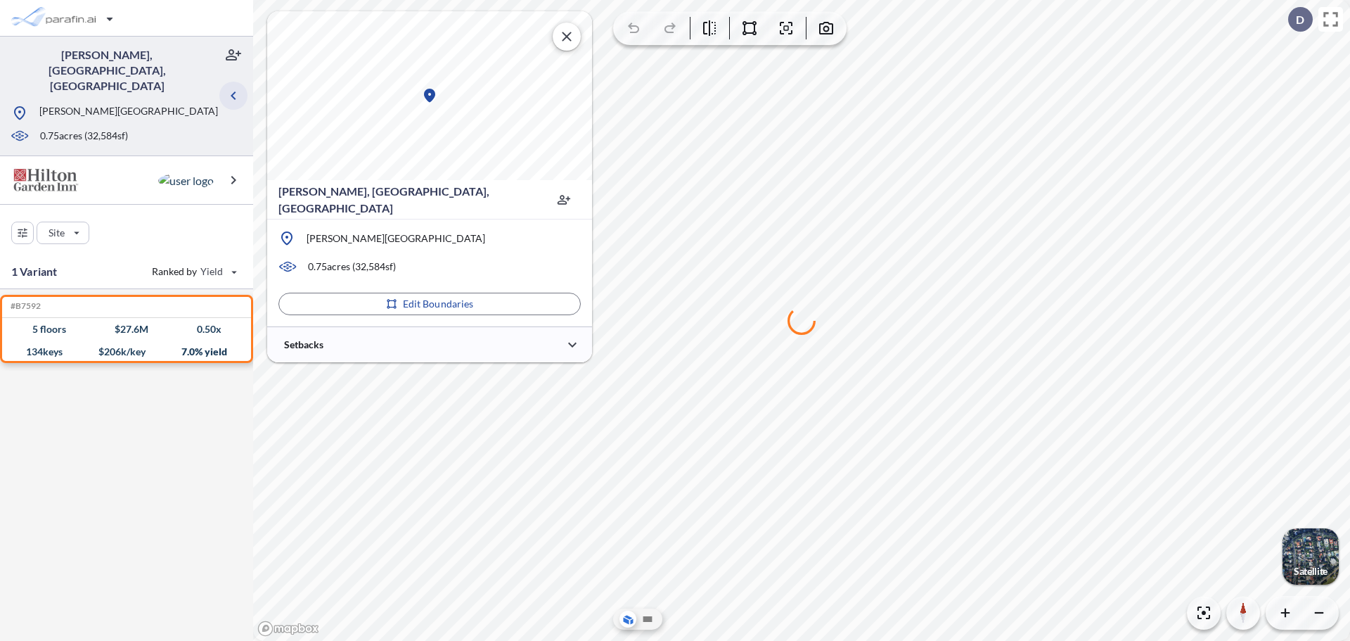
click at [229, 89] on button "button" at bounding box center [233, 96] width 28 height 28
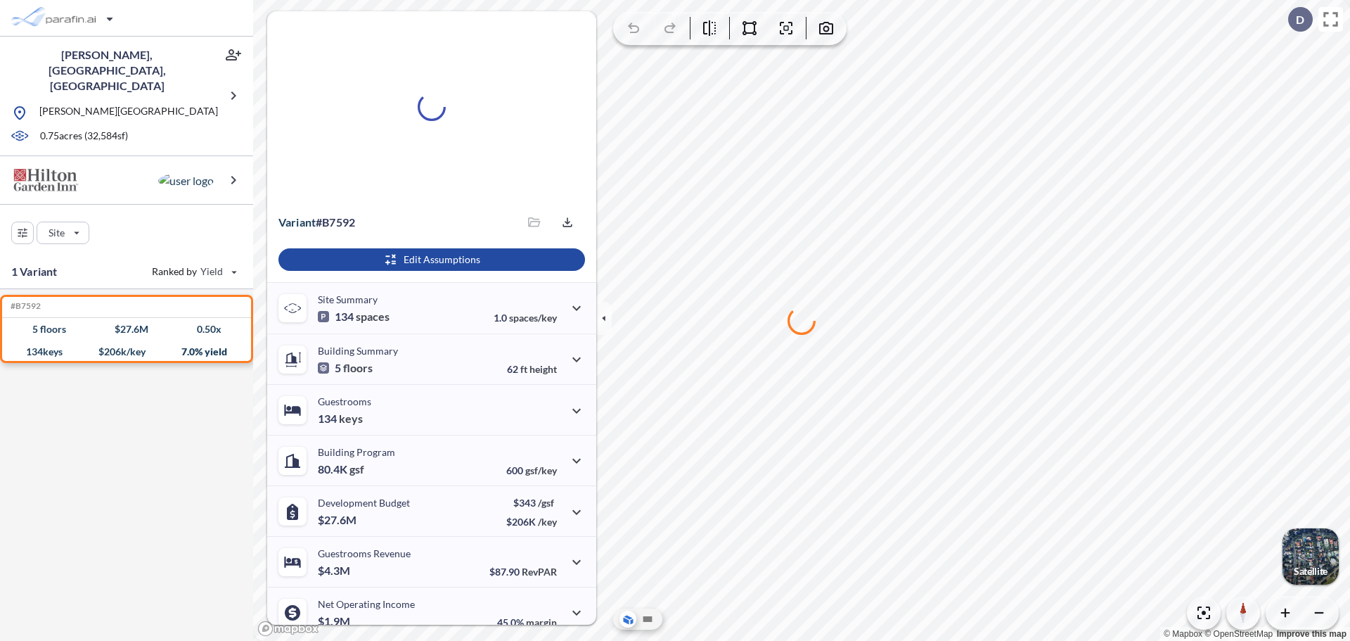
click at [569, 33] on div at bounding box center [431, 106] width 329 height 191
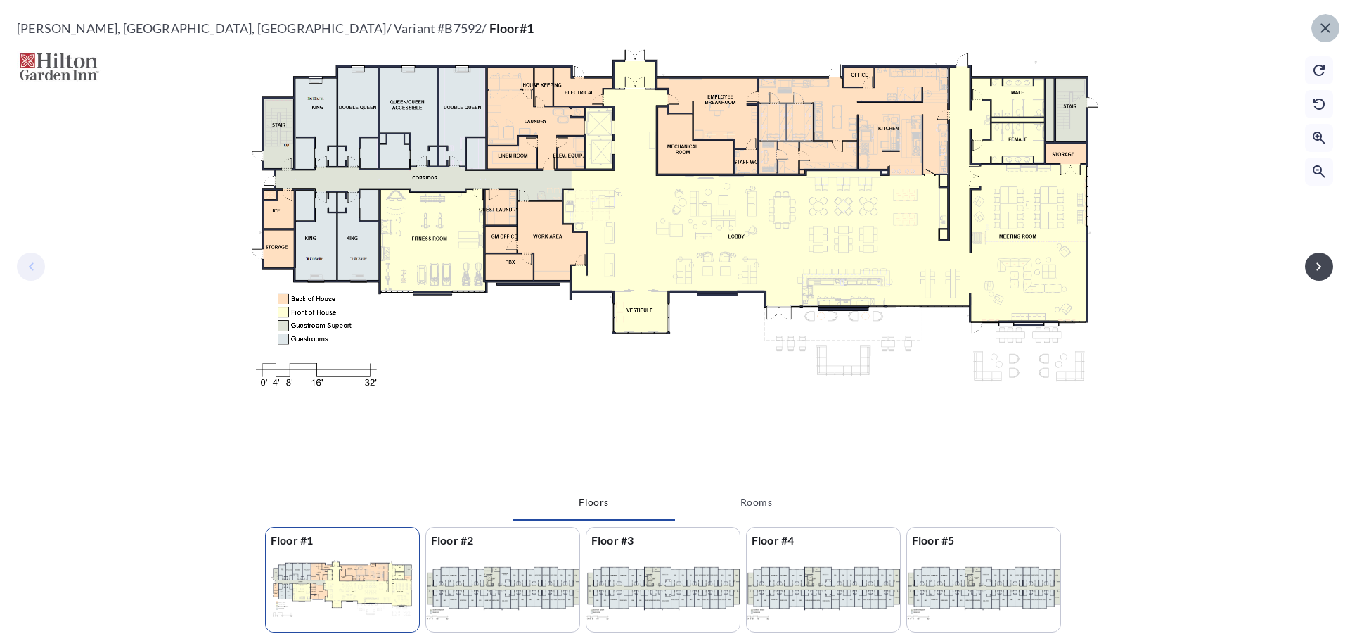
click at [1313, 31] on button "button" at bounding box center [1326, 28] width 28 height 28
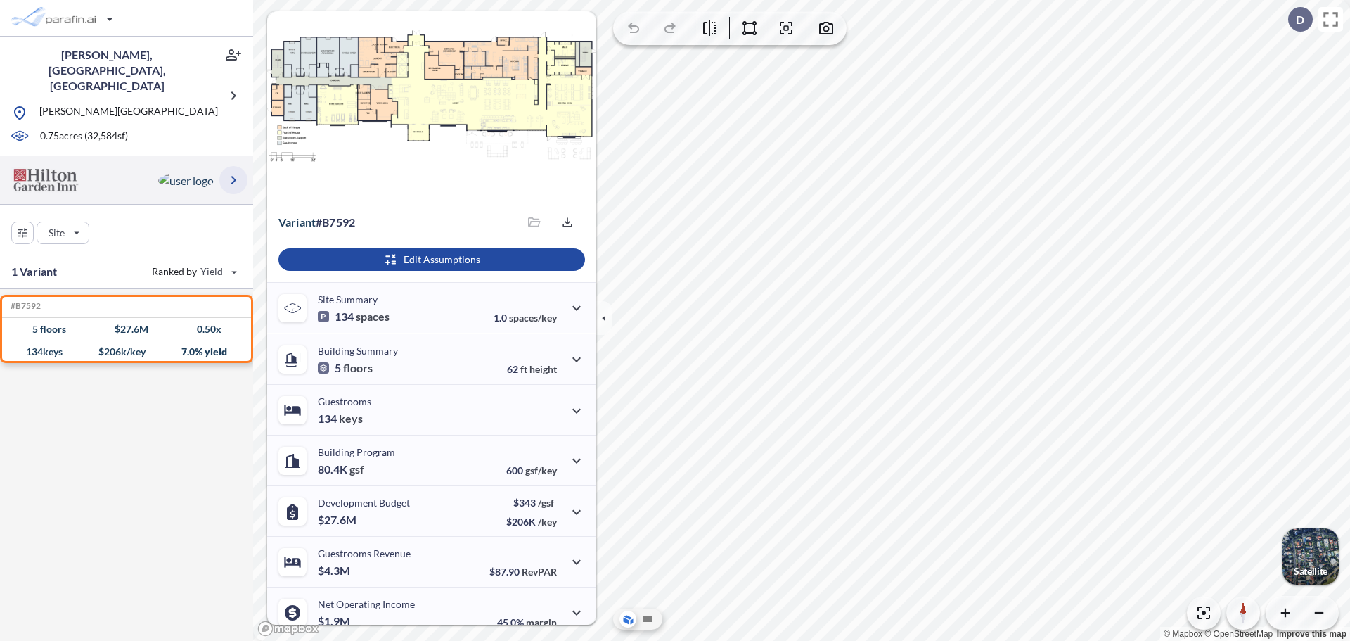
click at [241, 172] on icon "button" at bounding box center [233, 180] width 17 height 17
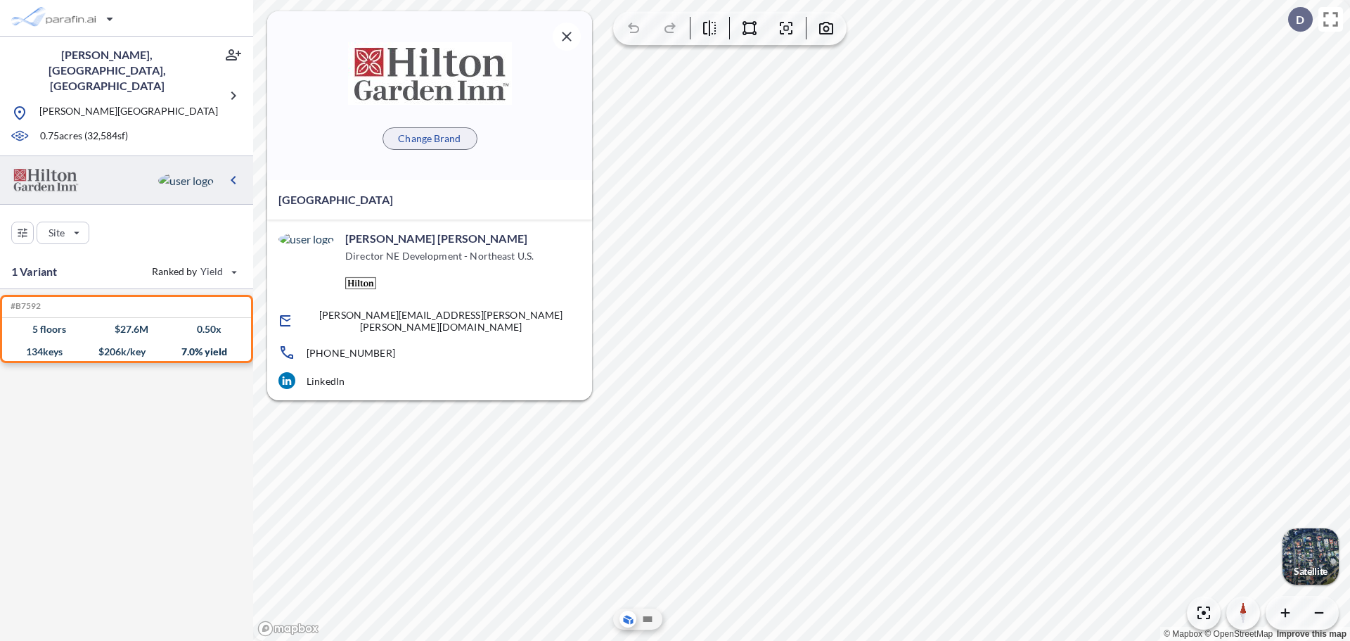
click at [452, 129] on button "Change Brand" at bounding box center [430, 138] width 95 height 23
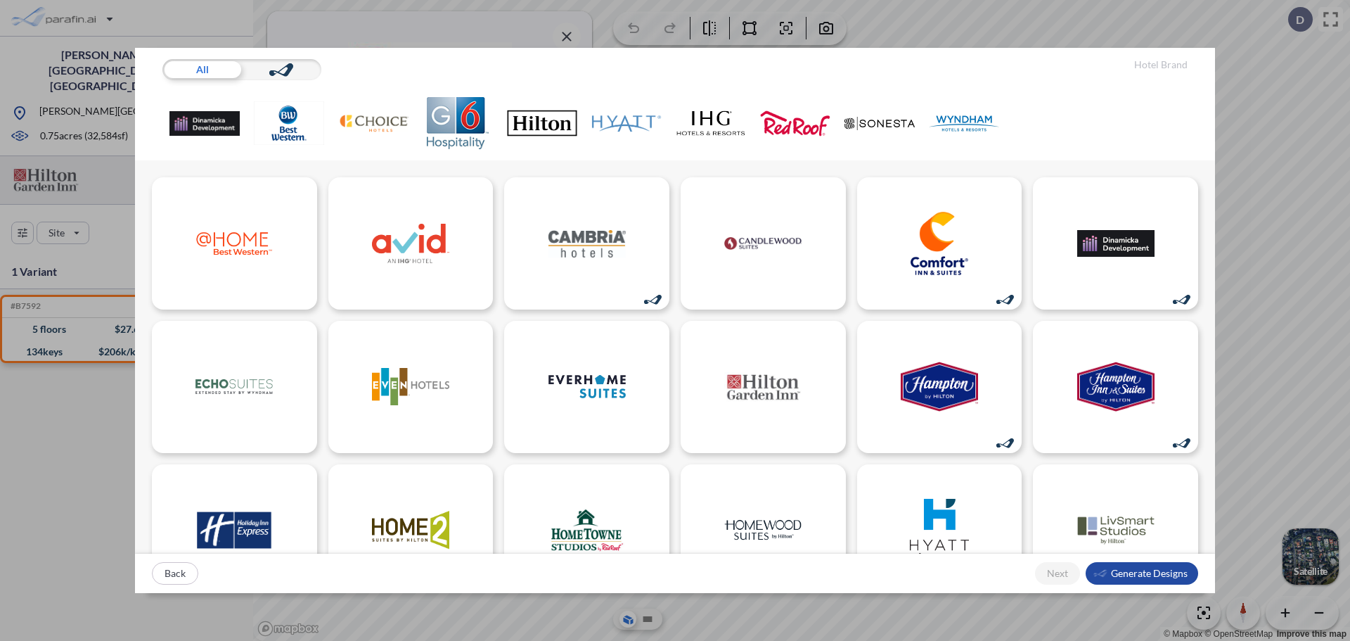
click at [1065, 569] on div "Back Next Generate Designs" at bounding box center [675, 572] width 1080 height 39
click at [1255, 321] on div "All Hotel Brand Back Next Generate Designs" at bounding box center [675, 320] width 1350 height 641
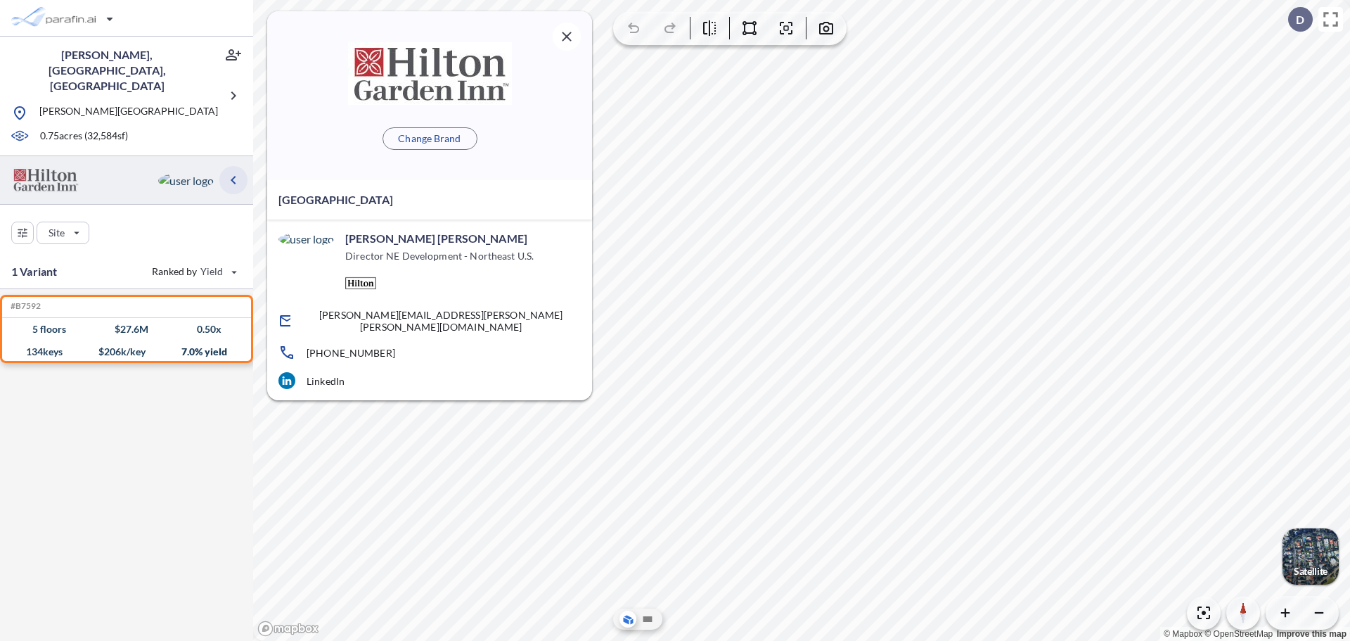
click at [231, 176] on icon "button" at bounding box center [233, 180] width 5 height 8
